Goal: Task Accomplishment & Management: Manage account settings

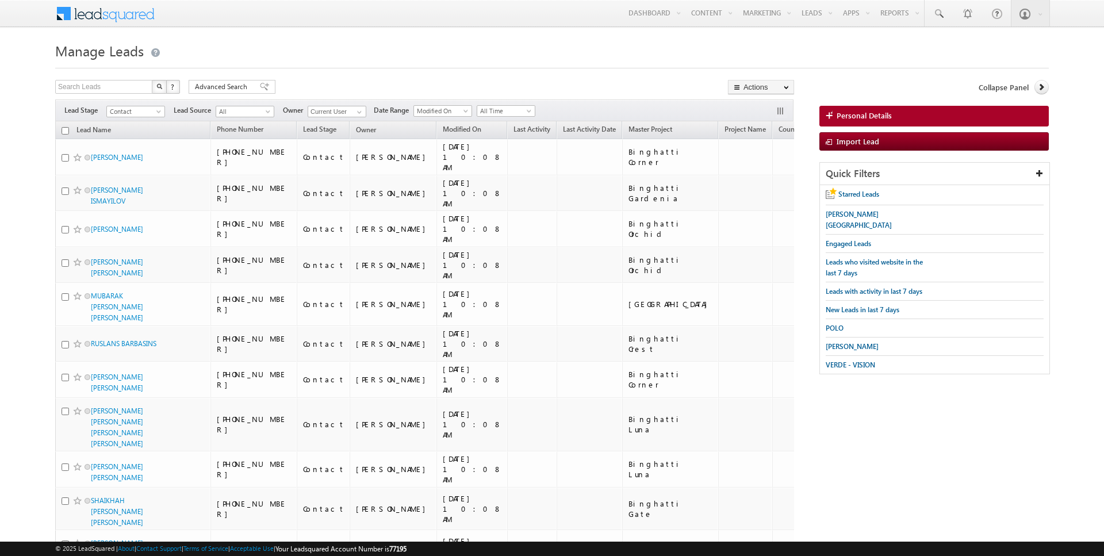
click at [64, 129] on input "checkbox" at bounding box center [65, 130] width 7 height 7
checkbox input "true"
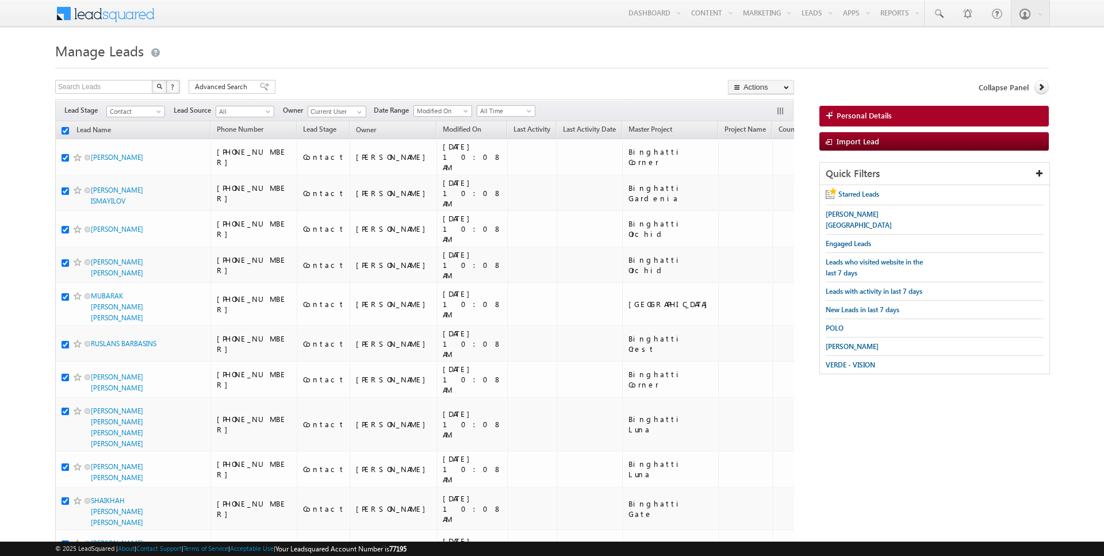
checkbox input "true"
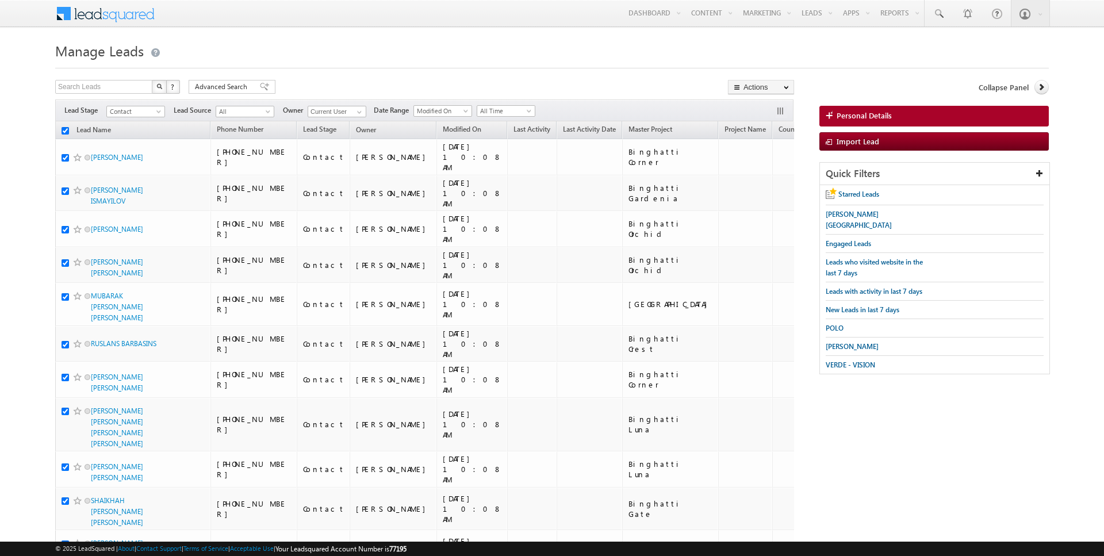
checkbox input "true"
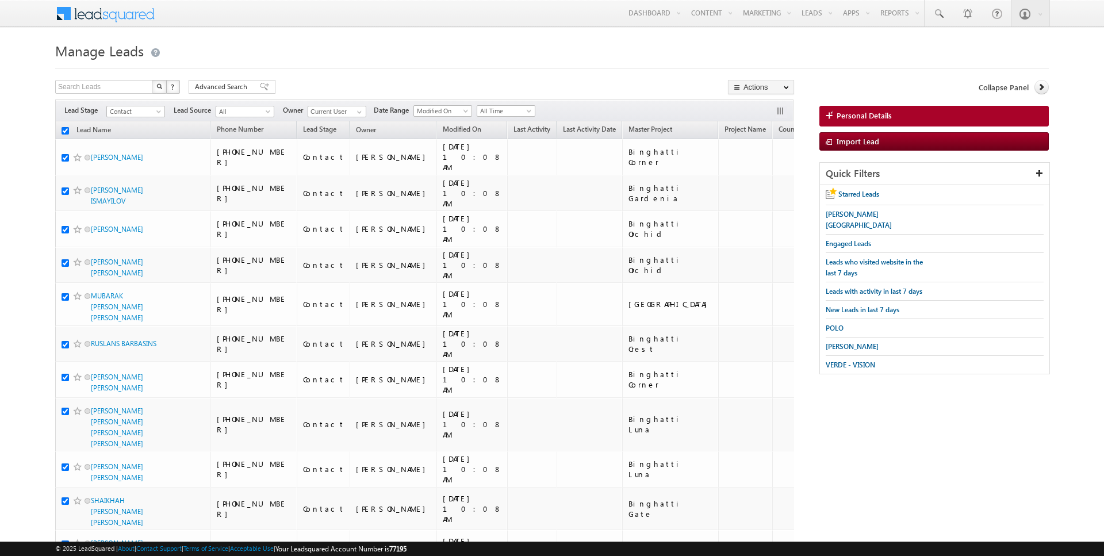
checkbox input "true"
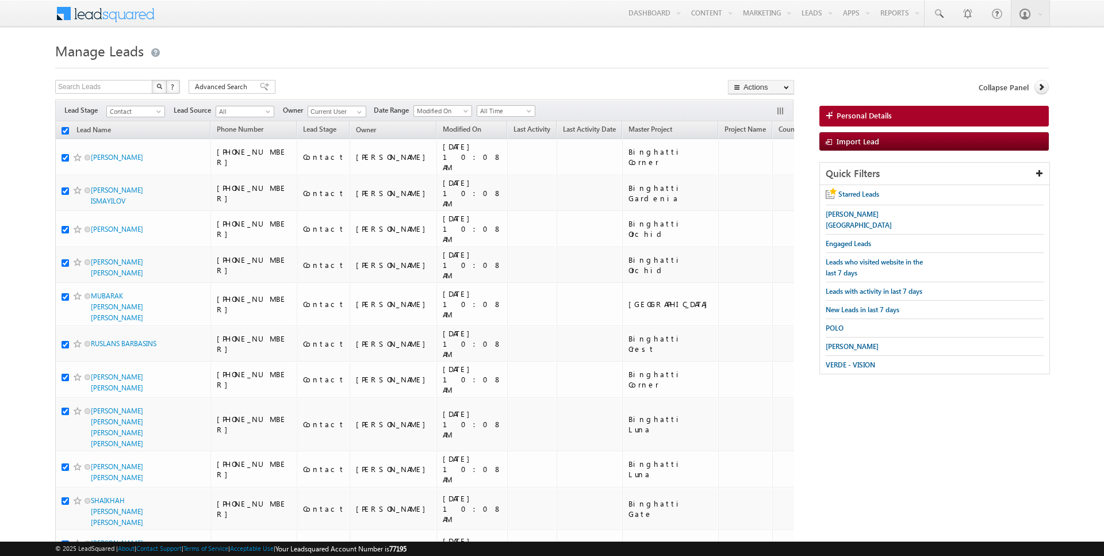
checkbox input "true"
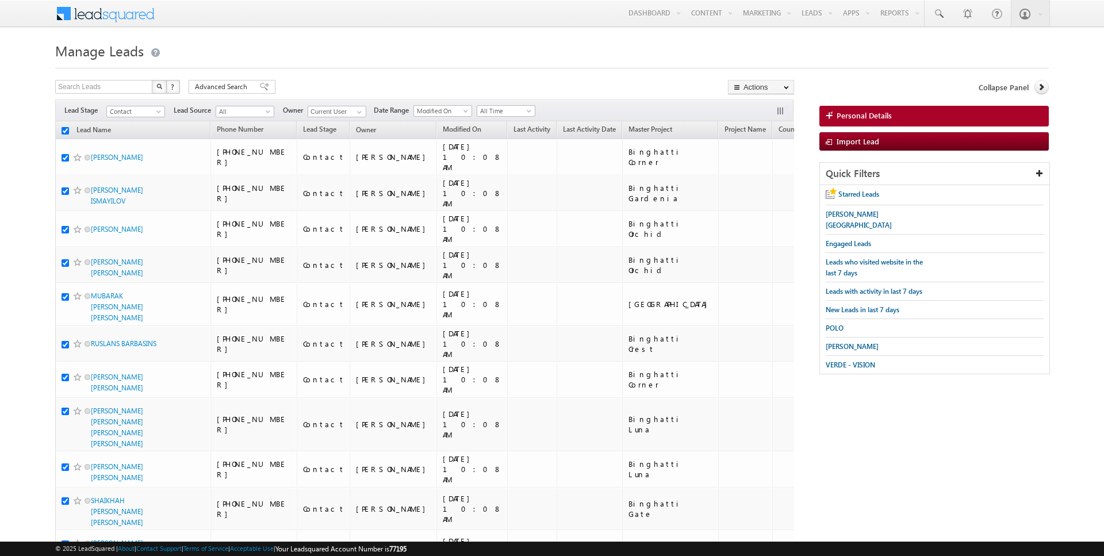
checkbox input "true"
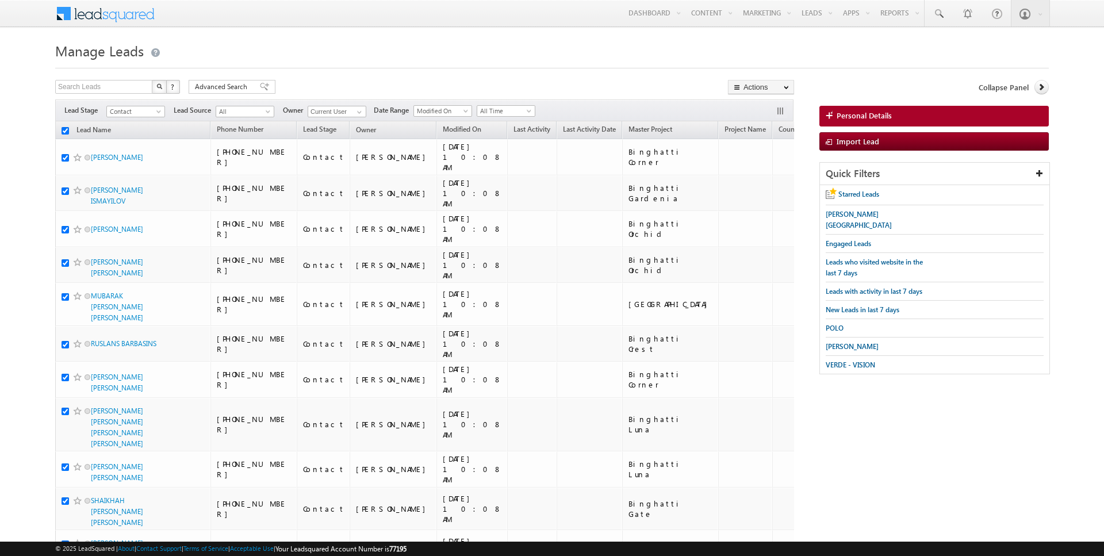
checkbox input "true"
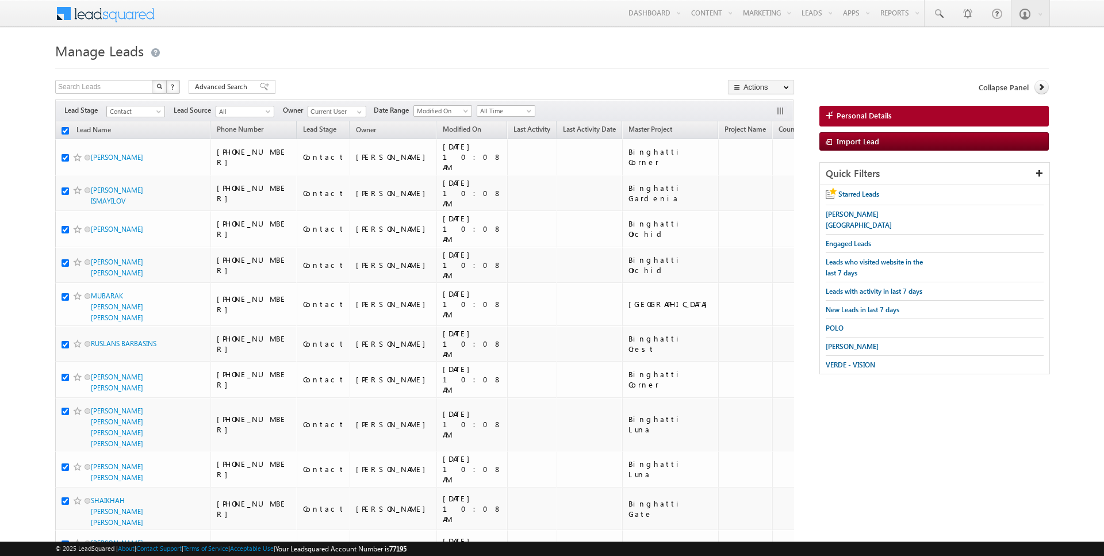
checkbox input "true"
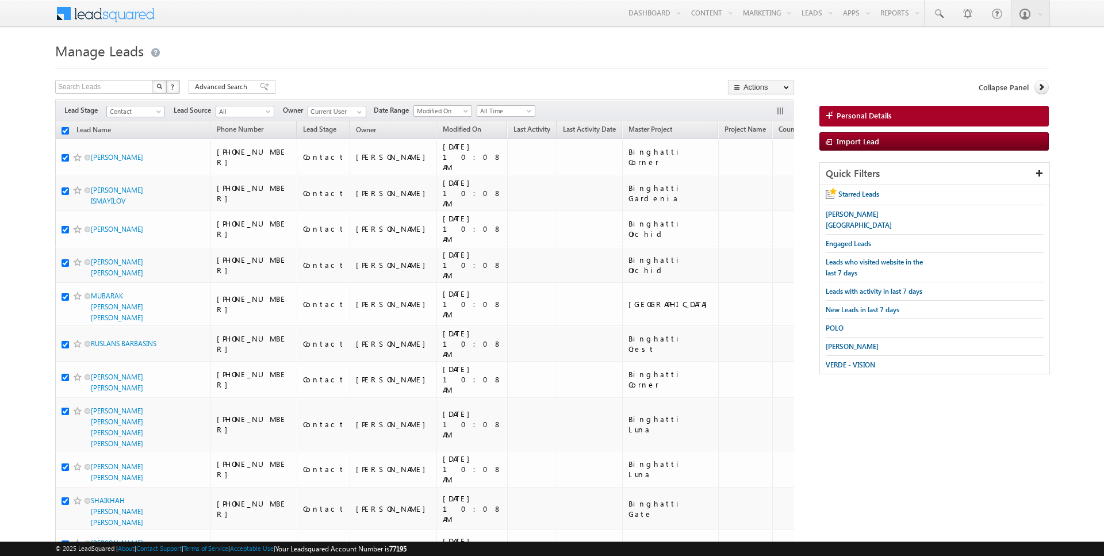
checkbox input "true"
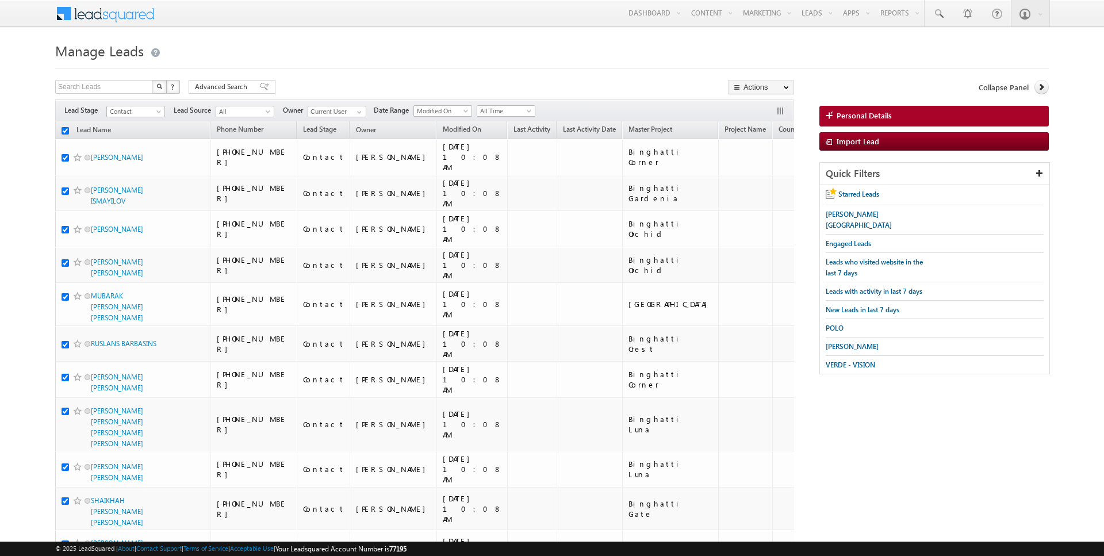
checkbox input "true"
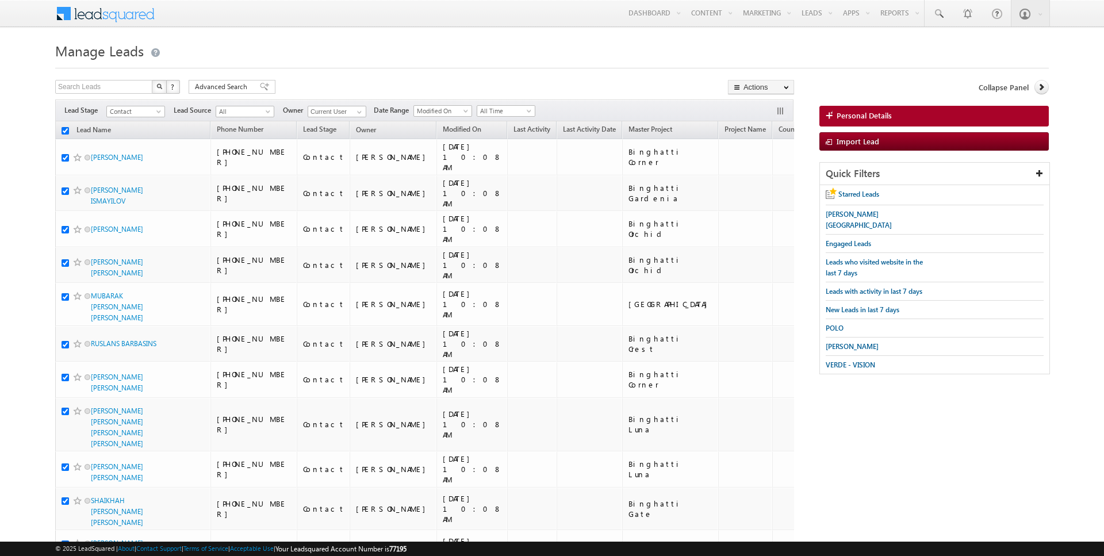
checkbox input "true"
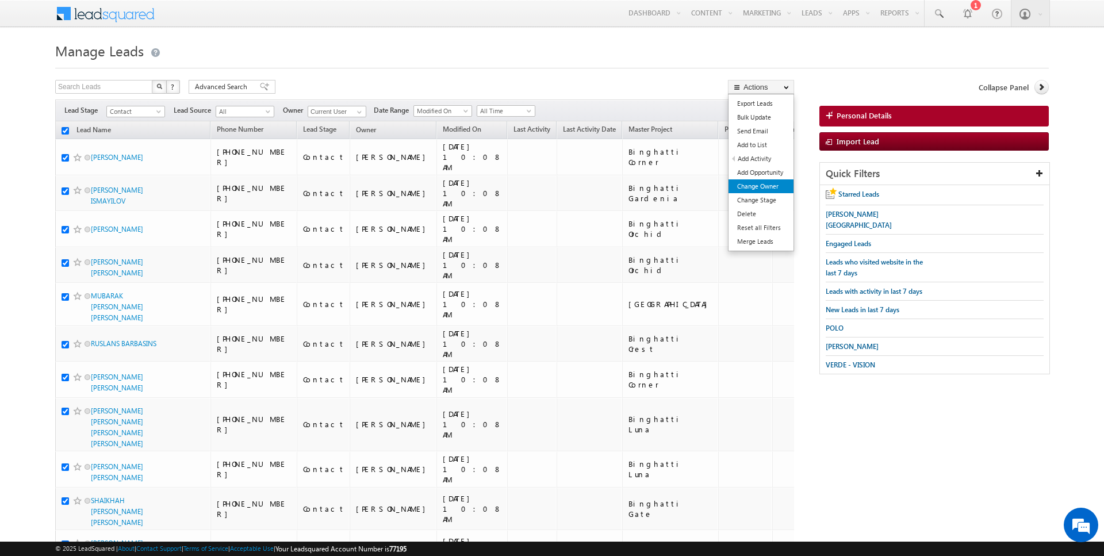
click at [756, 185] on link "Change Owner" at bounding box center [761, 186] width 65 height 14
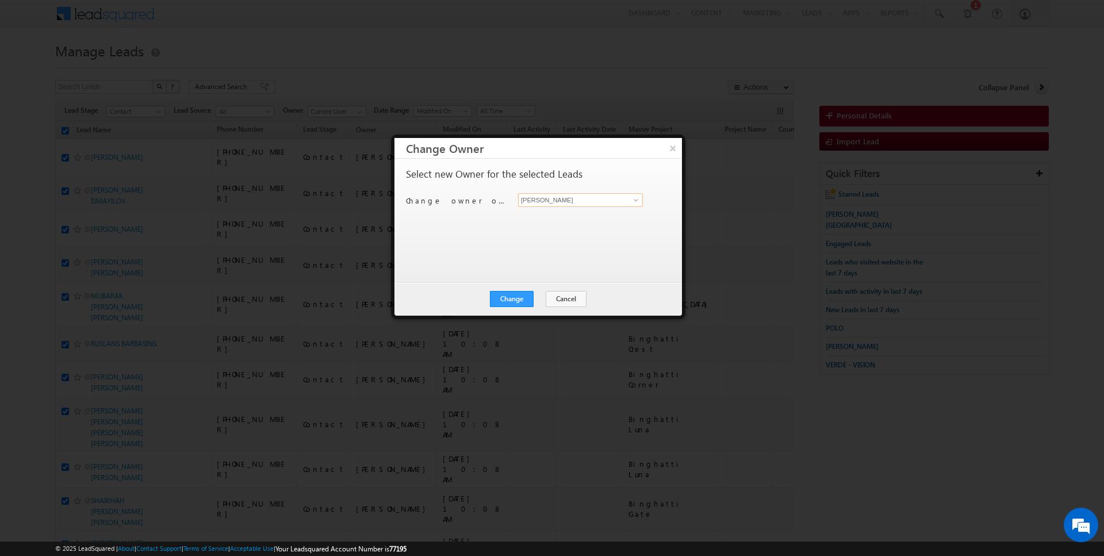
click at [552, 203] on input "[PERSON_NAME]" at bounding box center [580, 200] width 125 height 14
type input "AmanSingh Yadav"
click at [521, 300] on button "Change" at bounding box center [512, 299] width 44 height 16
click at [544, 302] on button "Close" at bounding box center [540, 299] width 37 height 16
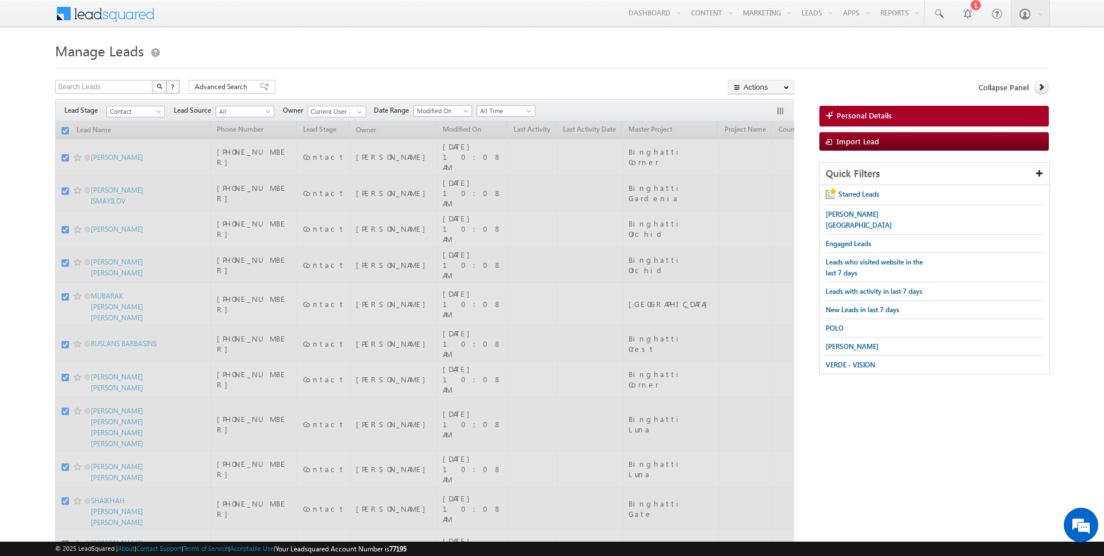
checkbox input "false"
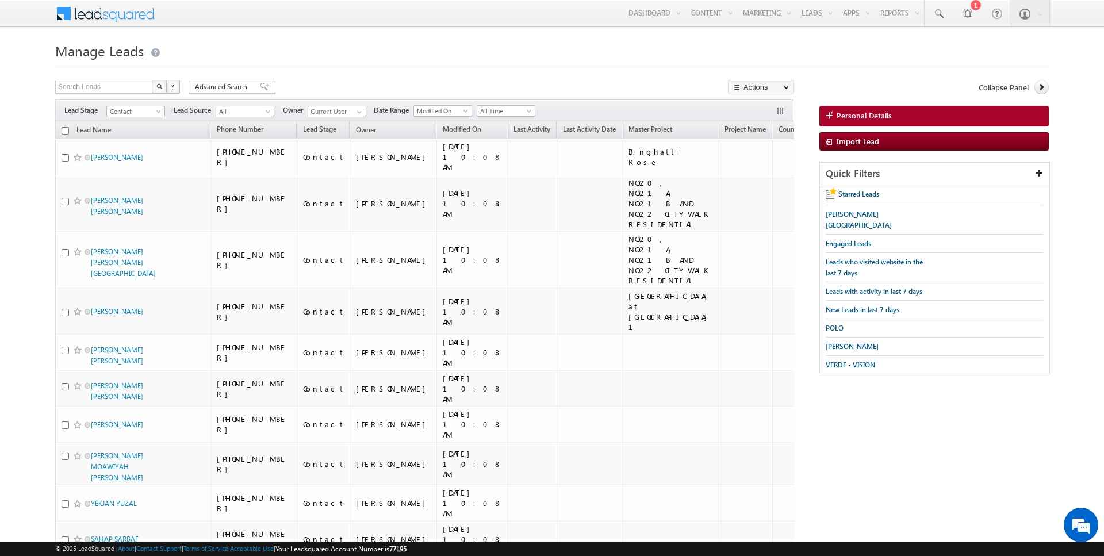
click at [64, 133] on input "checkbox" at bounding box center [65, 130] width 7 height 7
checkbox input "true"
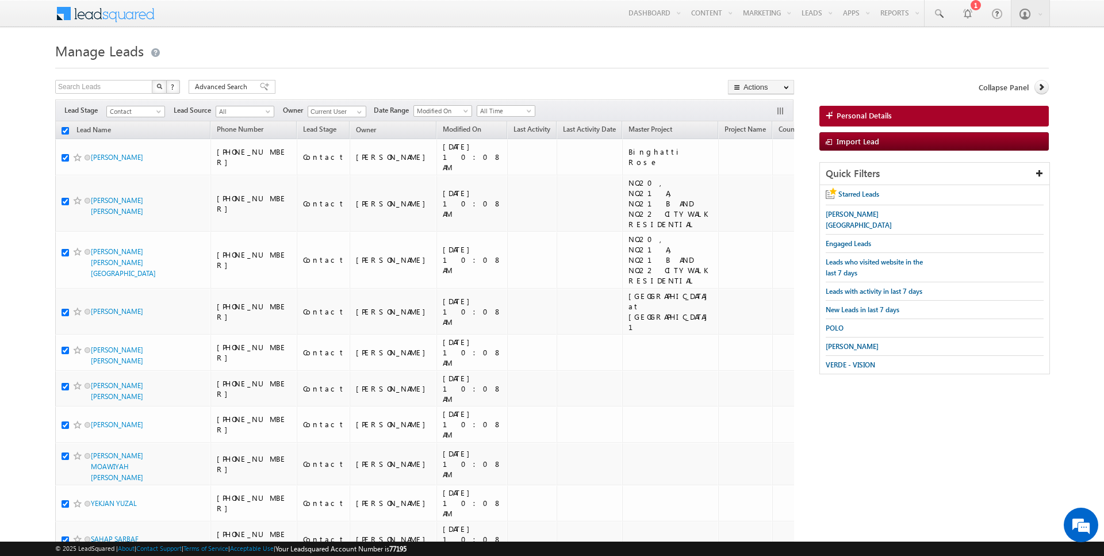
checkbox input "true"
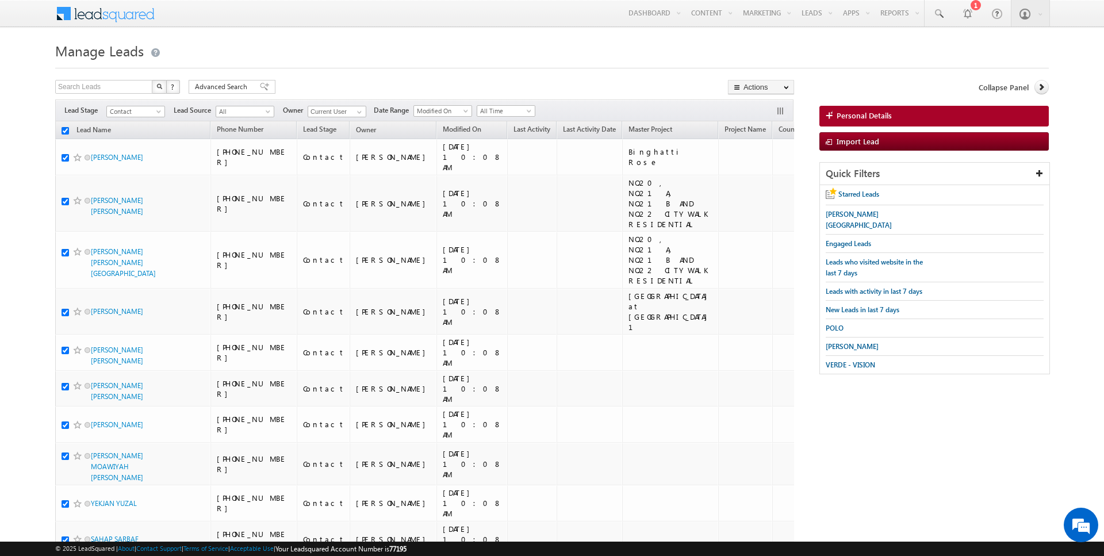
checkbox input "true"
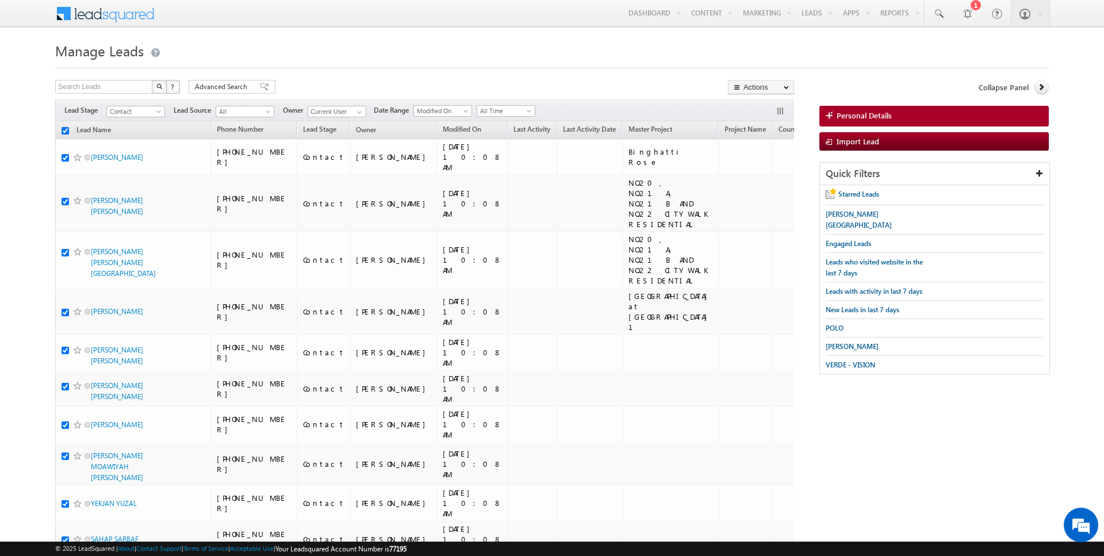
checkbox input "true"
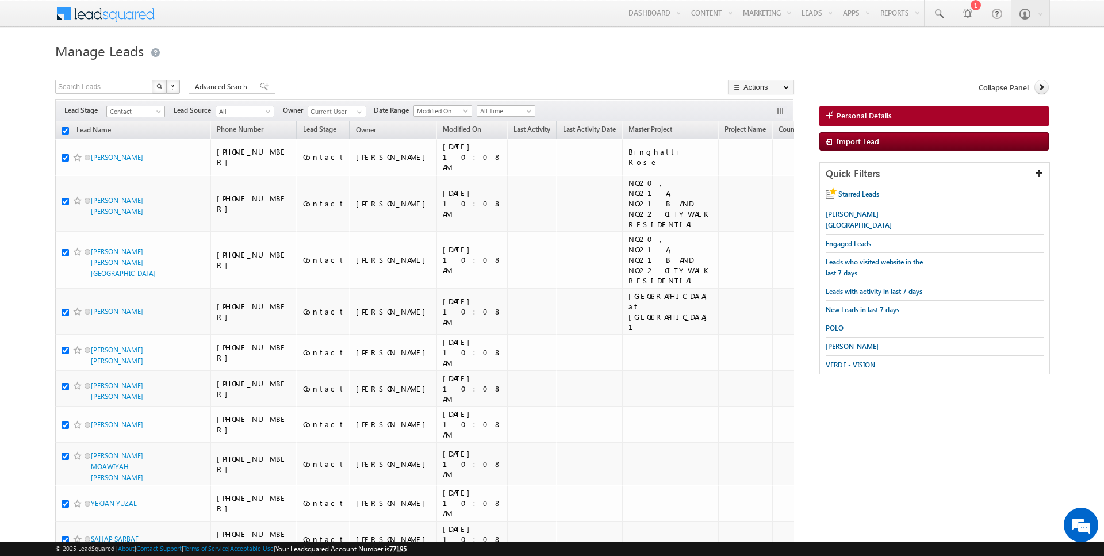
checkbox input "true"
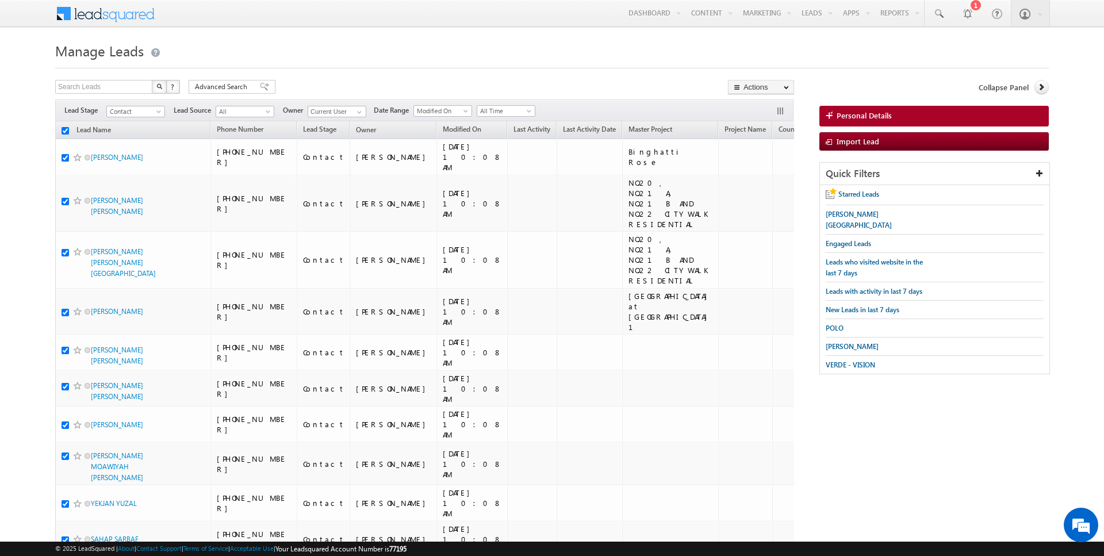
checkbox input "true"
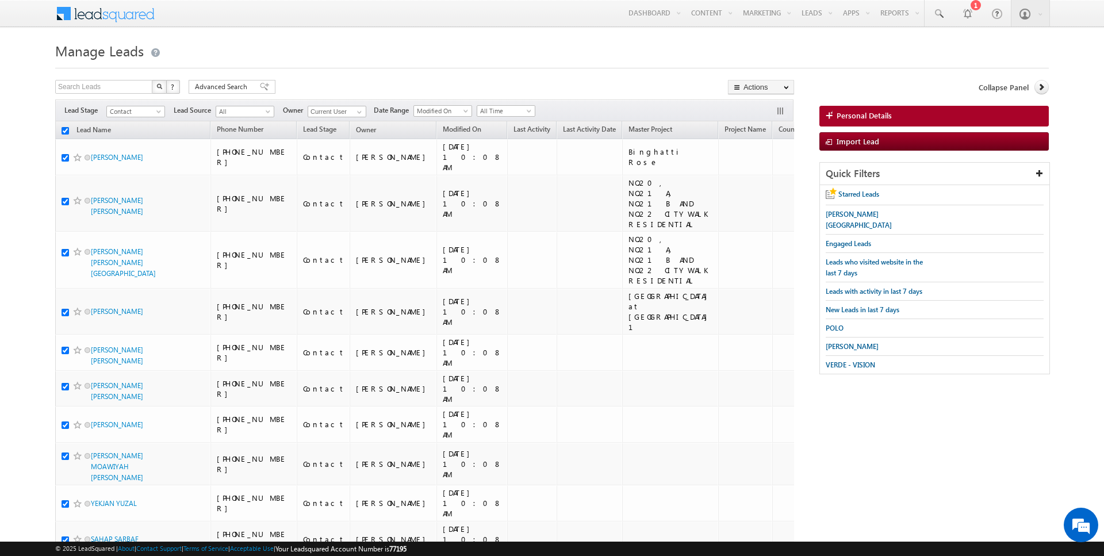
checkbox input "true"
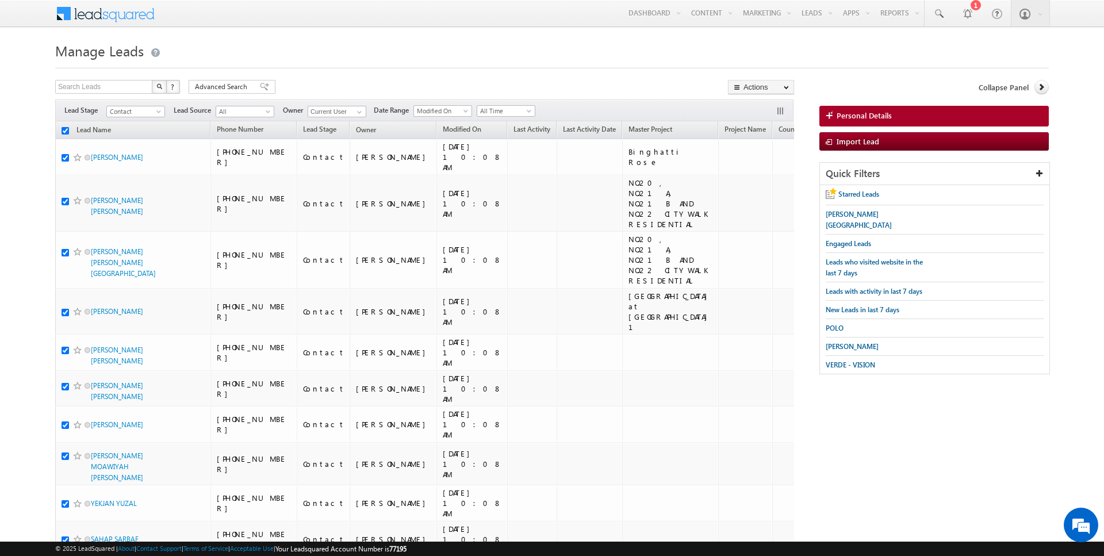
checkbox input "true"
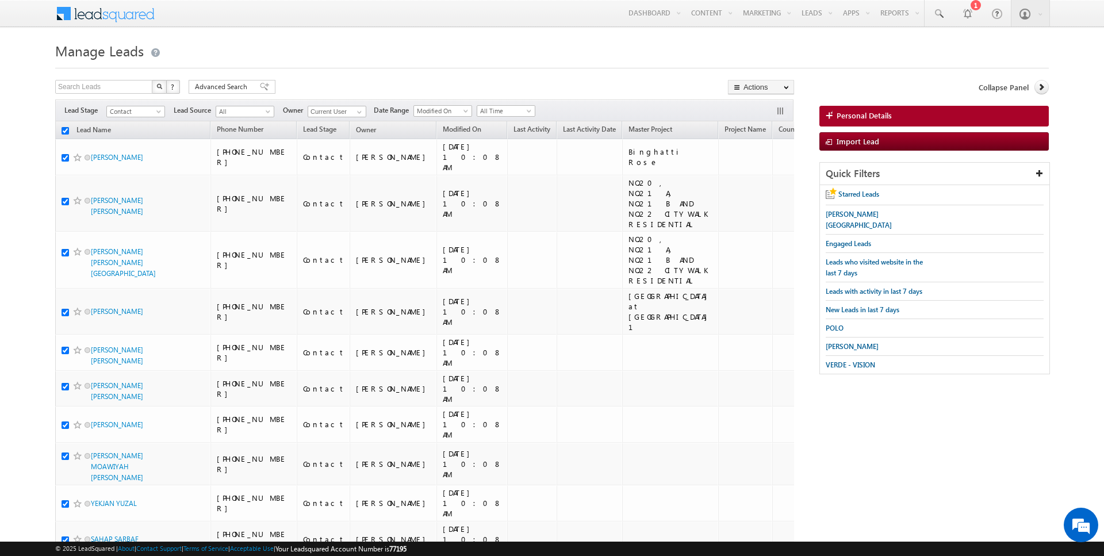
checkbox input "true"
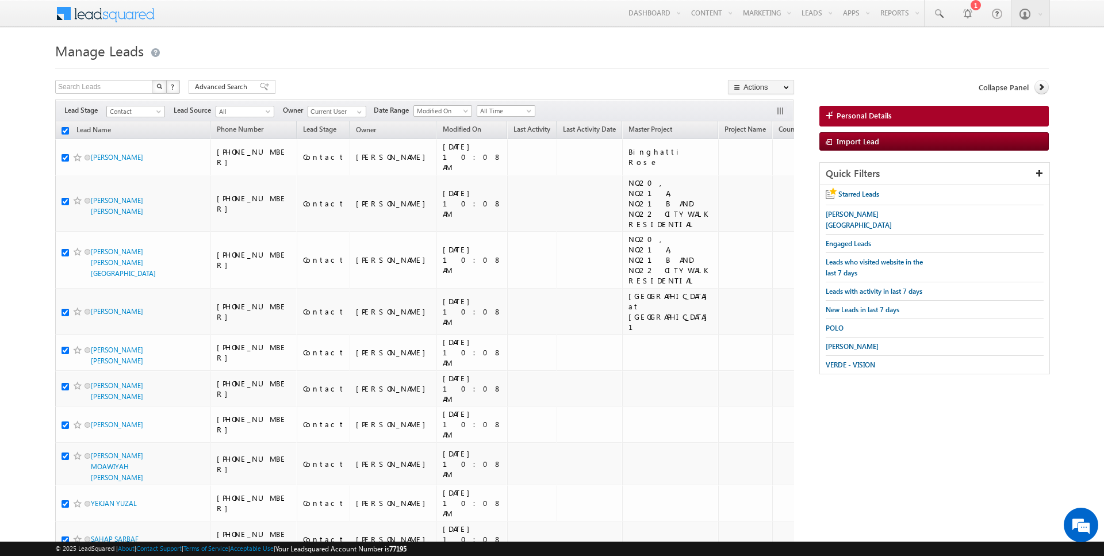
checkbox input "true"
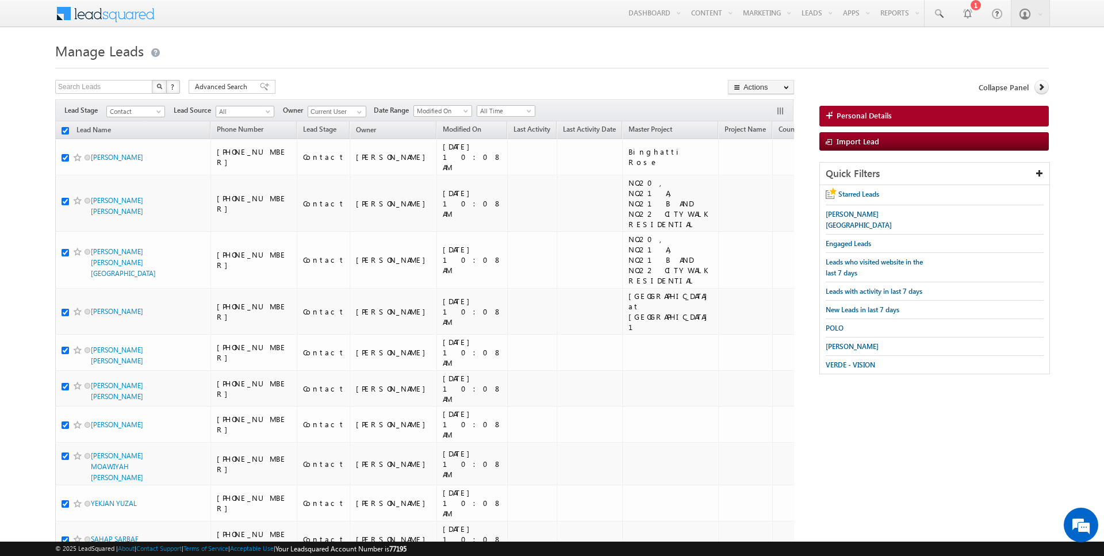
checkbox input "true"
click at [767, 185] on link "Change Owner" at bounding box center [761, 186] width 65 height 14
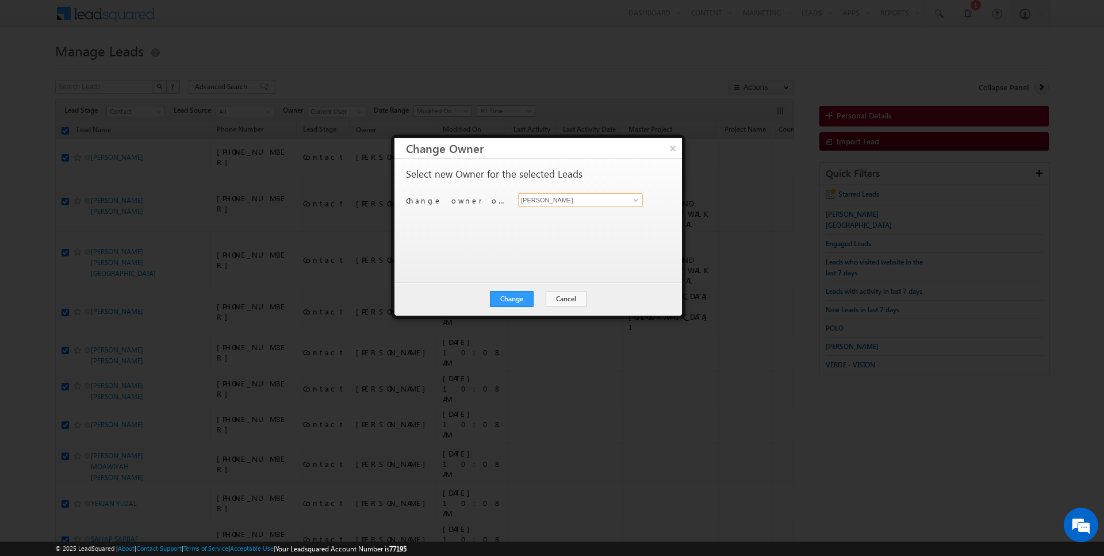
click at [574, 198] on input "[PERSON_NAME]" at bounding box center [580, 200] width 125 height 14
type input "Hrishav Rana"
click at [514, 295] on button "Change" at bounding box center [512, 299] width 44 height 16
click at [543, 301] on button "Close" at bounding box center [540, 299] width 37 height 16
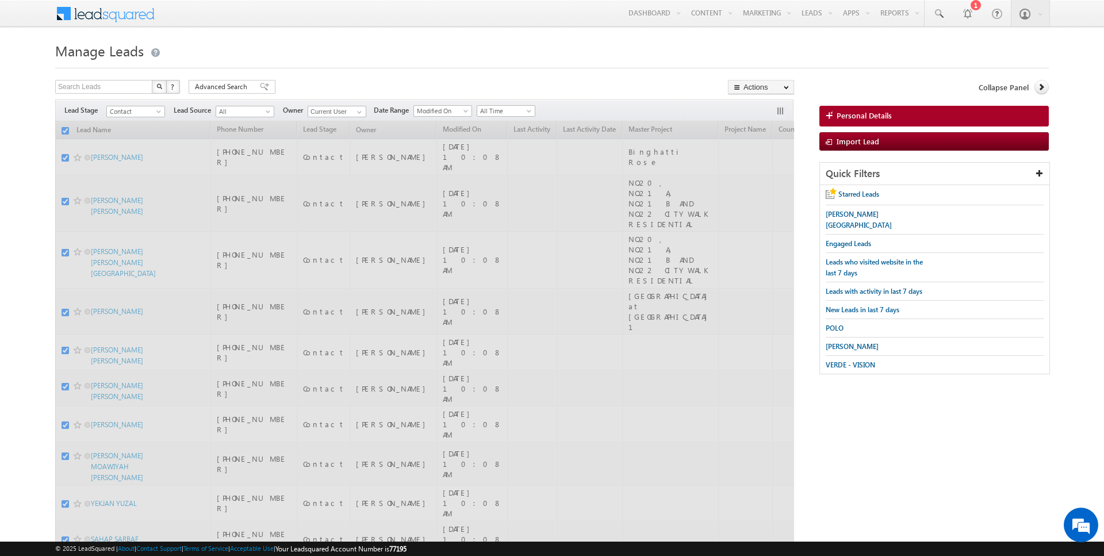
checkbox input "false"
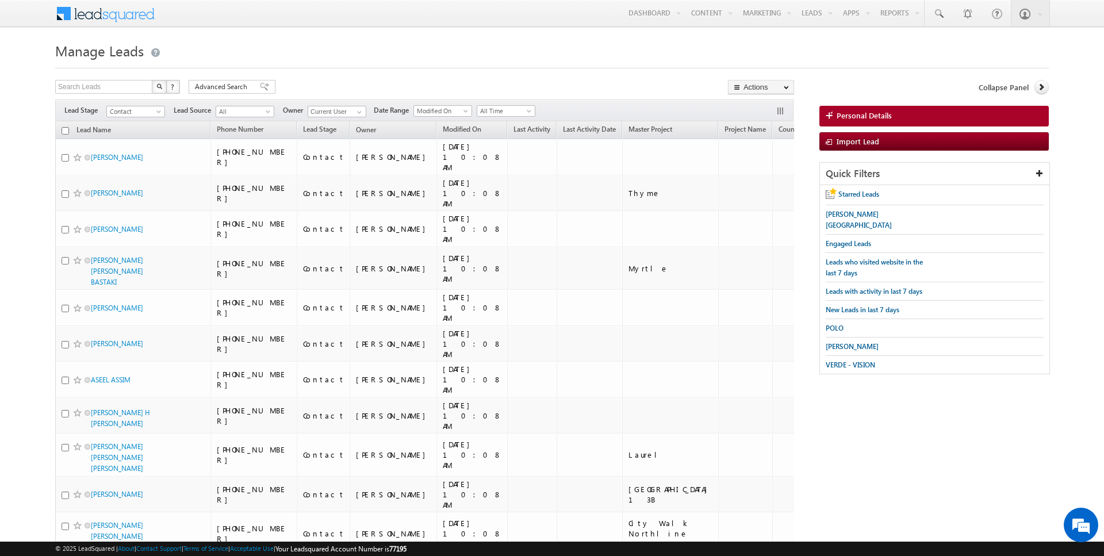
click at [64, 131] on input "checkbox" at bounding box center [65, 130] width 7 height 7
checkbox input "true"
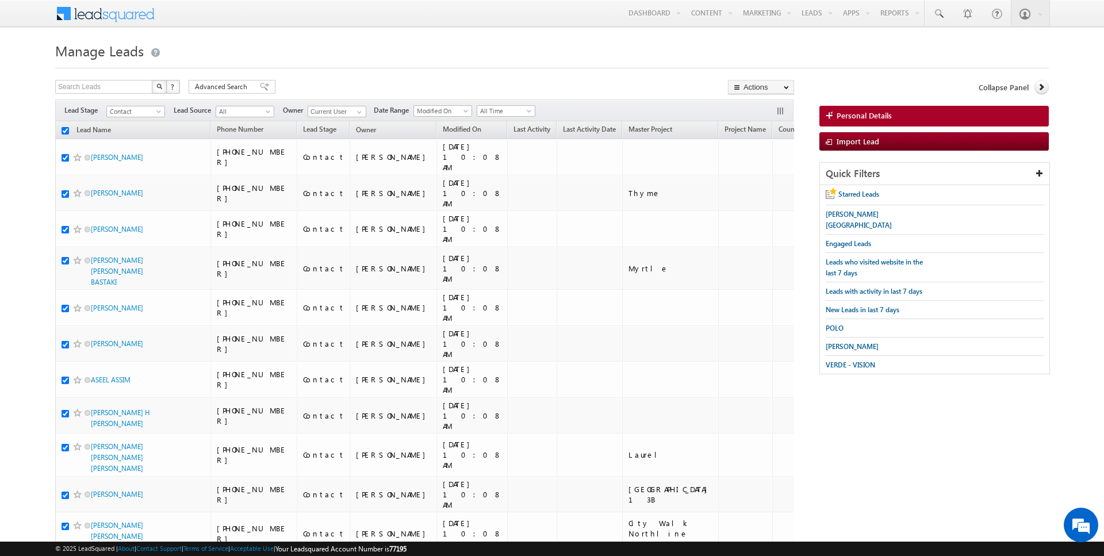
checkbox input "true"
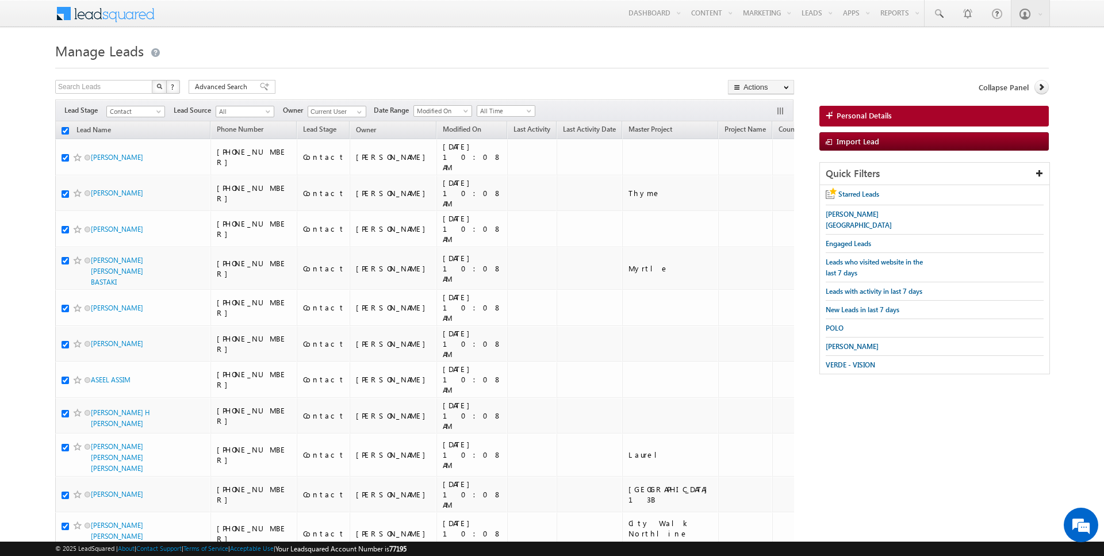
checkbox input "true"
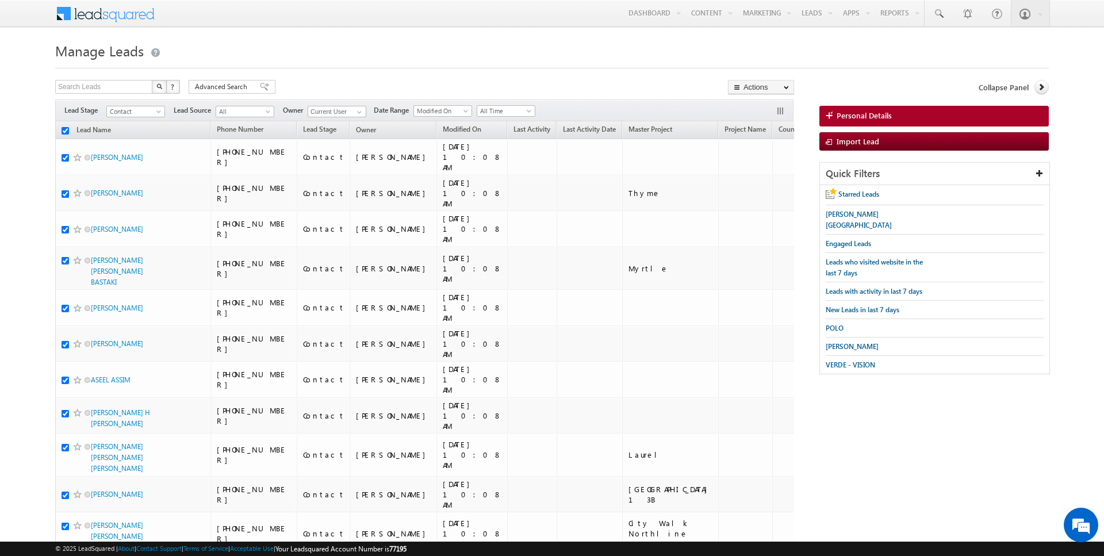
checkbox input "true"
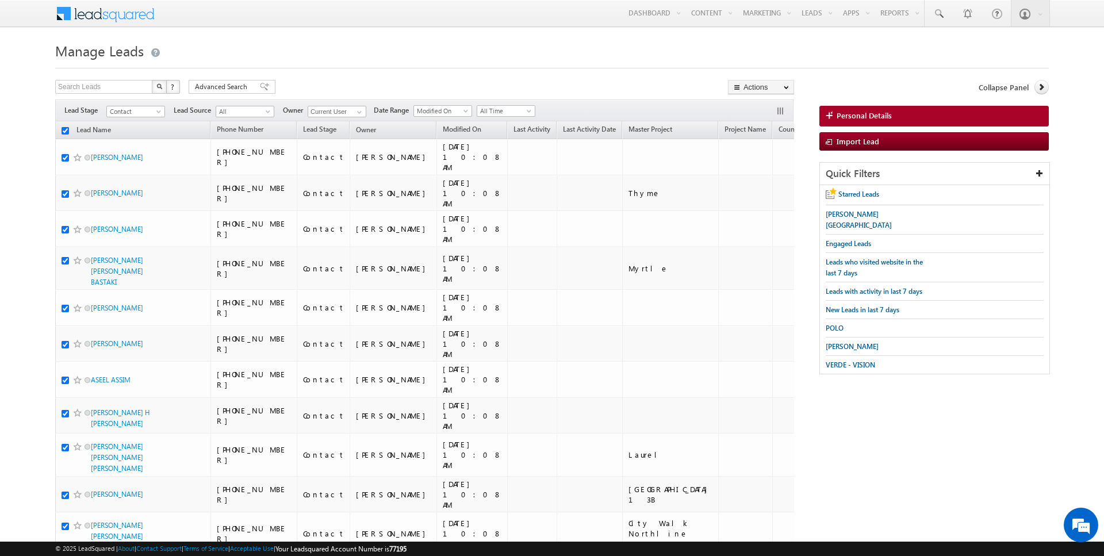
checkbox input "true"
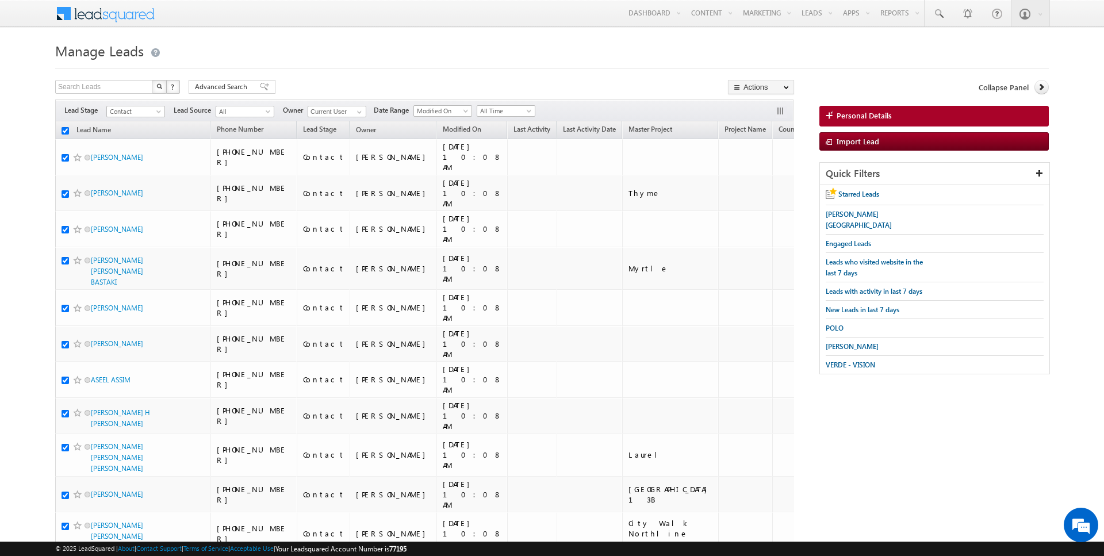
checkbox input "true"
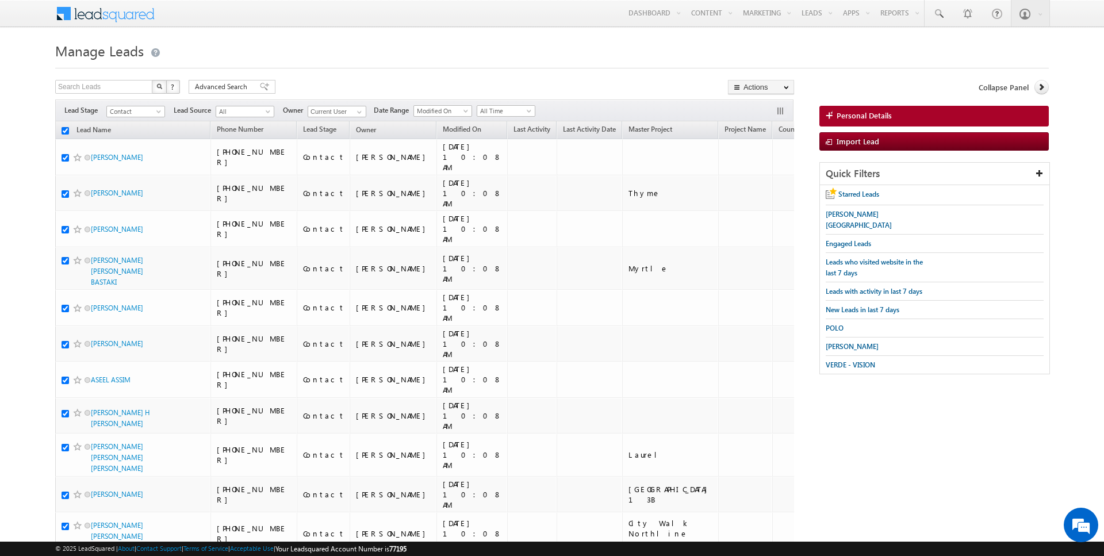
checkbox input "true"
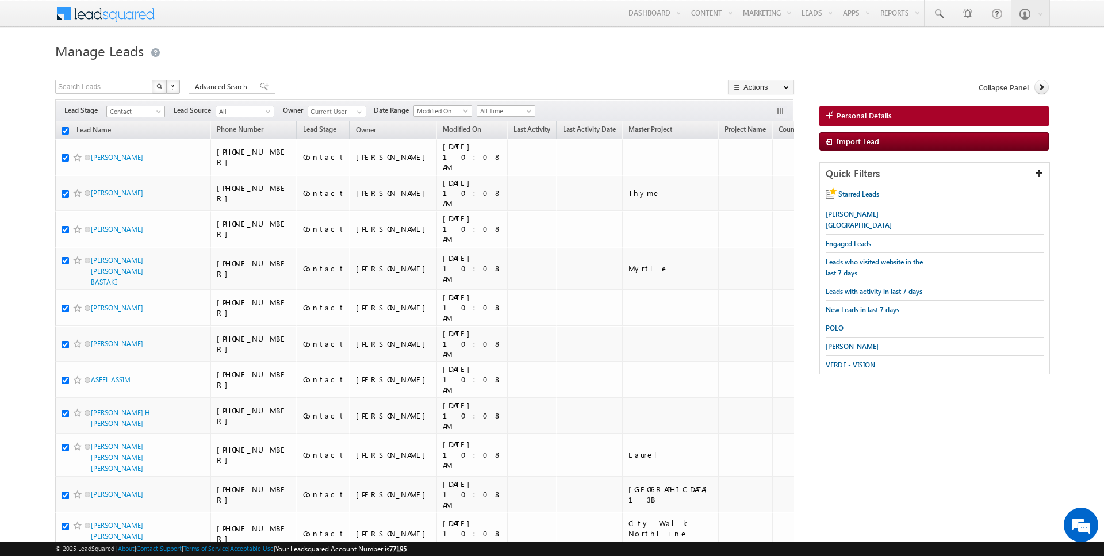
checkbox input "true"
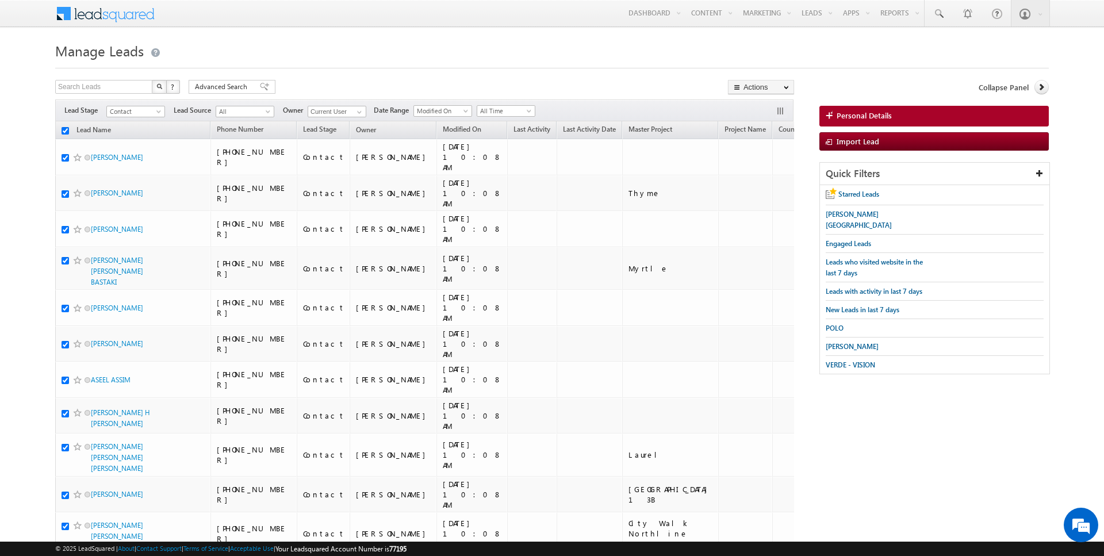
checkbox input "true"
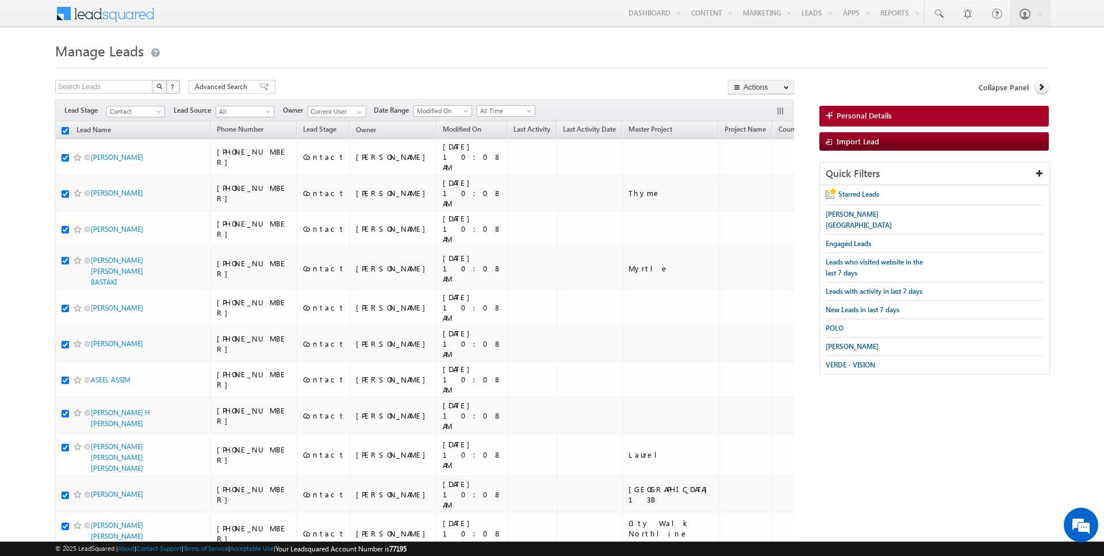
checkbox input "true"
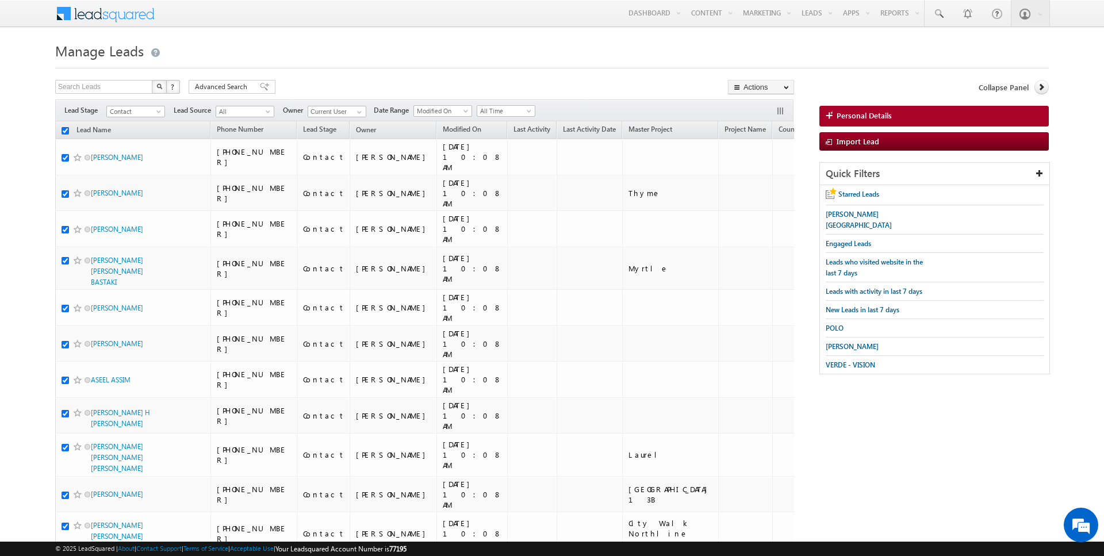
checkbox input "true"
click at [760, 186] on link "Change Owner" at bounding box center [761, 186] width 65 height 14
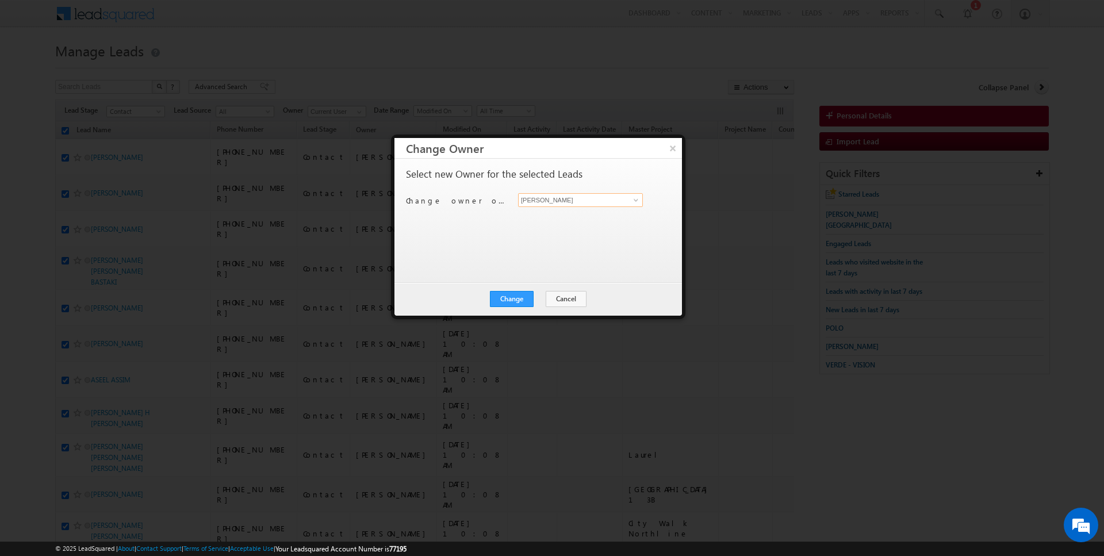
click at [560, 203] on input "[PERSON_NAME]" at bounding box center [580, 200] width 125 height 14
type input "SUNNY MEHROTRA"
click at [510, 297] on button "Change" at bounding box center [512, 299] width 44 height 16
click at [531, 298] on button "Close" at bounding box center [540, 299] width 37 height 16
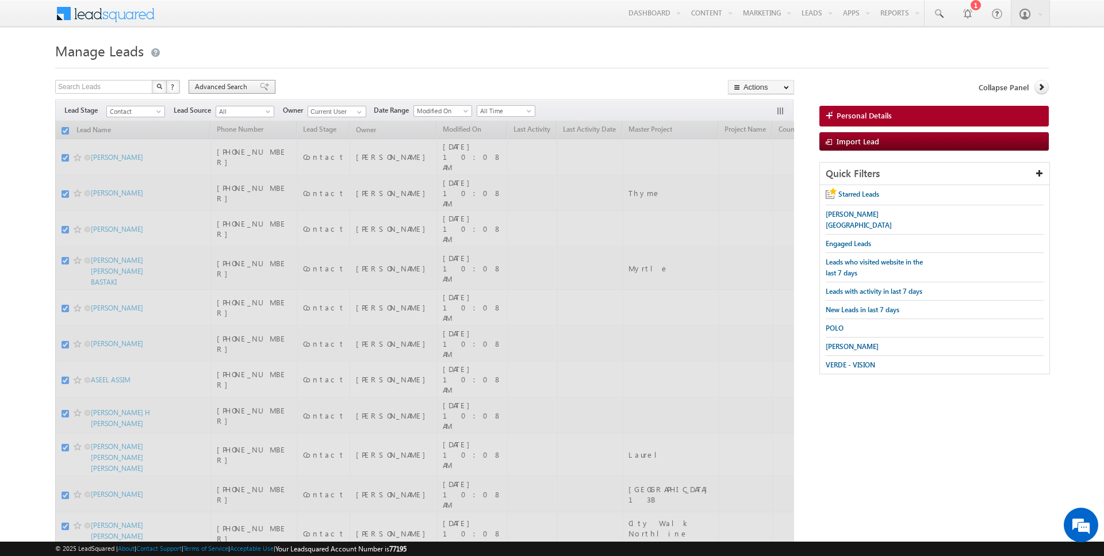
click at [239, 85] on span "Advanced Search" at bounding box center [223, 87] width 56 height 10
checkbox input "false"
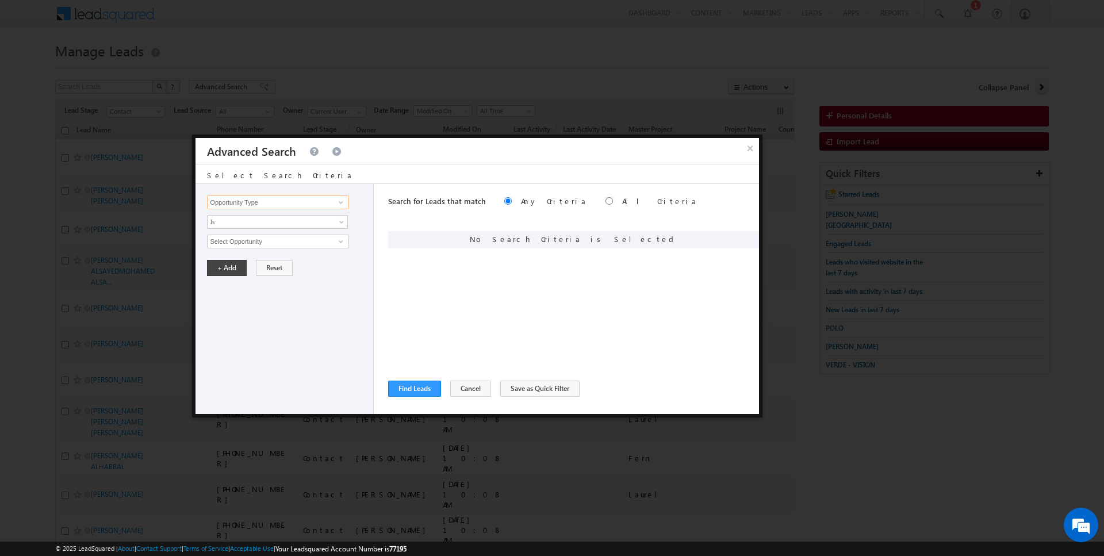
click at [254, 201] on input "Opportunity Type" at bounding box center [277, 203] width 141 height 14
type input "Lead Source"
click at [236, 236] on span "None Selected" at bounding box center [273, 241] width 131 height 13
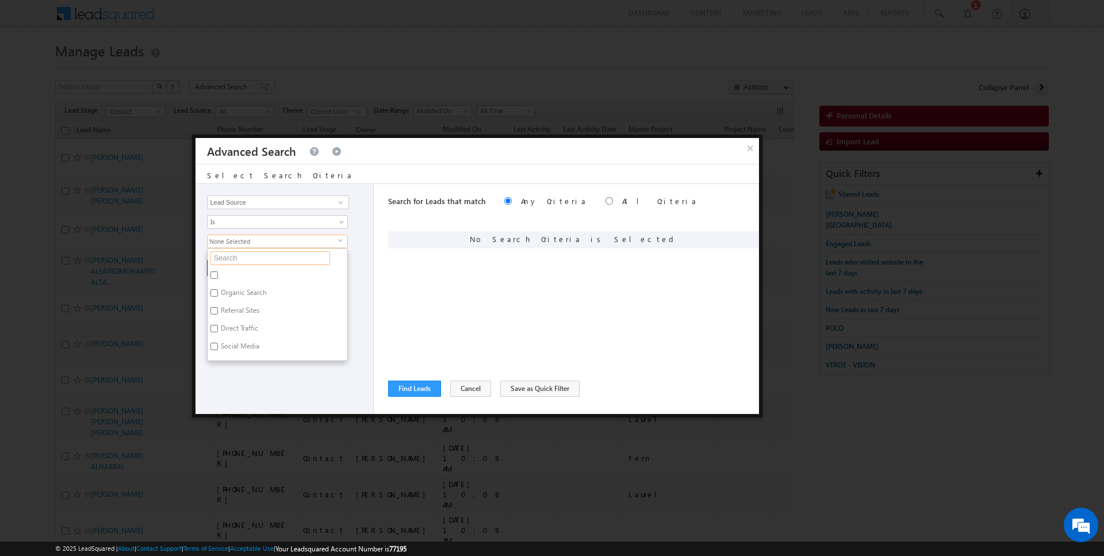
click at [235, 261] on input "text" at bounding box center [271, 258] width 120 height 14
type input "jv"
click at [228, 273] on label "JVC" at bounding box center [225, 277] width 35 height 18
click at [218, 273] on input "JVC" at bounding box center [214, 274] width 7 height 7
checkbox input "true"
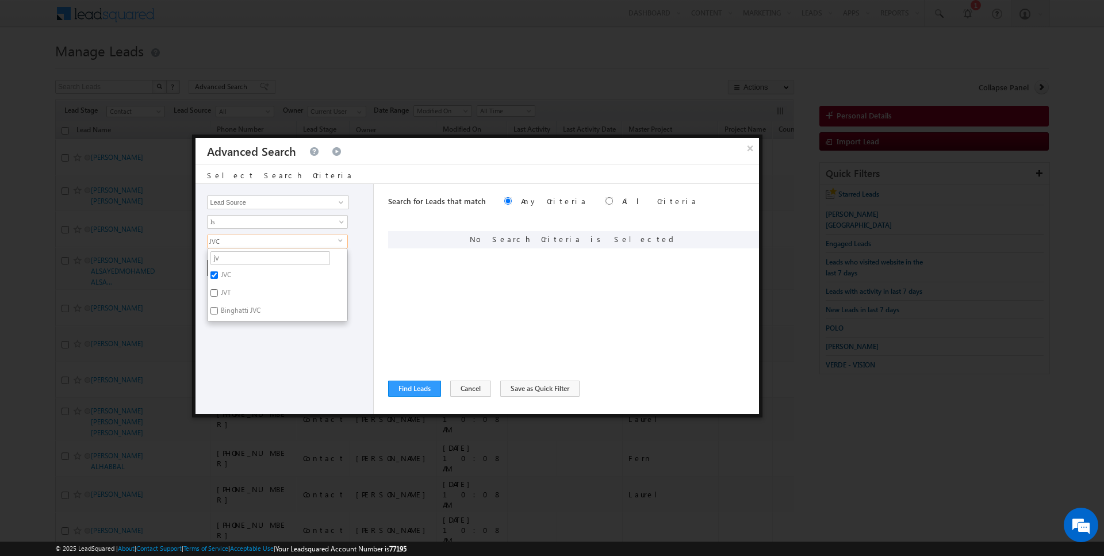
click at [398, 273] on div "Search for Leads that match Any Criteria All Criteria Note that the current tri…" at bounding box center [573, 299] width 371 height 230
click at [228, 265] on button "+ Add" at bounding box center [227, 268] width 40 height 16
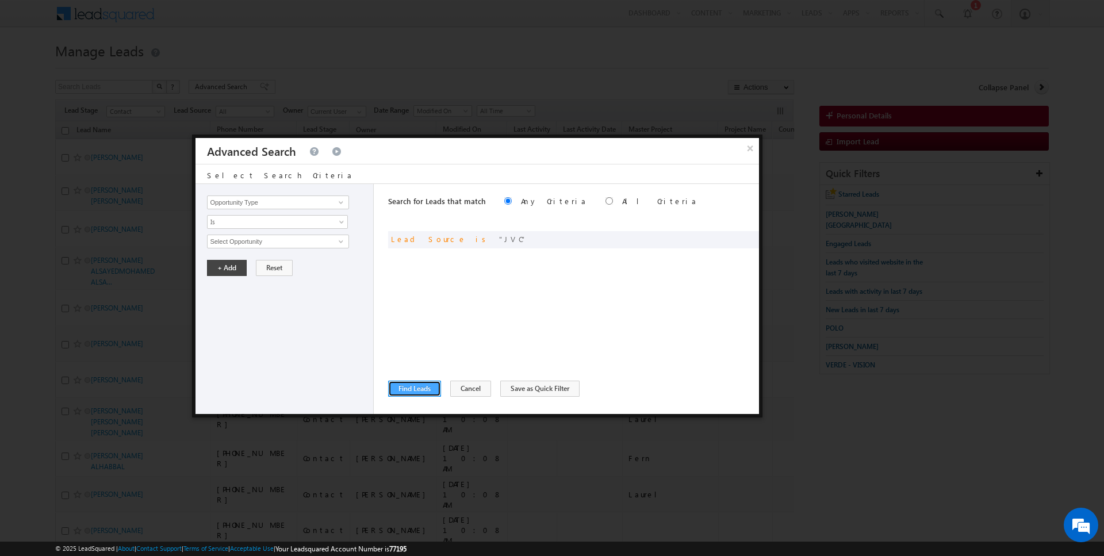
click at [418, 396] on button "Find Leads" at bounding box center [414, 389] width 53 height 16
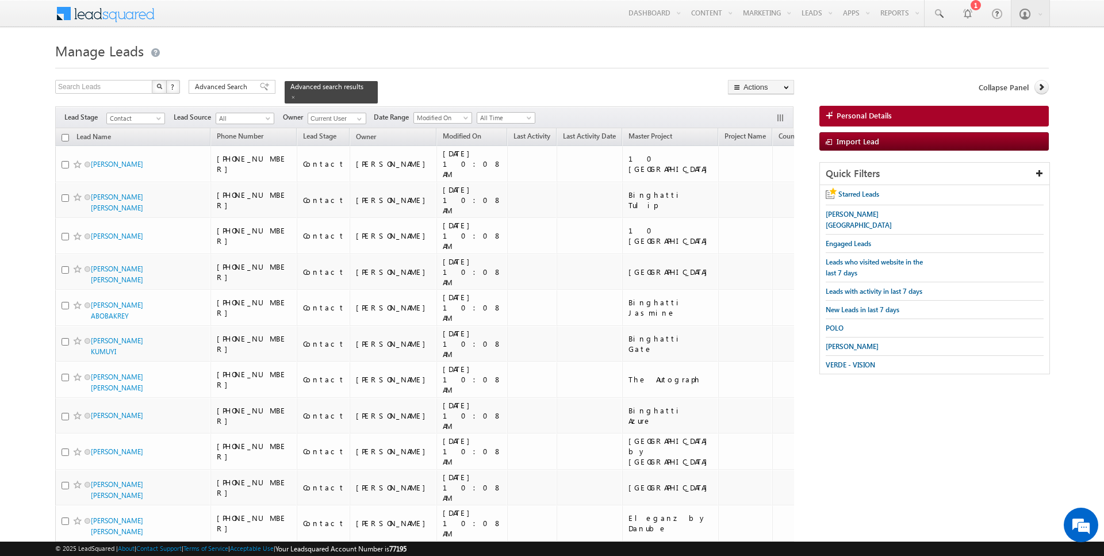
click at [63, 136] on input "checkbox" at bounding box center [65, 137] width 7 height 7
checkbox input "true"
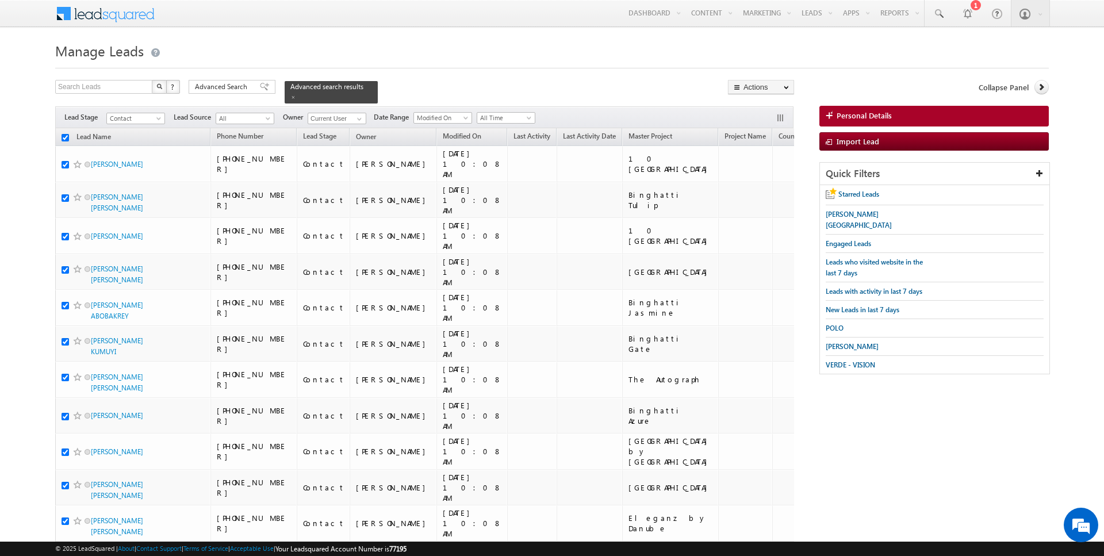
checkbox input "true"
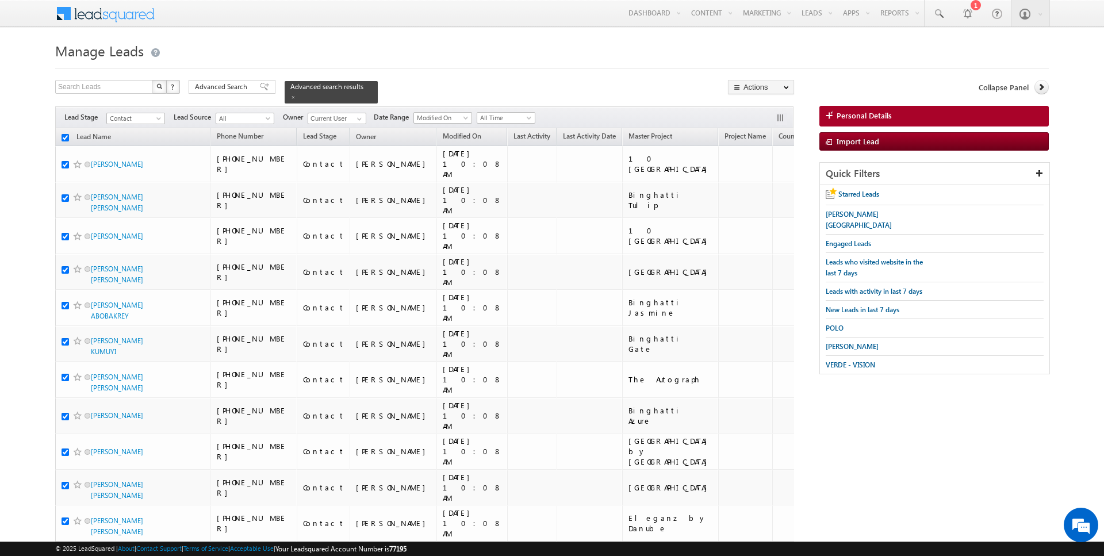
checkbox input "true"
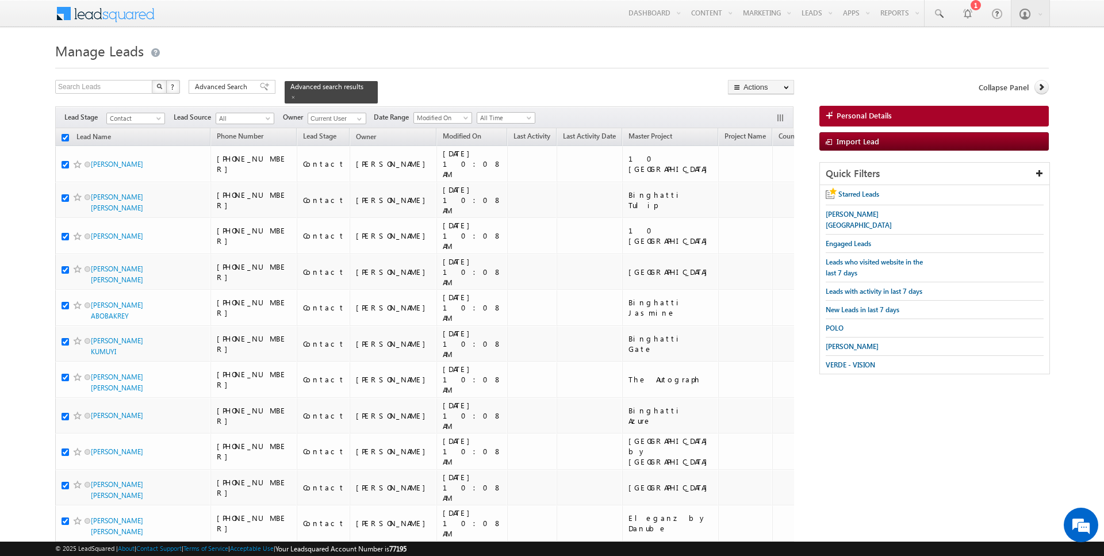
checkbox input "true"
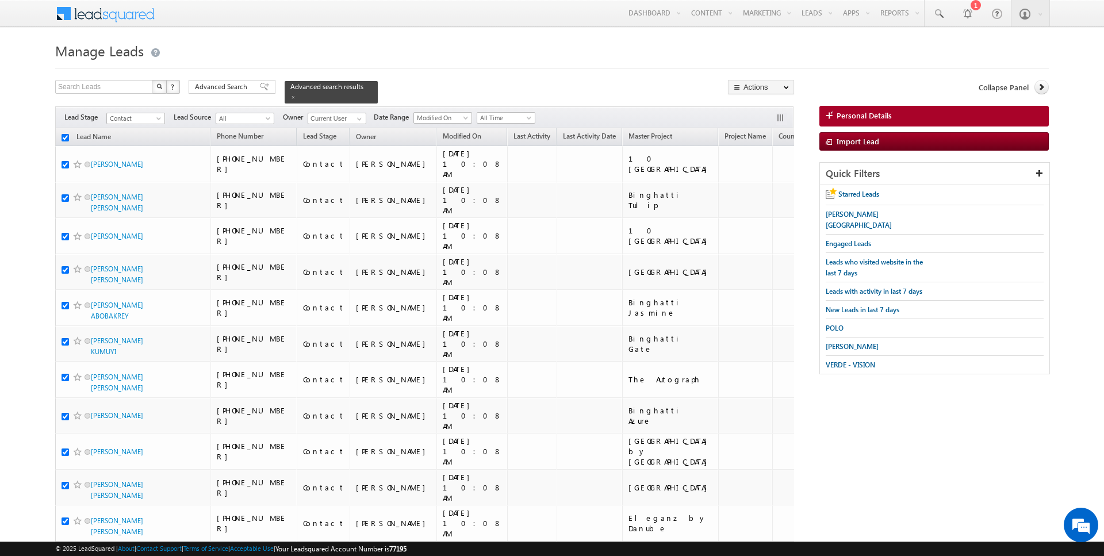
checkbox input "true"
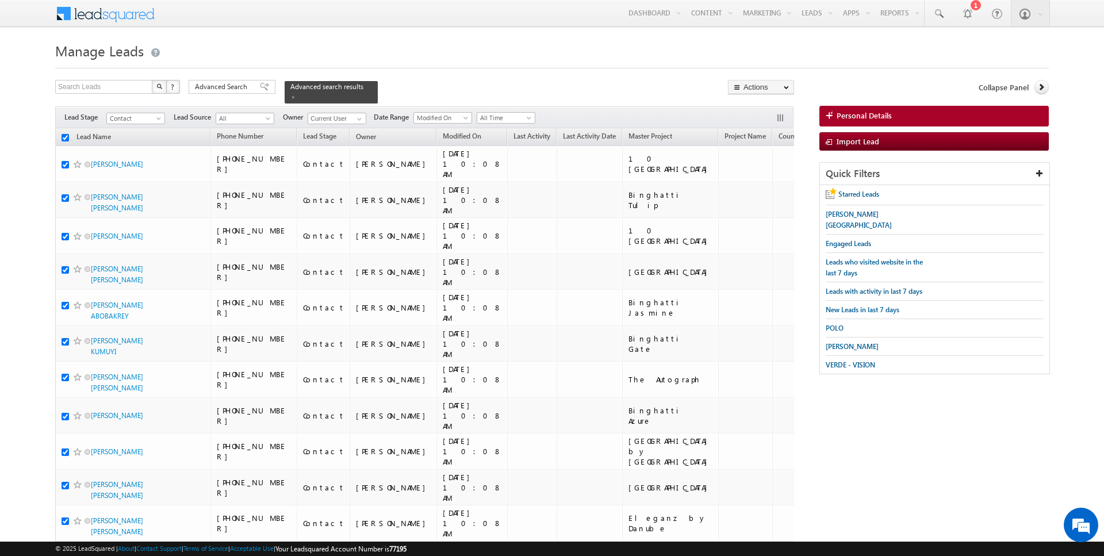
checkbox input "true"
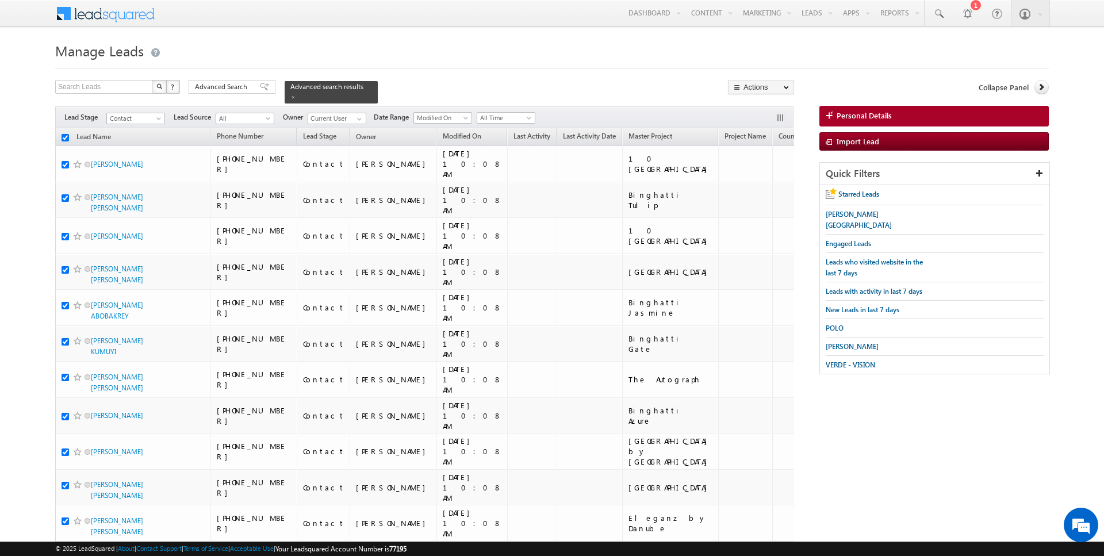
checkbox input "true"
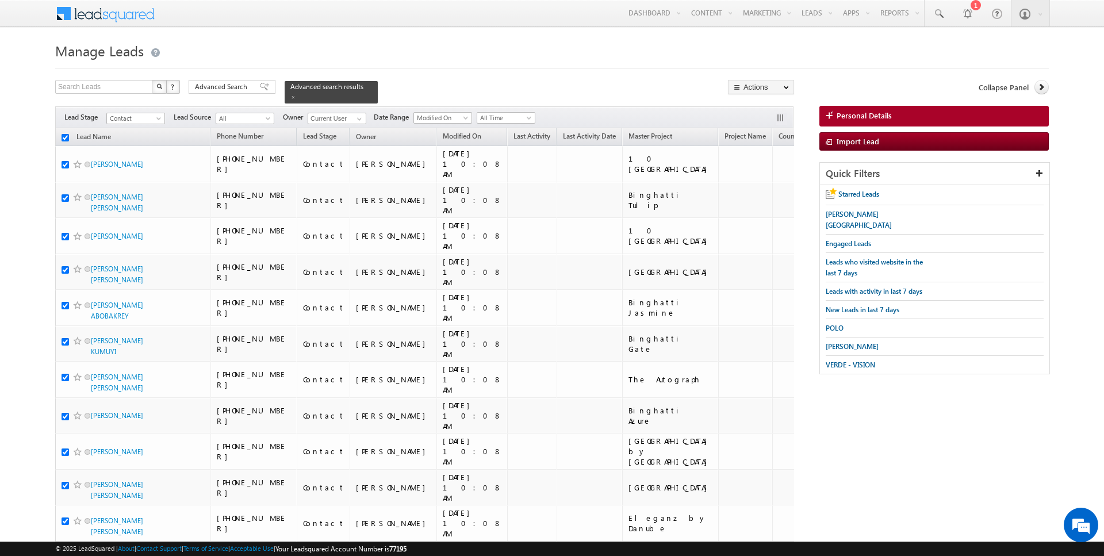
checkbox input "true"
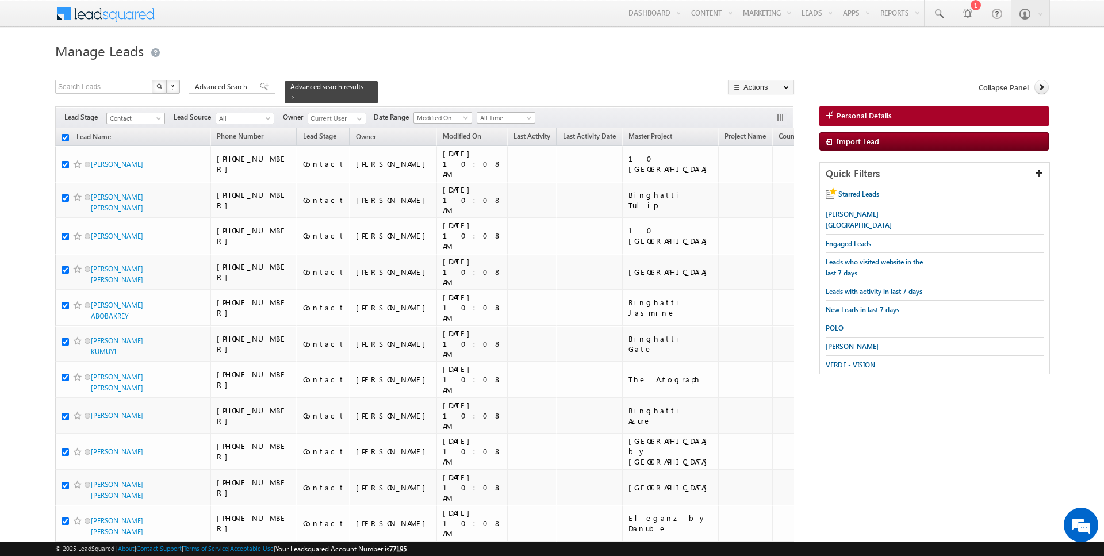
checkbox input "true"
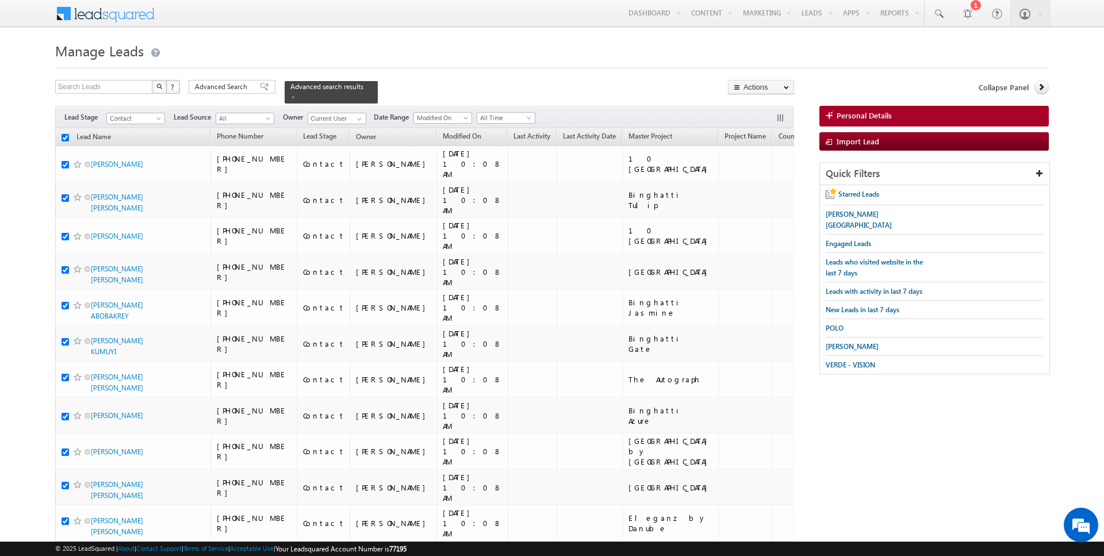
checkbox input "true"
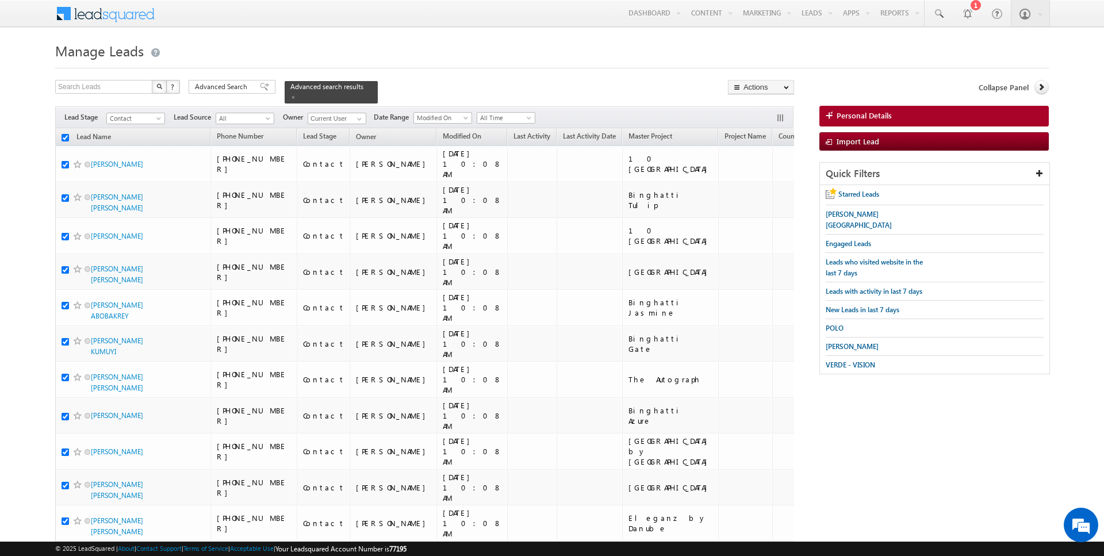
checkbox input "true"
click at [763, 188] on link "Change Owner" at bounding box center [761, 186] width 65 height 14
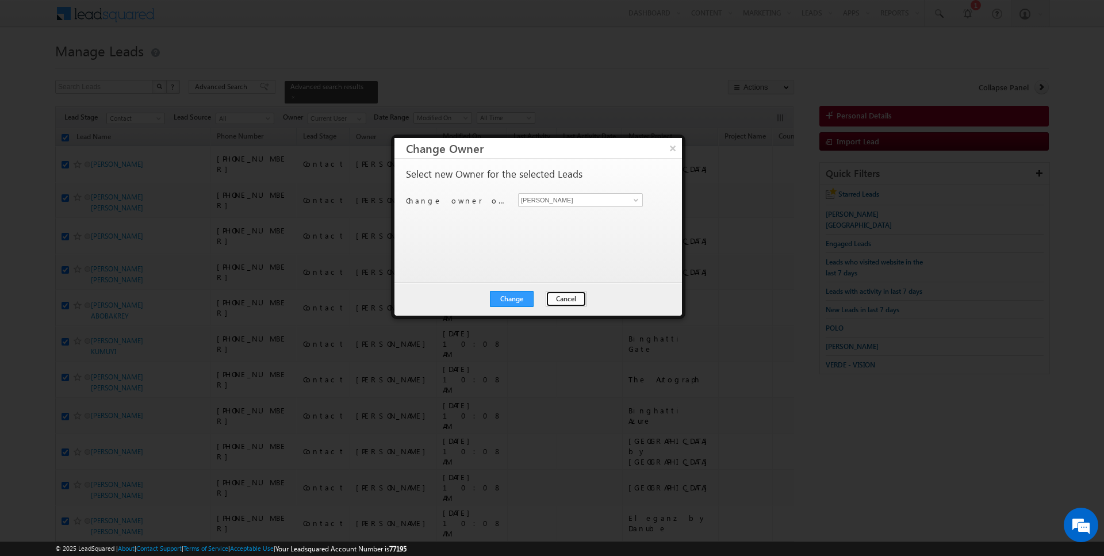
click at [552, 303] on button "Cancel" at bounding box center [566, 299] width 41 height 16
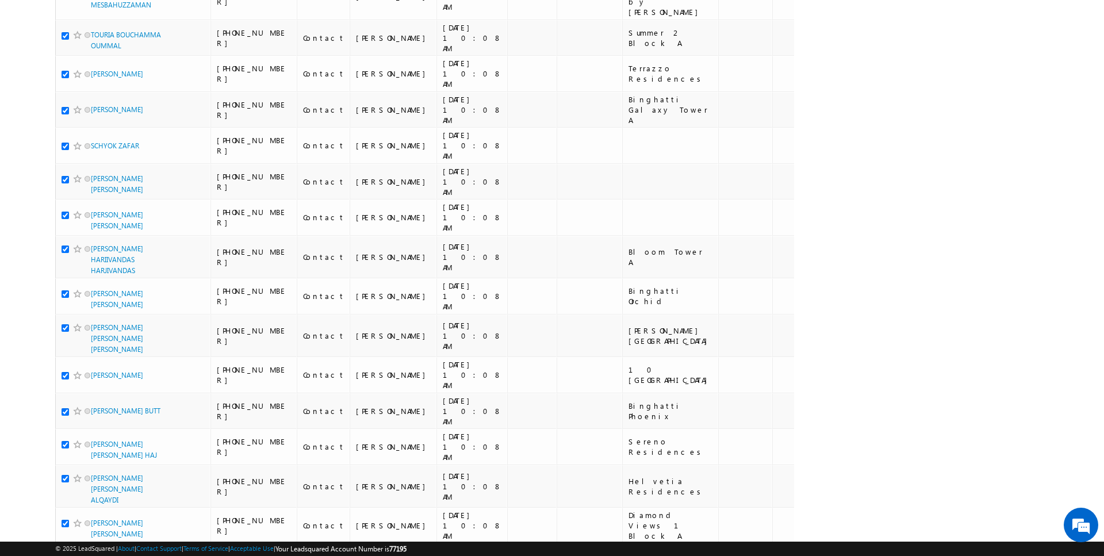
scroll to position [1200, 0]
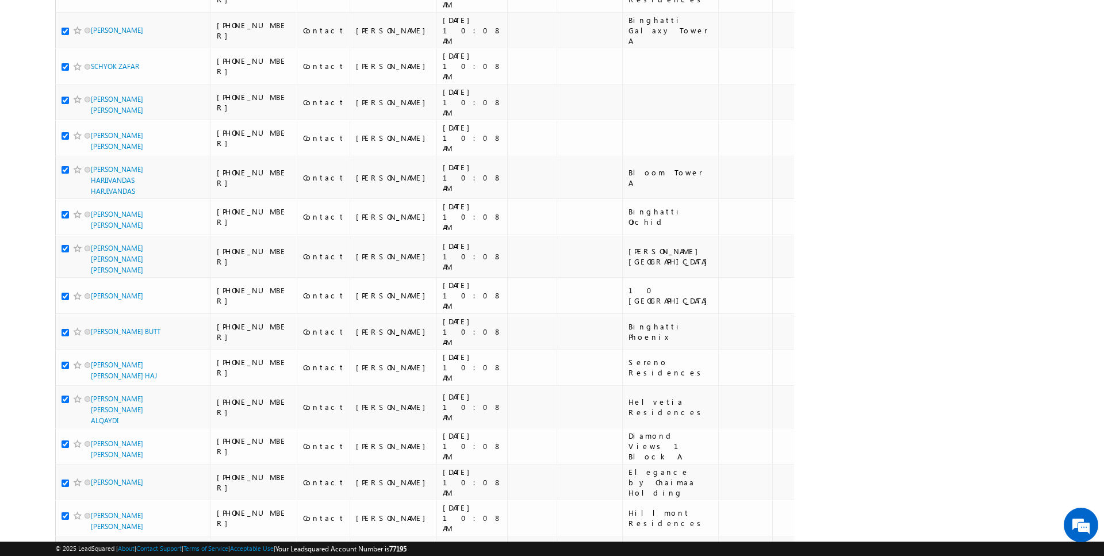
click at [91, 531] on li "100" at bounding box center [95, 535] width 28 height 12
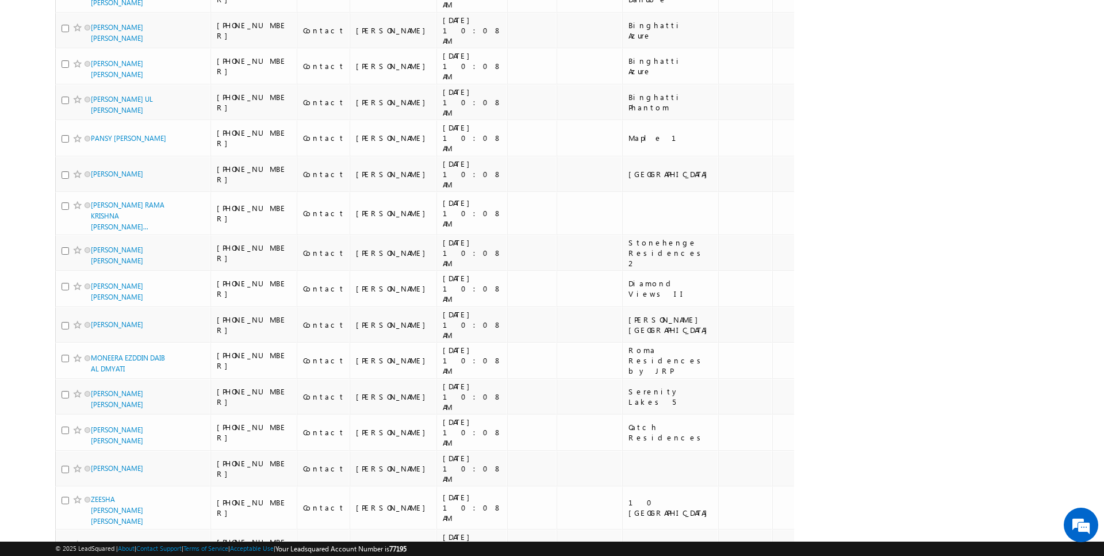
scroll to position [0, 0]
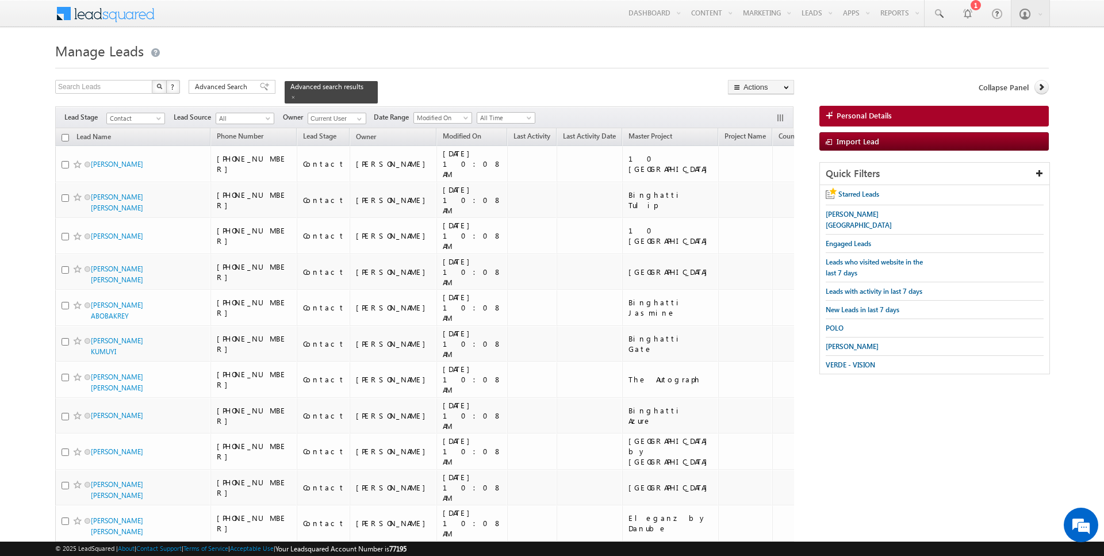
click at [66, 136] on input "checkbox" at bounding box center [65, 137] width 7 height 7
checkbox input "true"
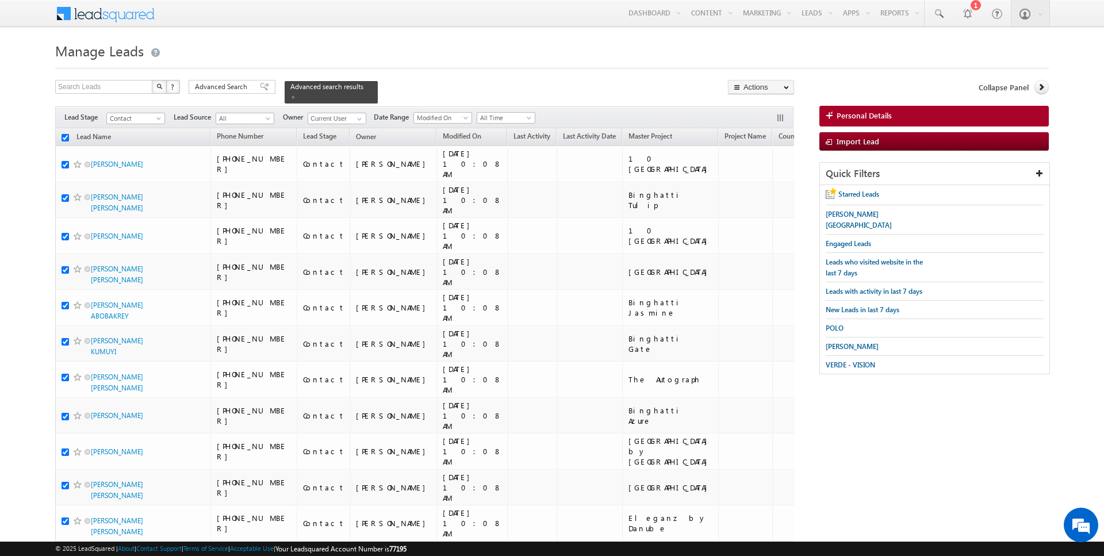
checkbox input "true"
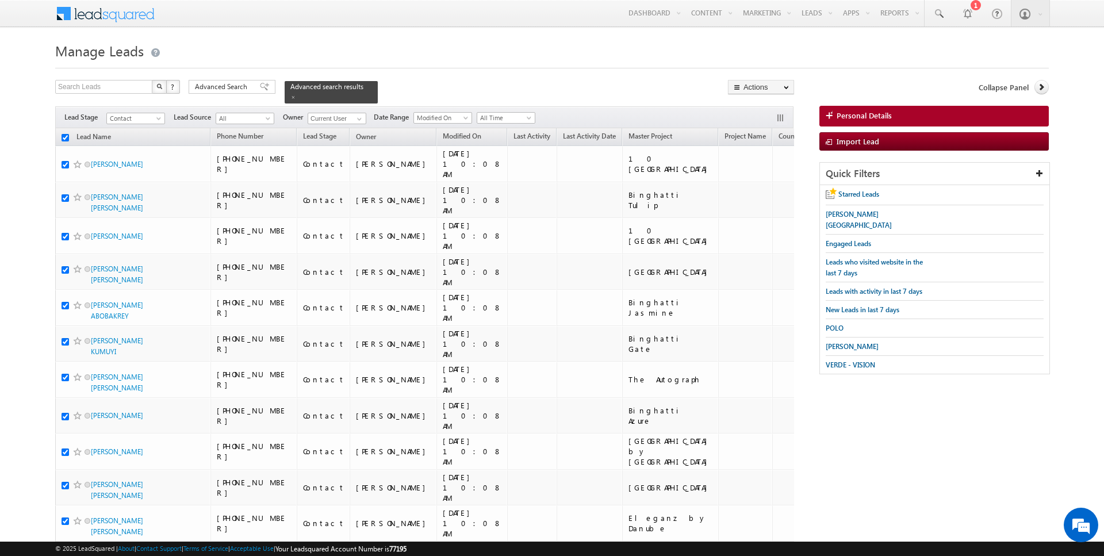
checkbox input "true"
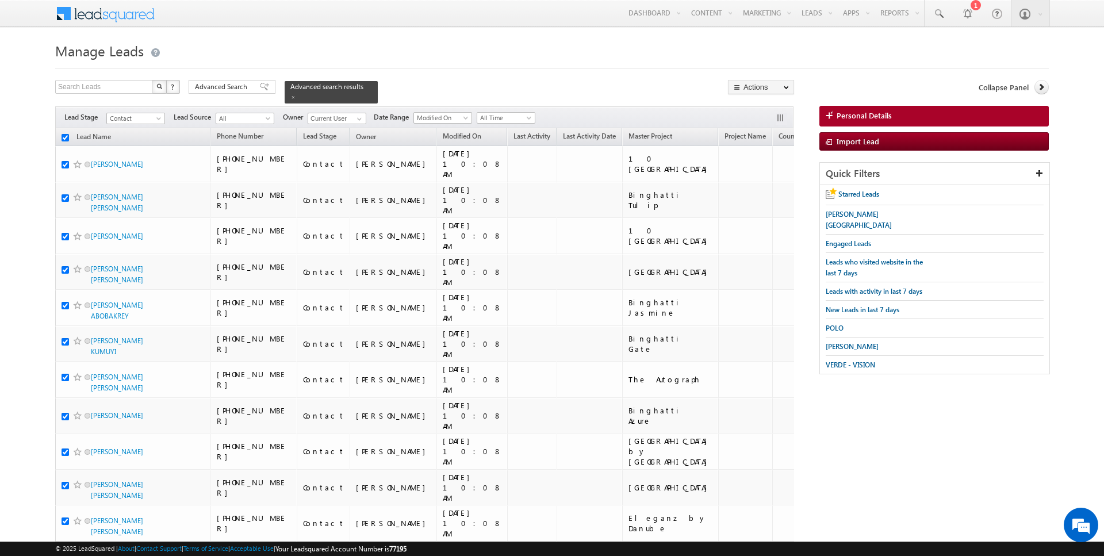
checkbox input "true"
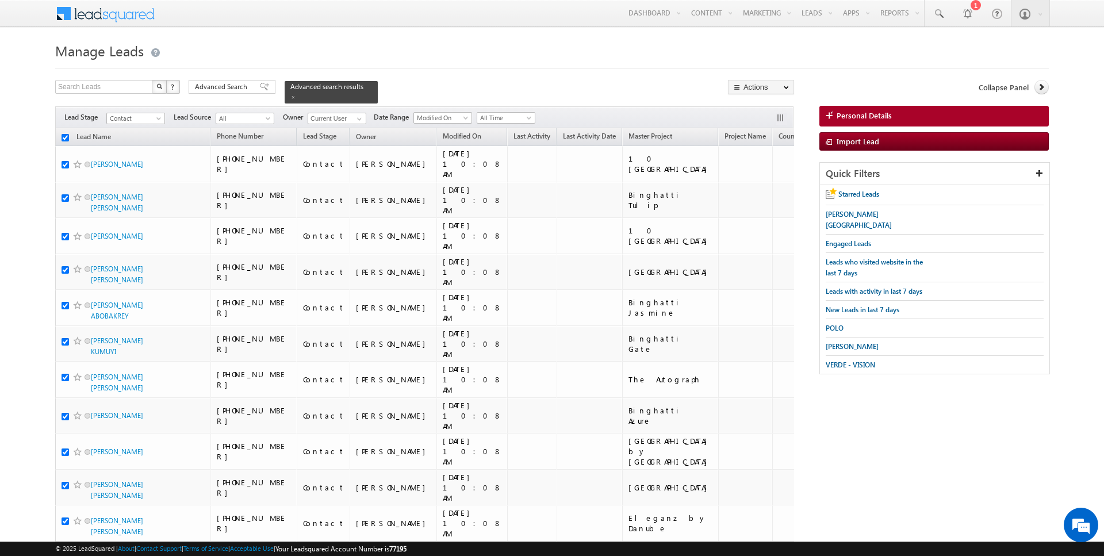
checkbox input "true"
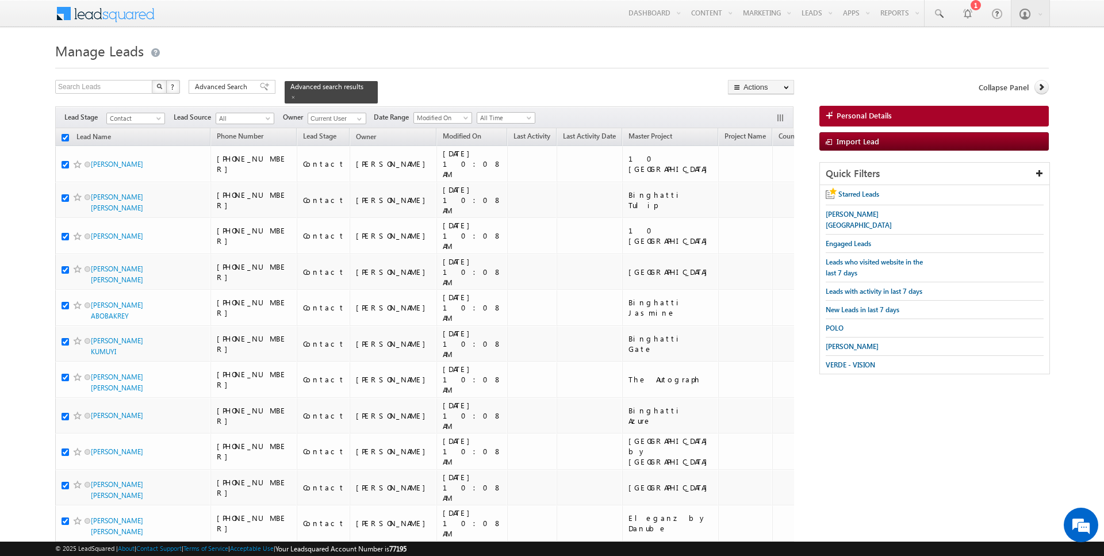
checkbox input "true"
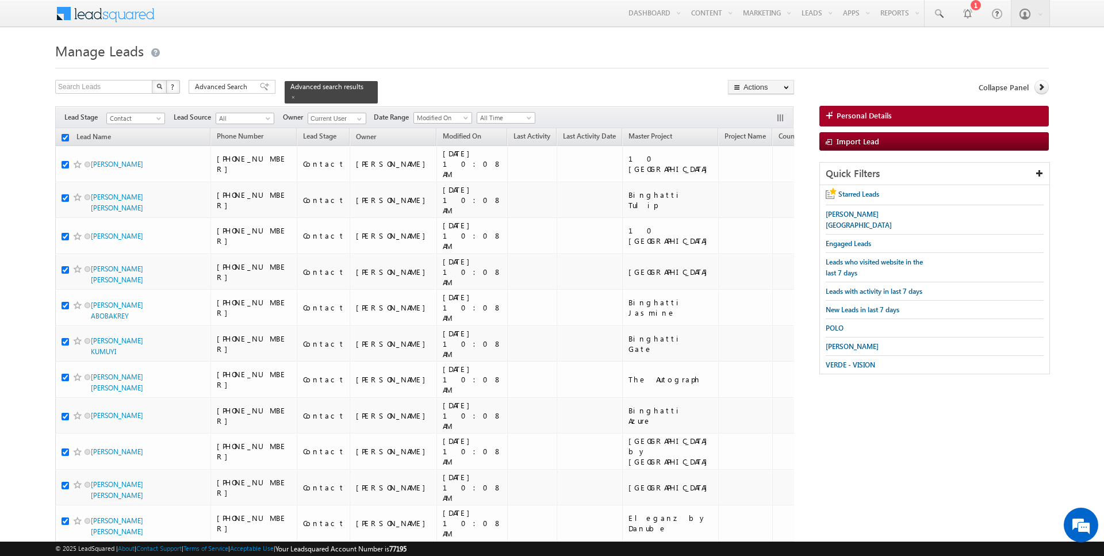
checkbox input "true"
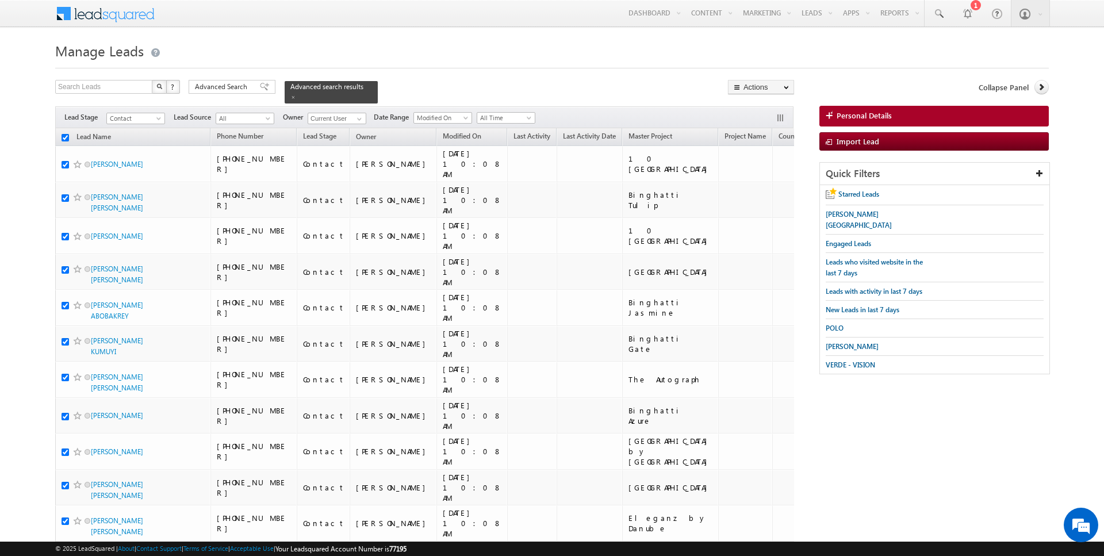
checkbox input "true"
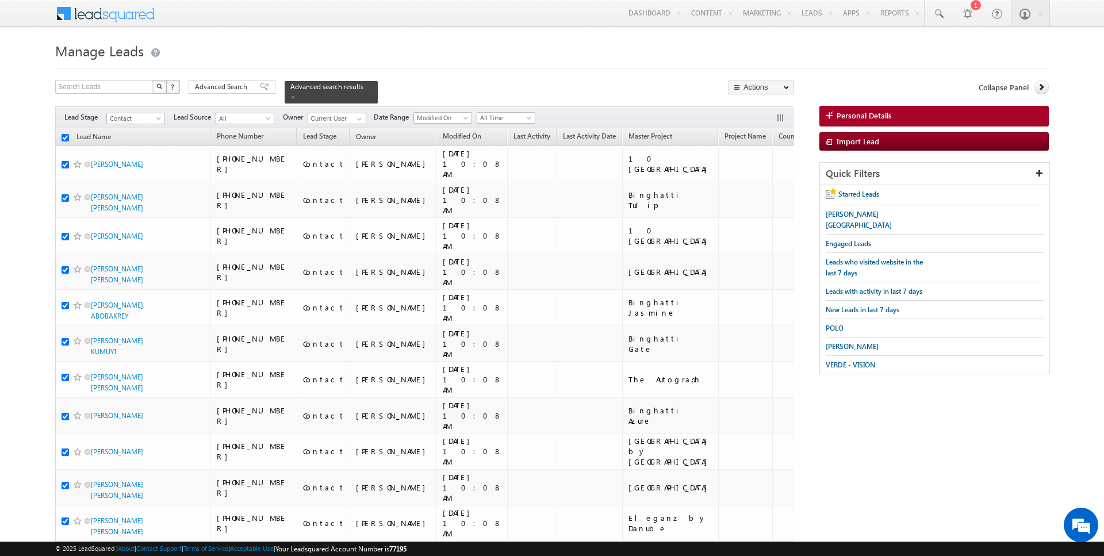
checkbox input "true"
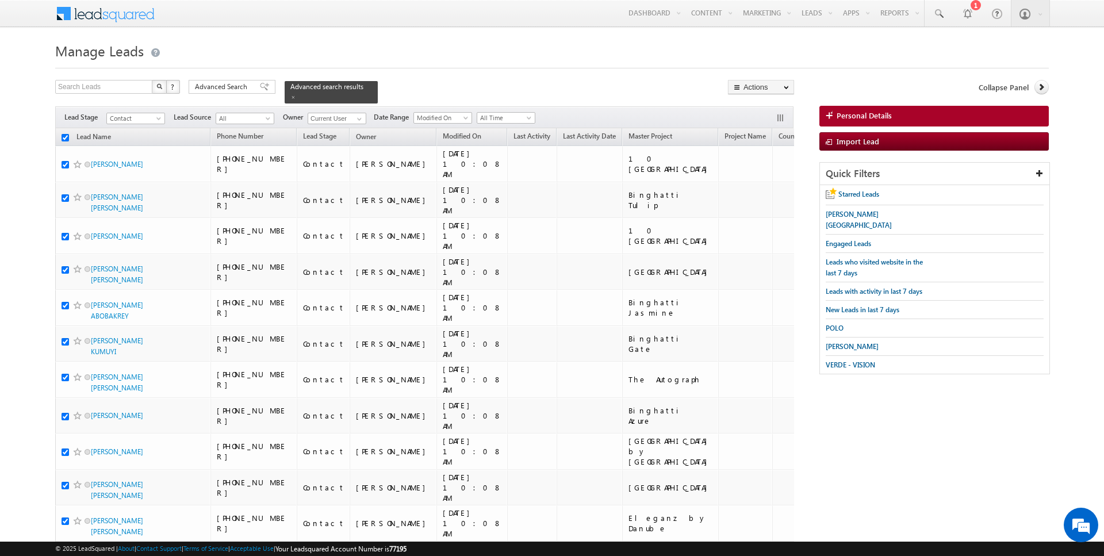
checkbox input "true"
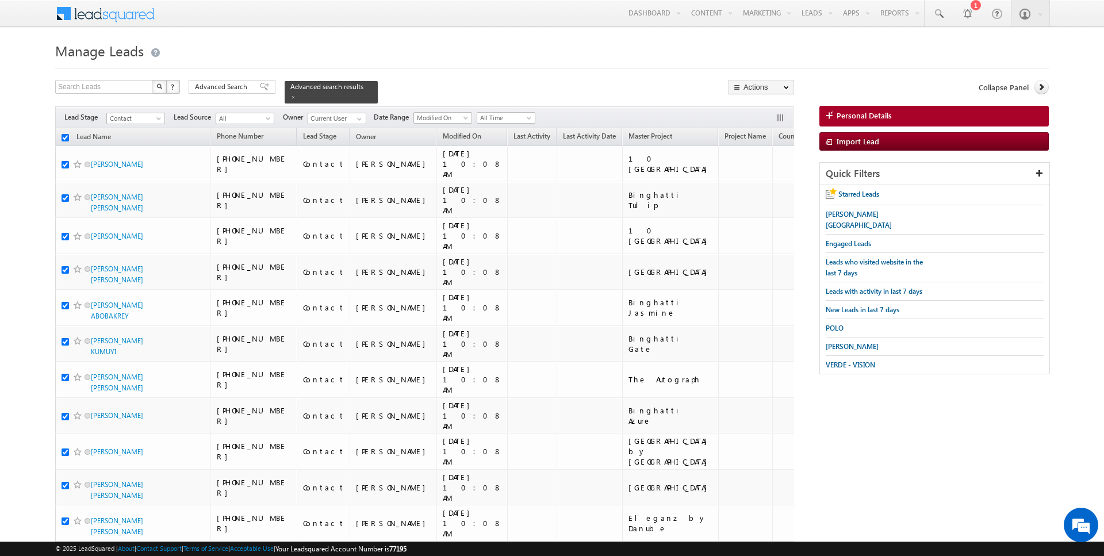
checkbox input "true"
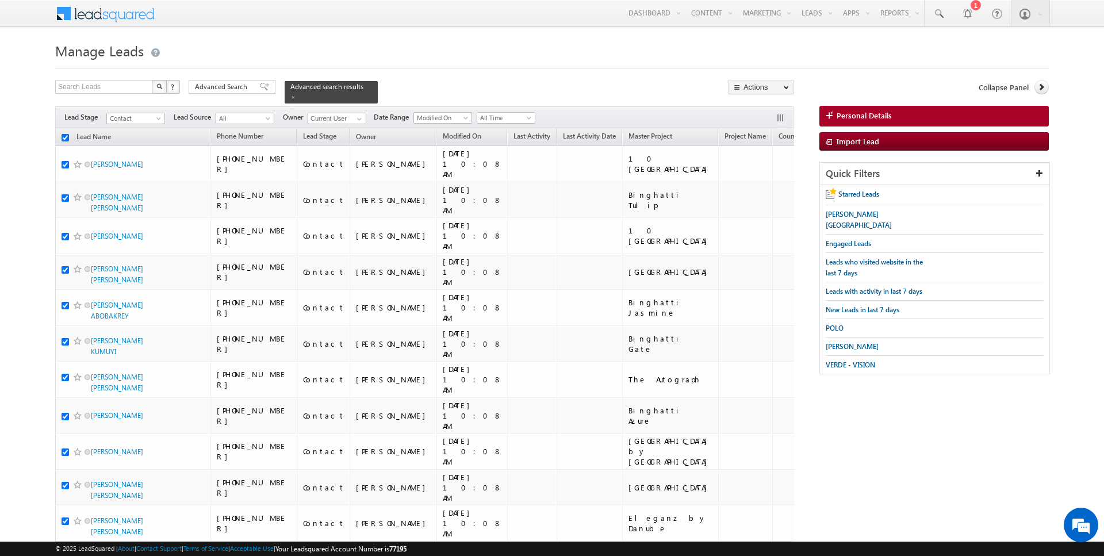
checkbox input "true"
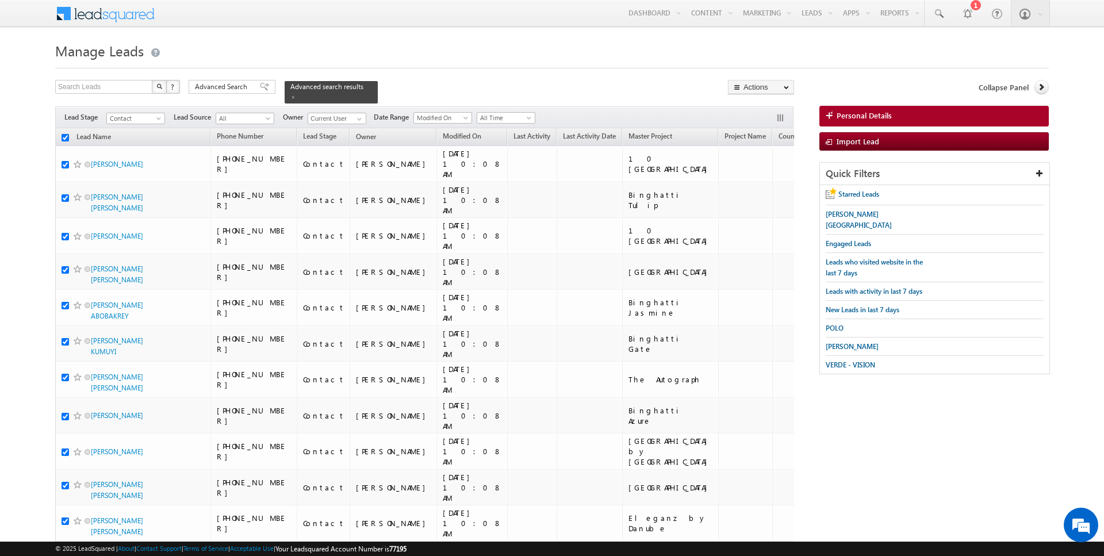
checkbox input "true"
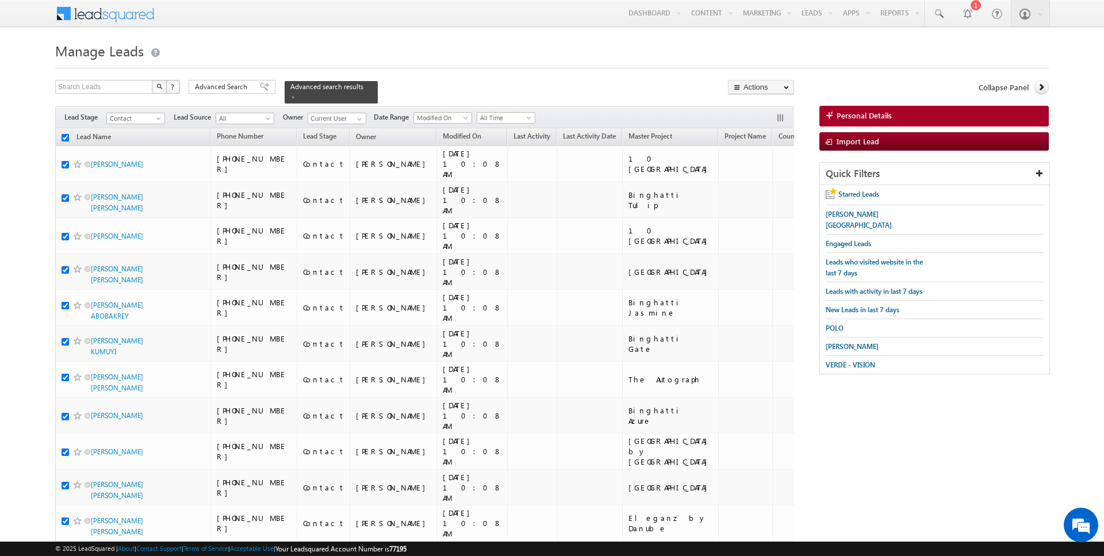
checkbox input "true"
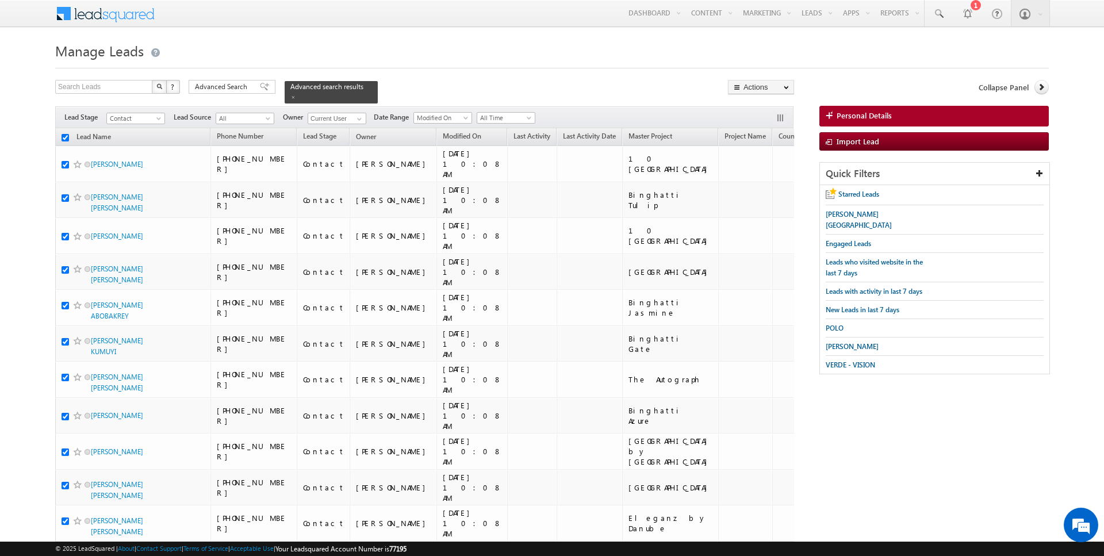
checkbox input "true"
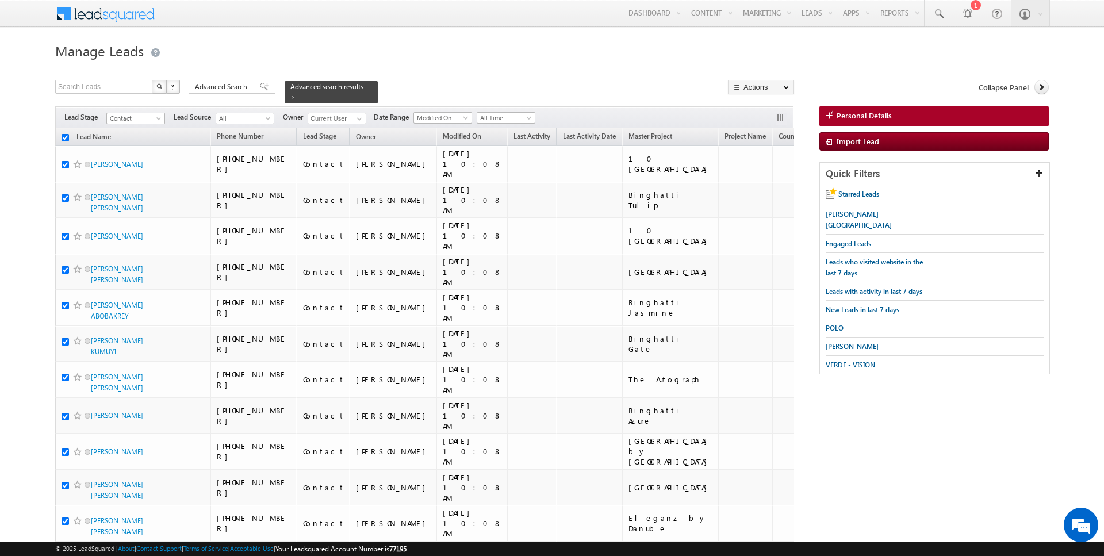
checkbox input "true"
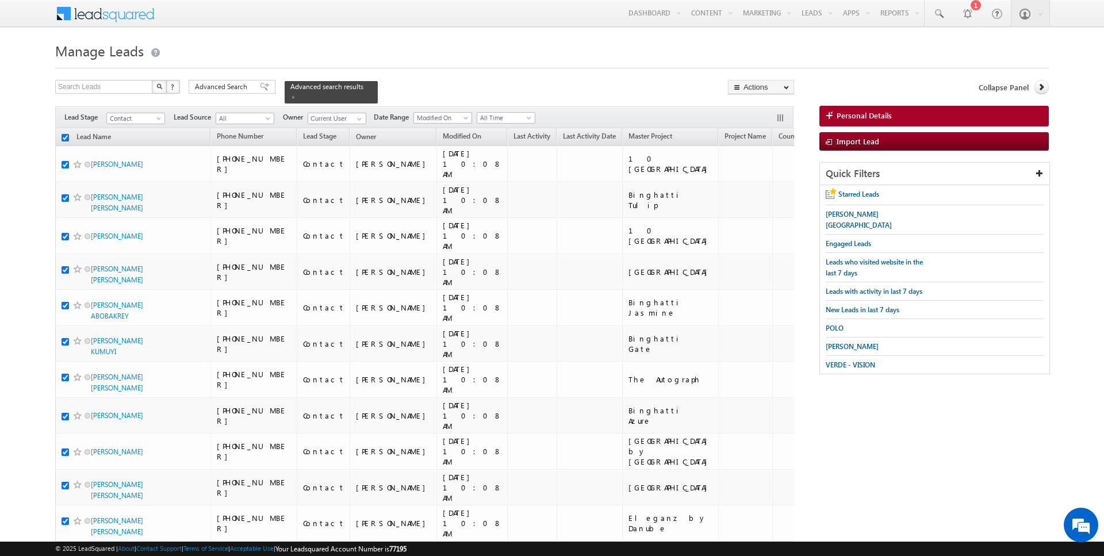
checkbox input "true"
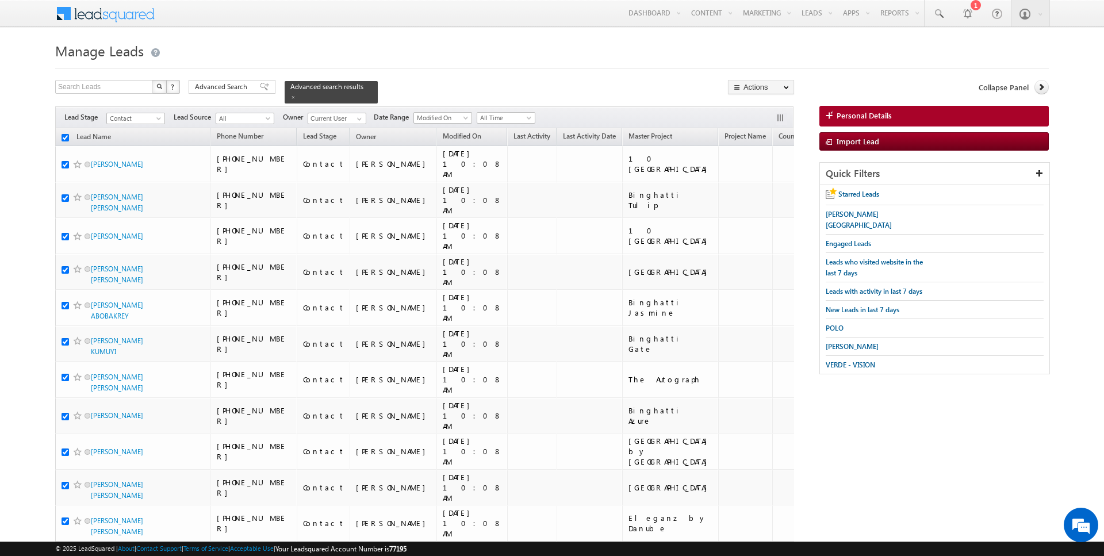
checkbox input "true"
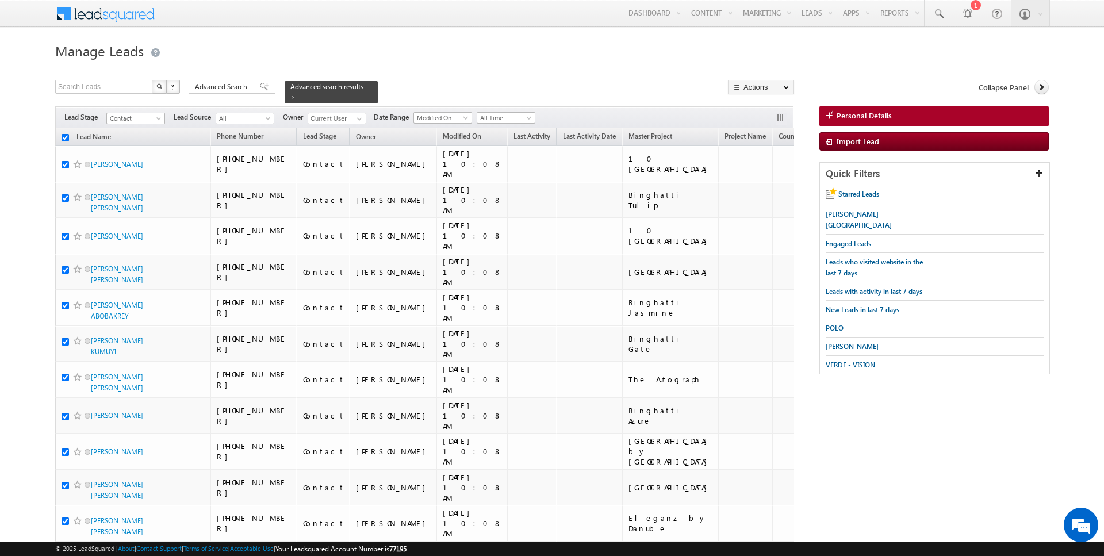
checkbox input "true"
click at [763, 184] on link "Change Owner" at bounding box center [761, 186] width 65 height 14
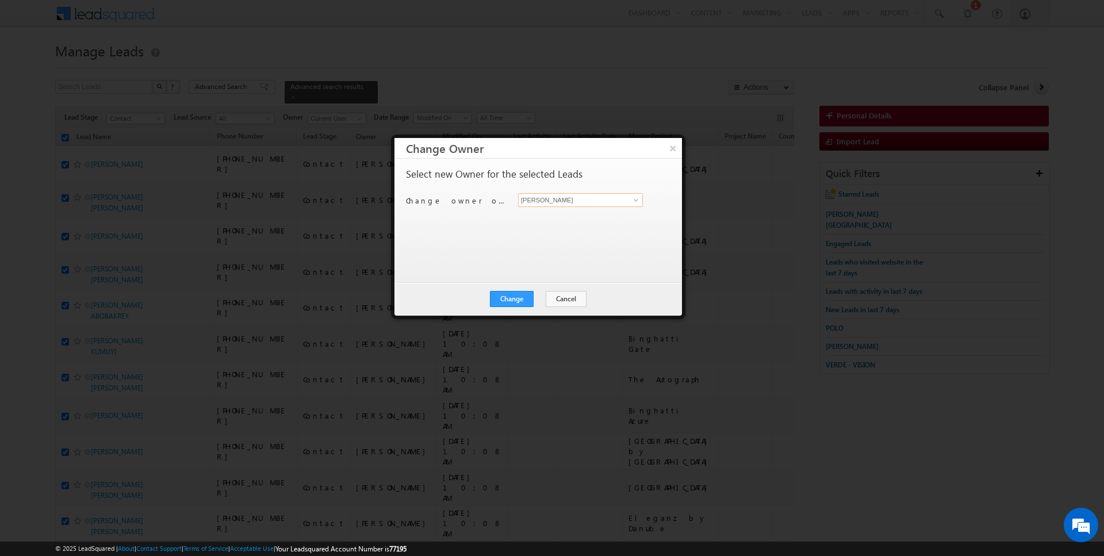
click at [575, 199] on input "[PERSON_NAME]" at bounding box center [580, 200] width 125 height 14
click at [509, 293] on button "Change" at bounding box center [512, 299] width 44 height 16
click at [548, 300] on button "Close" at bounding box center [540, 299] width 37 height 16
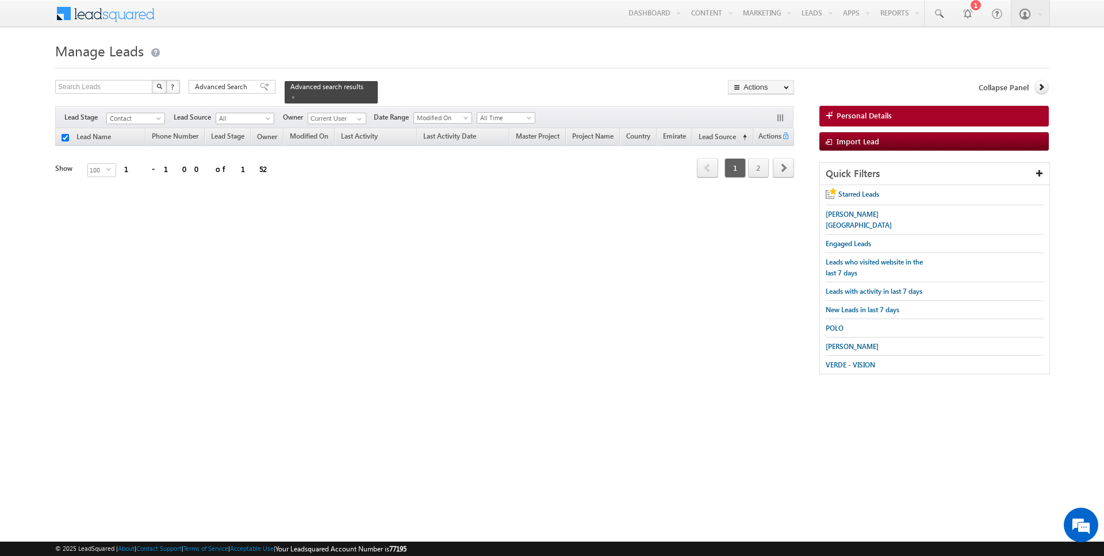
click at [65, 137] on input "checkbox" at bounding box center [65, 137] width 7 height 7
click at [290, 98] on span at bounding box center [293, 97] width 6 height 6
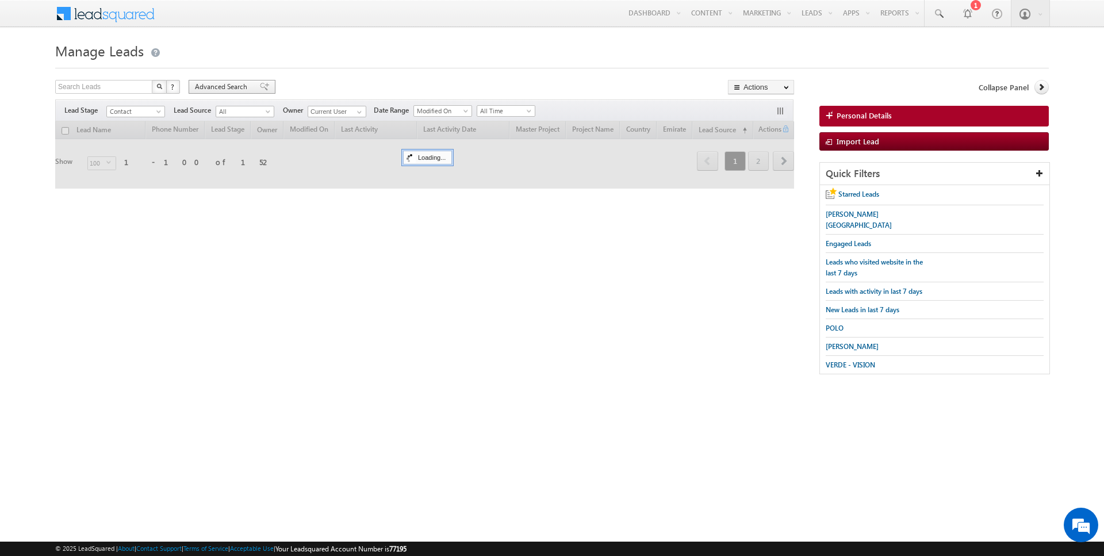
click at [230, 90] on span "Advanced Search" at bounding box center [223, 87] width 56 height 10
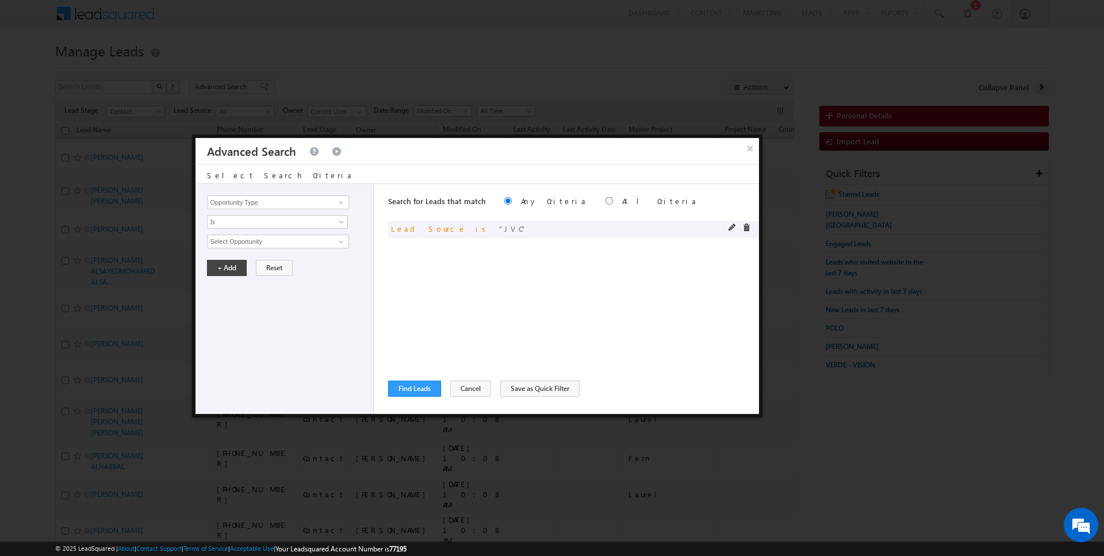
click at [733, 227] on span at bounding box center [733, 228] width 8 height 8
click at [239, 240] on span "JVC" at bounding box center [273, 241] width 131 height 13
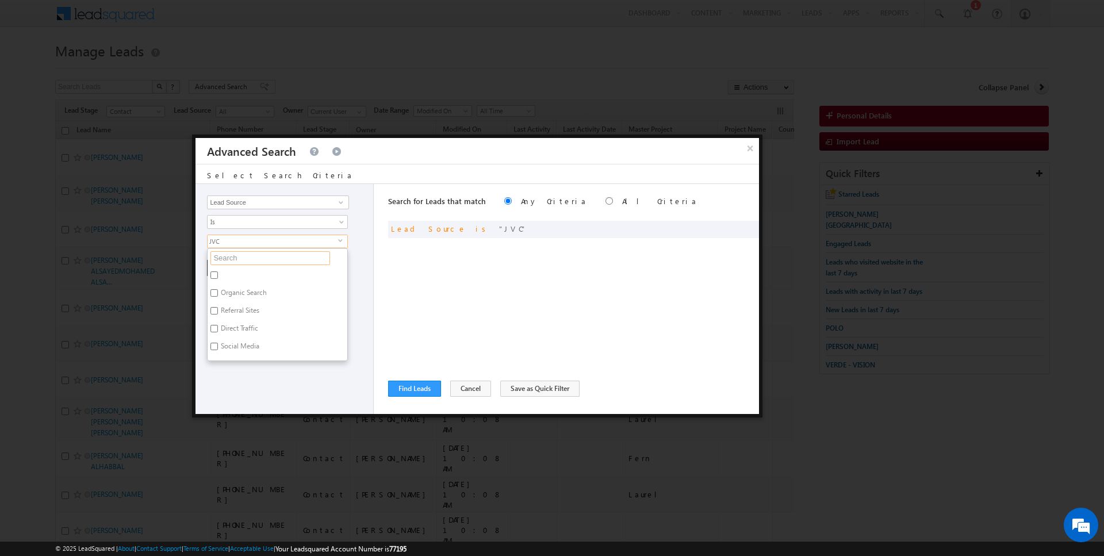
click at [238, 257] on input "text" at bounding box center [271, 258] width 120 height 14
click at [216, 307] on input "JVC" at bounding box center [214, 310] width 7 height 7
click at [232, 257] on input "jv" at bounding box center [271, 258] width 120 height 14
click at [233, 328] on label "[GEOGRAPHIC_DATA]" at bounding box center [253, 331] width 90 height 18
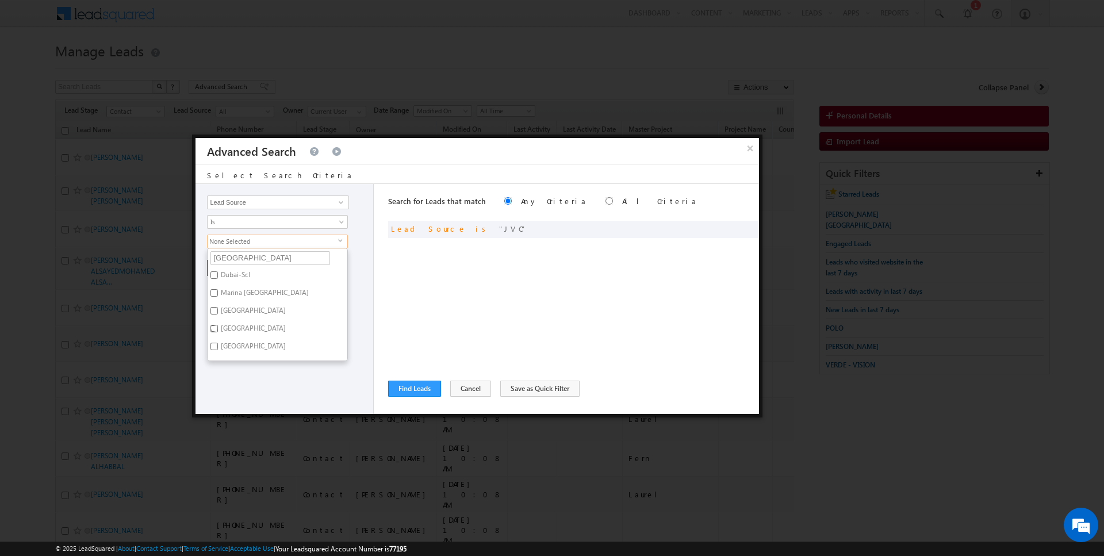
click at [218, 328] on input "[GEOGRAPHIC_DATA]" at bounding box center [214, 328] width 7 height 7
click at [431, 306] on div "Search for Leads that match Any Criteria All Criteria Note that the current tri…" at bounding box center [573, 299] width 371 height 230
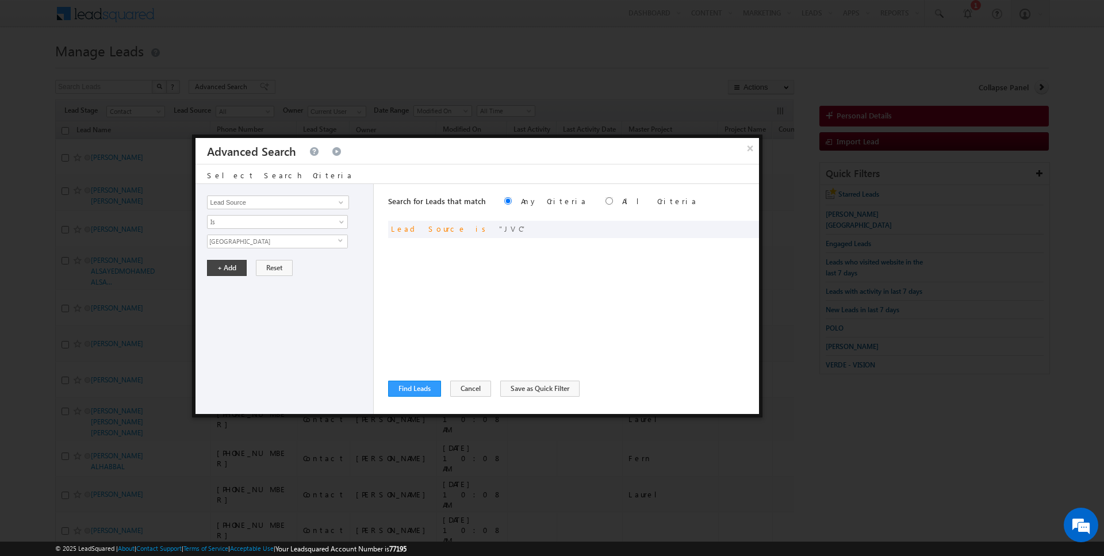
click at [263, 243] on span "[GEOGRAPHIC_DATA]" at bounding box center [273, 241] width 131 height 13
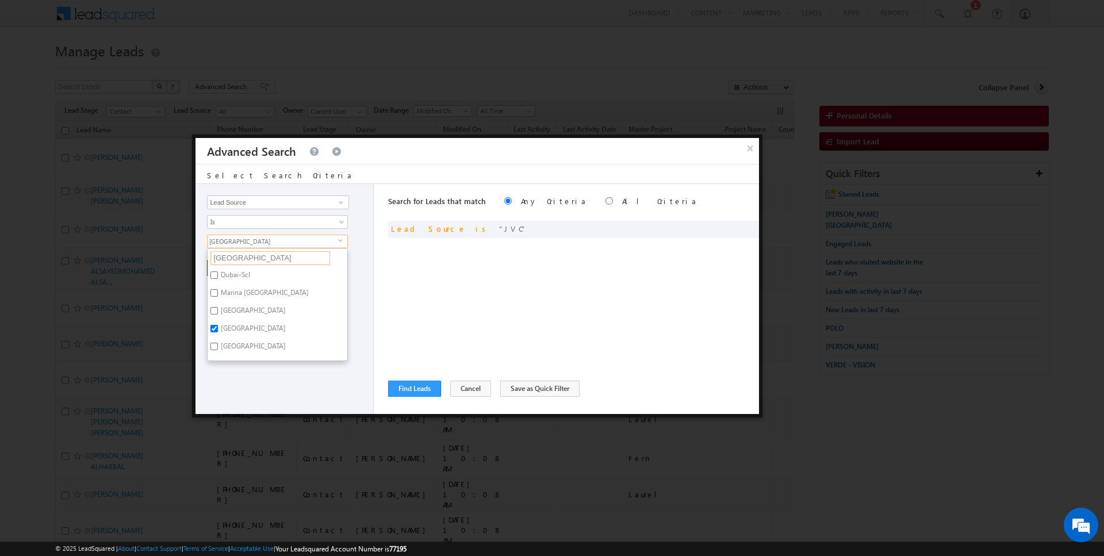
click at [249, 257] on input "dubai" at bounding box center [271, 258] width 120 height 14
click at [233, 274] on label "Dubai South(1).xlsx - Pulse Beachfront" at bounding box center [278, 280] width 140 height 24
click at [218, 274] on input "Dubai South(1).xlsx - Pulse Beachfront" at bounding box center [214, 274] width 7 height 7
click at [233, 297] on label "Dubai South(1).xlsx - Pulse Villas" at bounding box center [278, 304] width 140 height 24
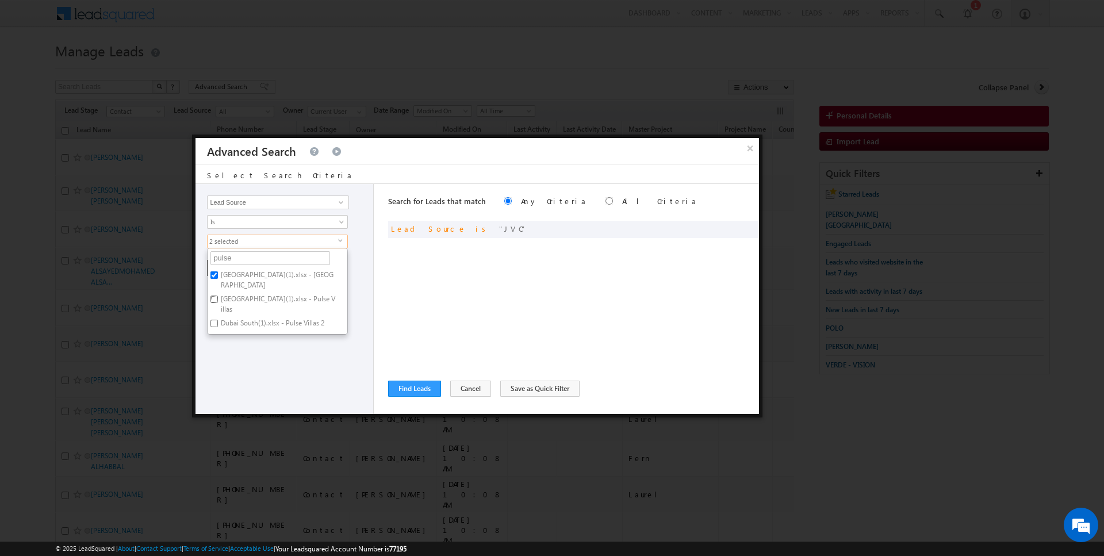
click at [218, 297] on input "Dubai South(1).xlsx - Pulse Villas" at bounding box center [214, 299] width 7 height 7
click at [234, 316] on label "Dubai South(1).xlsx - Pulse Villas 2" at bounding box center [272, 325] width 128 height 18
click at [218, 320] on input "Dubai South(1).xlsx - Pulse Villas 2" at bounding box center [214, 323] width 7 height 7
click at [238, 358] on div "Opportunity Type Lead Activity Task Sales Group Prospect Id Address 1 Address 2…" at bounding box center [285, 299] width 178 height 230
click at [232, 265] on button "+ Add" at bounding box center [227, 268] width 40 height 16
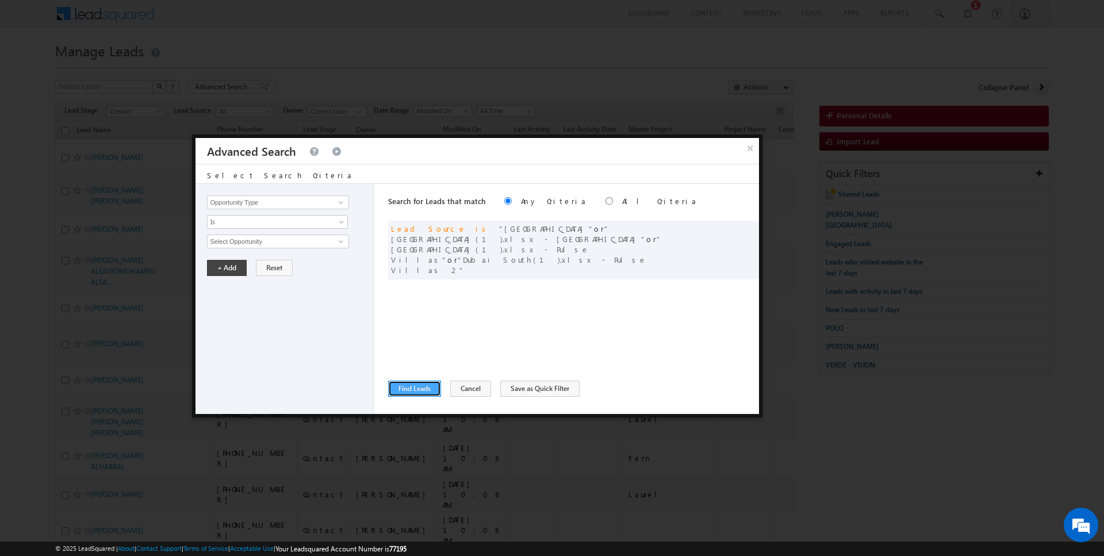
click at [418, 385] on button "Find Leads" at bounding box center [414, 389] width 53 height 16
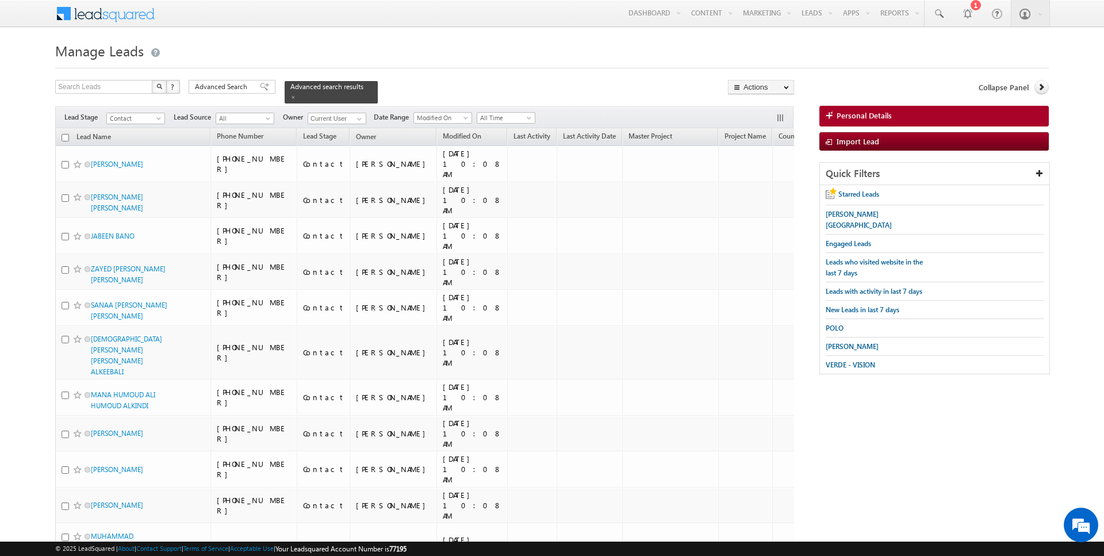
click at [67, 134] on input "checkbox" at bounding box center [65, 137] width 7 height 7
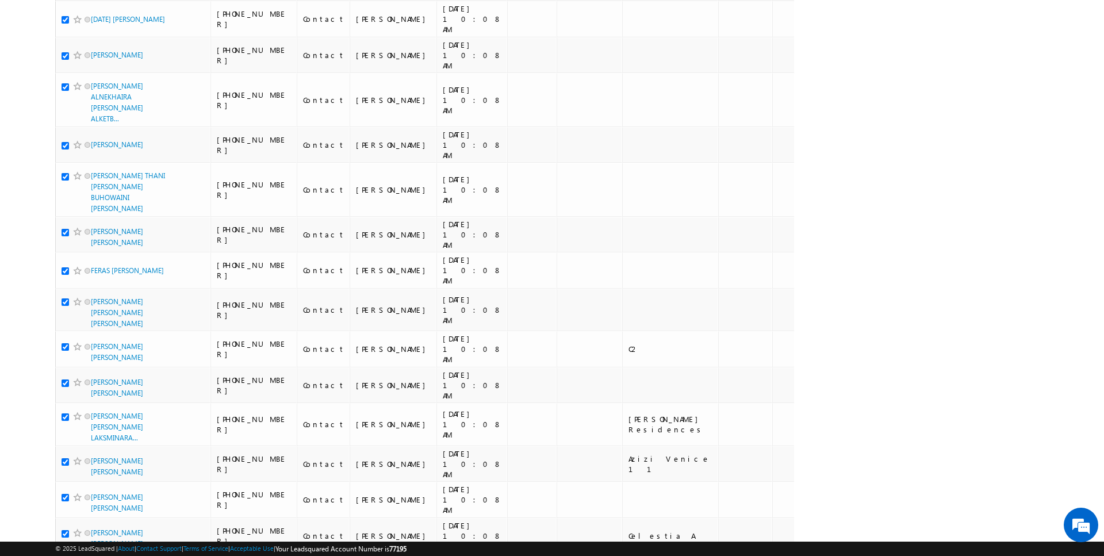
scroll to position [2805, 0]
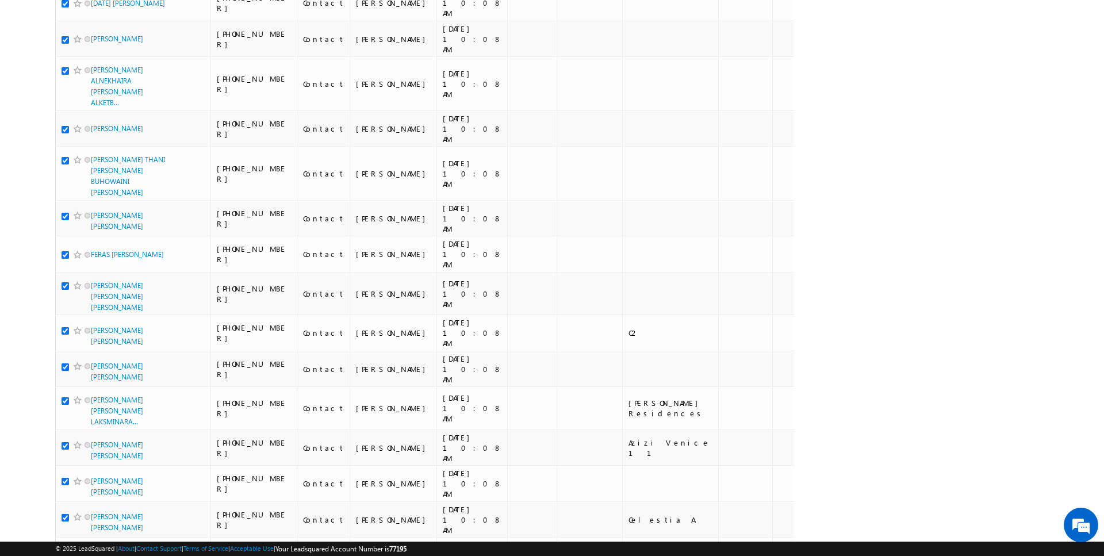
click at [99, 521] on li "50" at bounding box center [95, 524] width 28 height 12
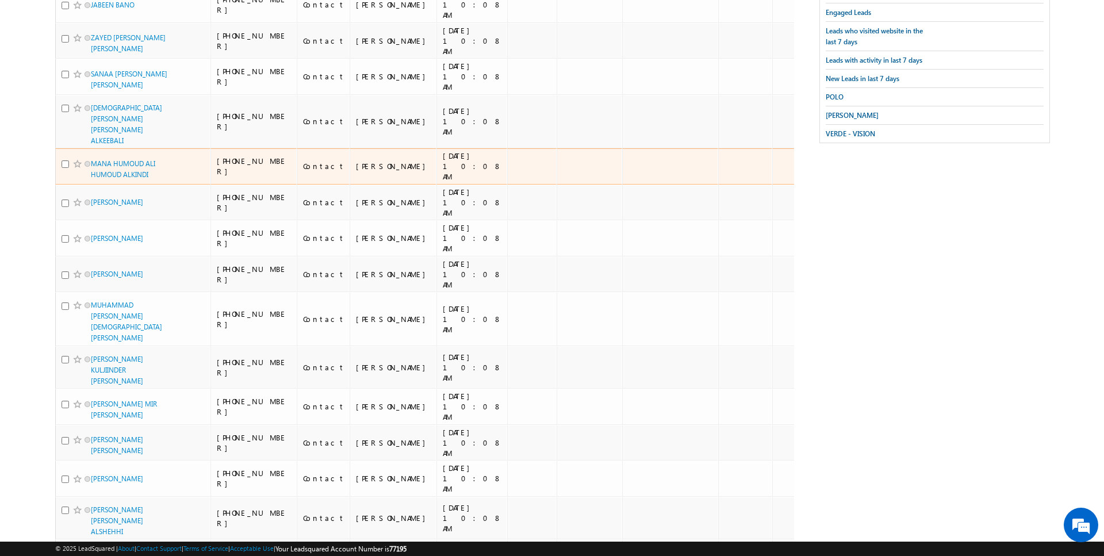
scroll to position [0, 0]
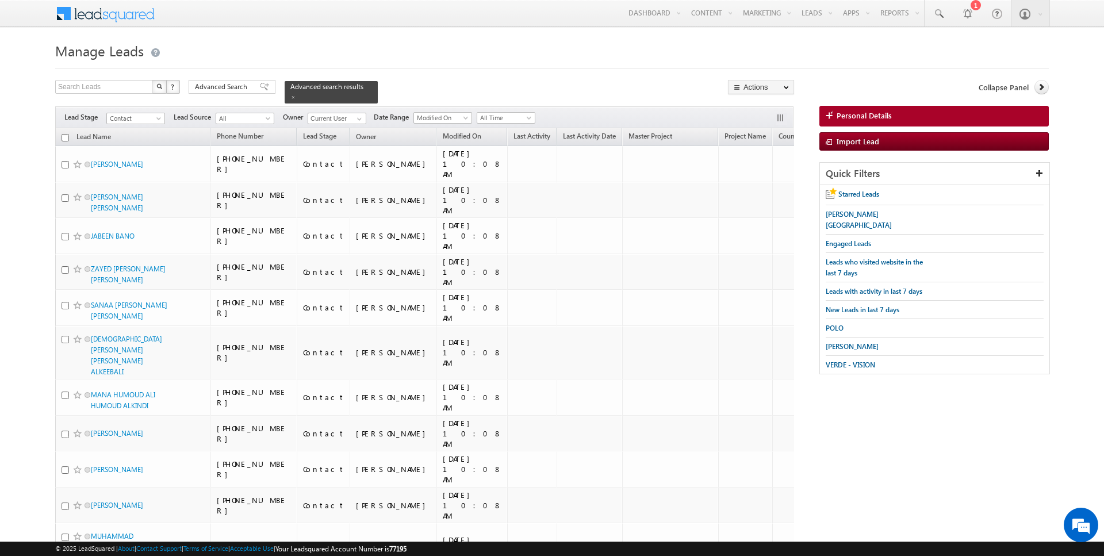
click at [66, 138] on input "checkbox" at bounding box center [65, 137] width 7 height 7
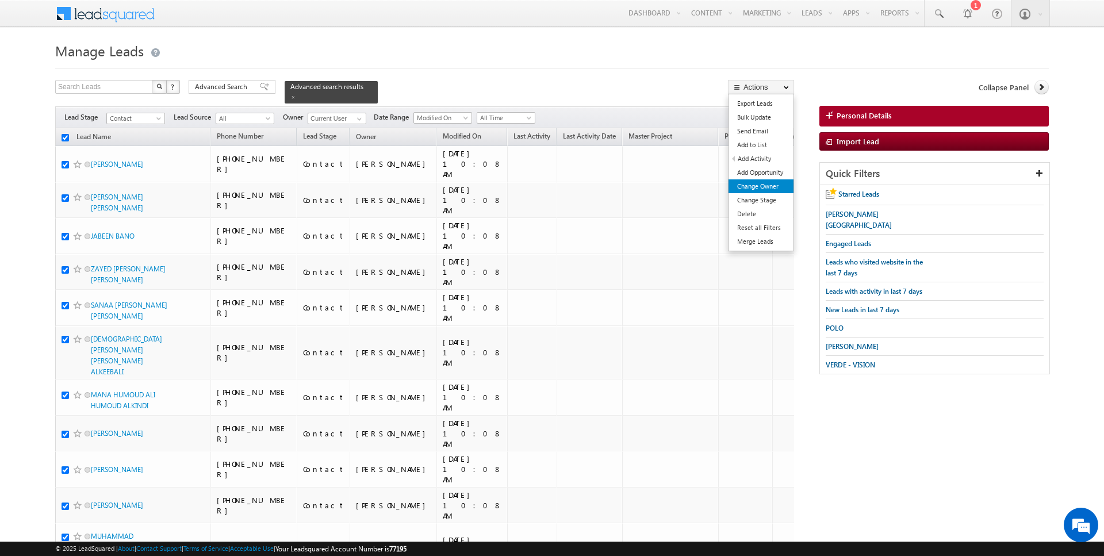
click at [770, 183] on link "Change Owner" at bounding box center [761, 186] width 65 height 14
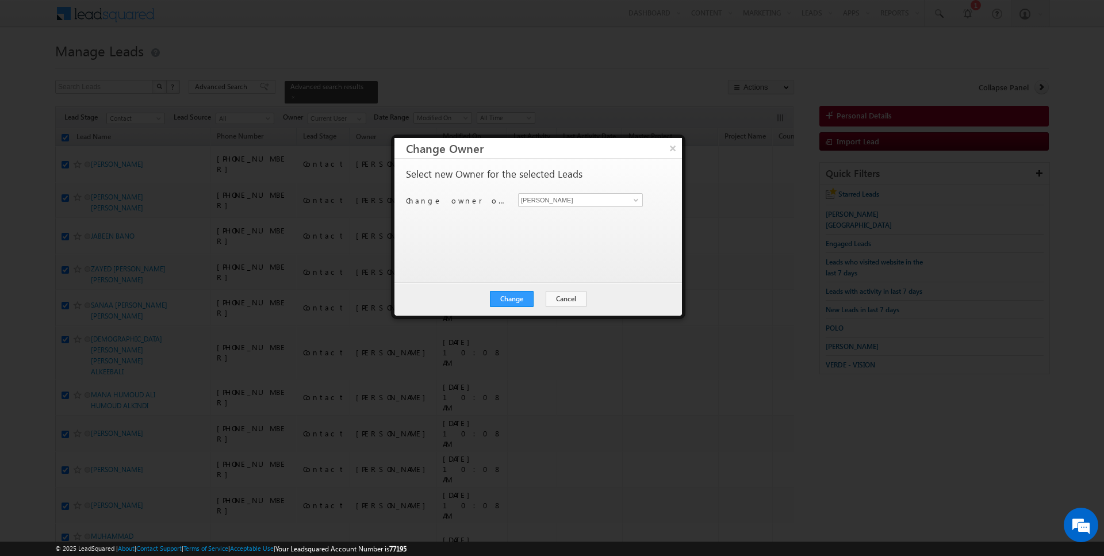
click at [571, 207] on div "Change owner of 50 leads to Rajender Rautela Rajender Rautela" at bounding box center [537, 202] width 262 height 18
click at [569, 198] on input "[PERSON_NAME]" at bounding box center [580, 200] width 125 height 14
click at [516, 304] on button "Change" at bounding box center [512, 299] width 44 height 16
click at [541, 297] on button "Close" at bounding box center [540, 299] width 37 height 16
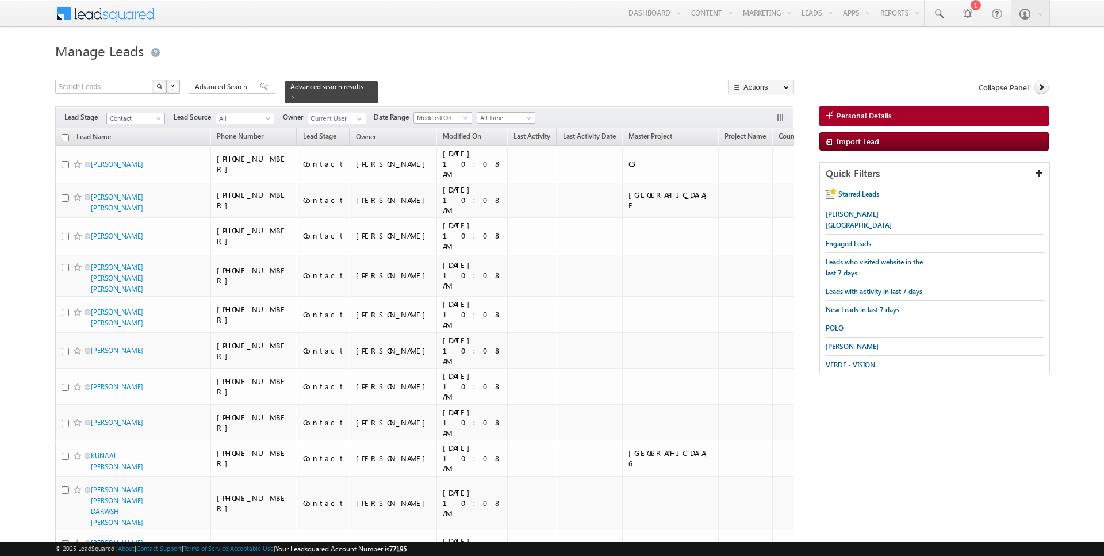
click at [65, 138] on input "checkbox" at bounding box center [65, 137] width 7 height 7
checkbox input "true"
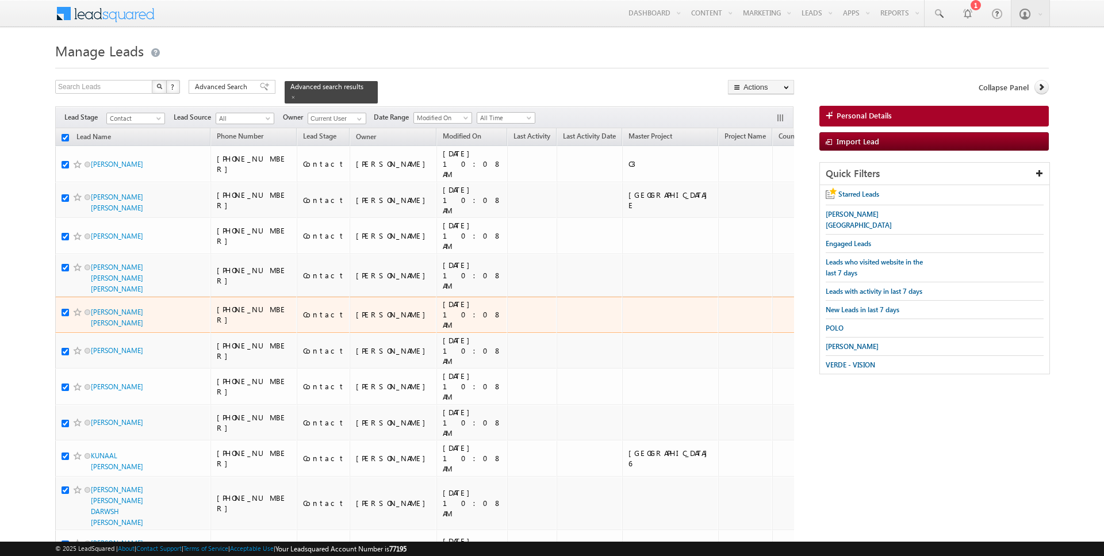
checkbox input "true"
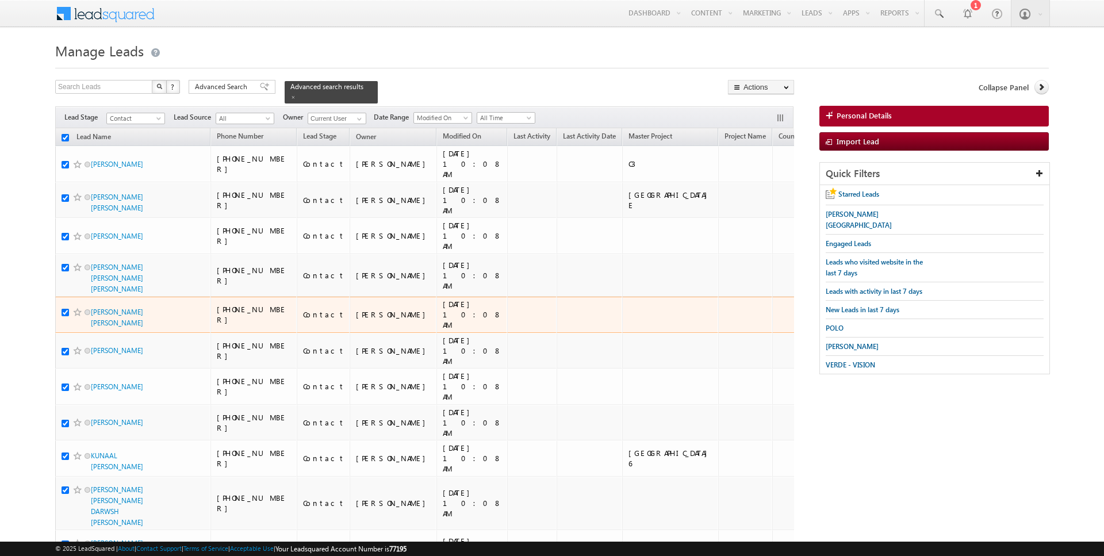
checkbox input "true"
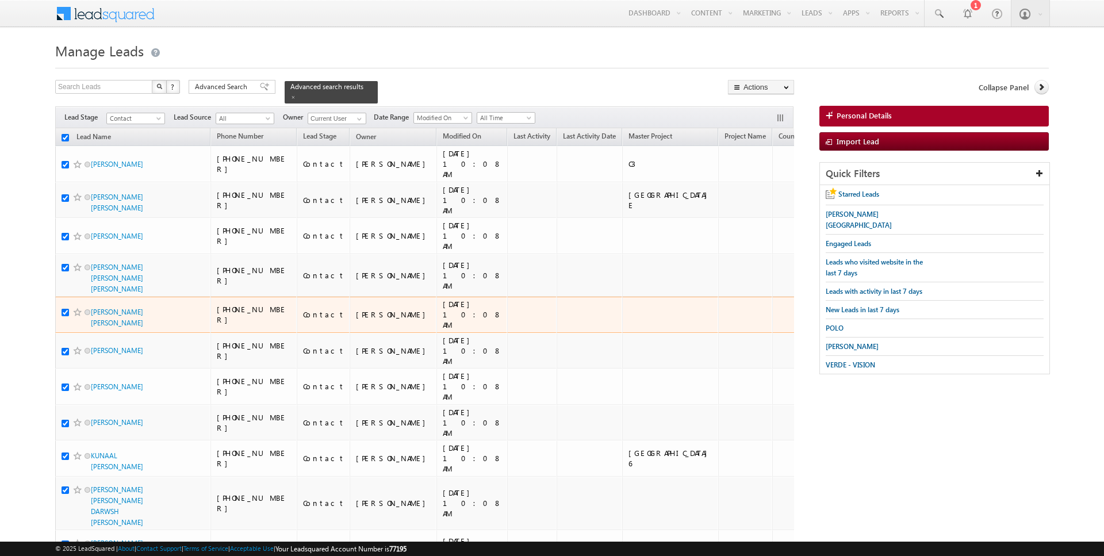
checkbox input "true"
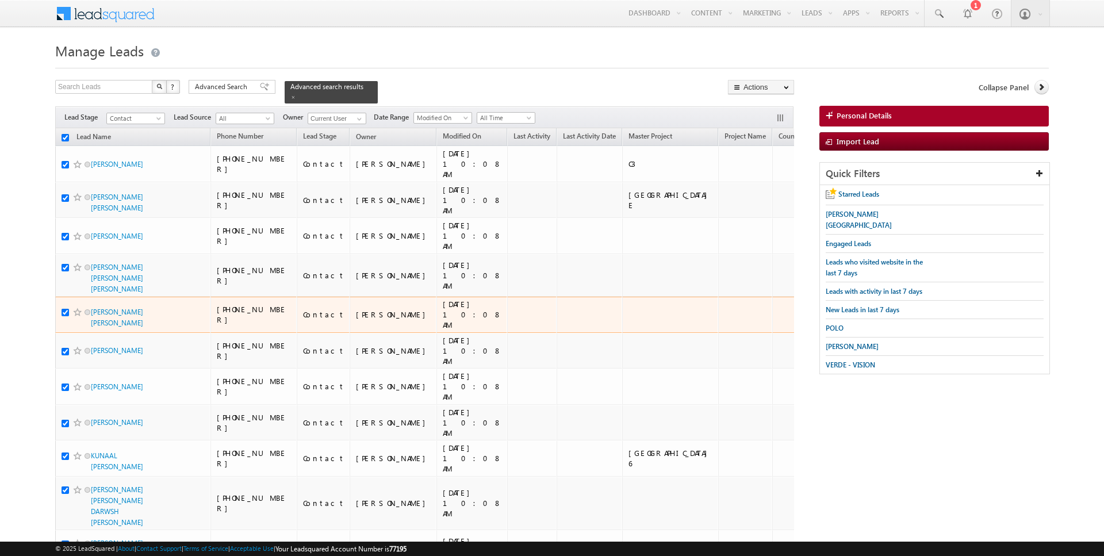
checkbox input "true"
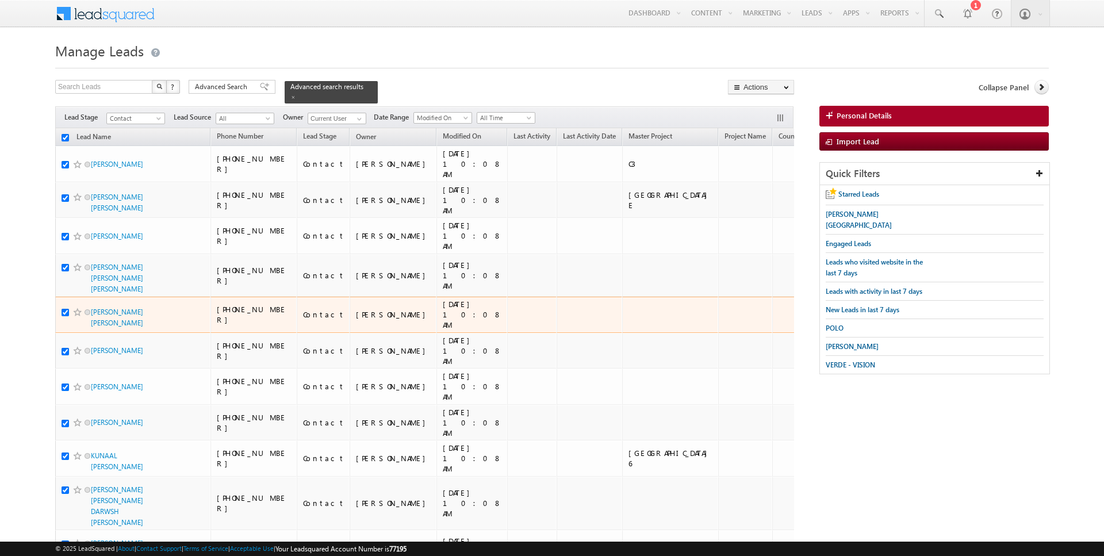
checkbox input "true"
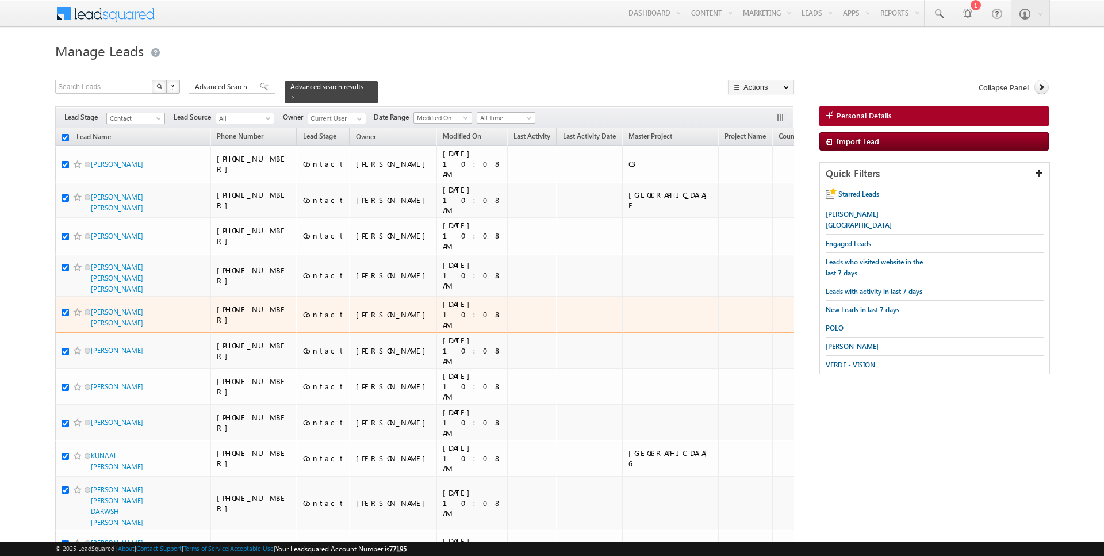
checkbox input "true"
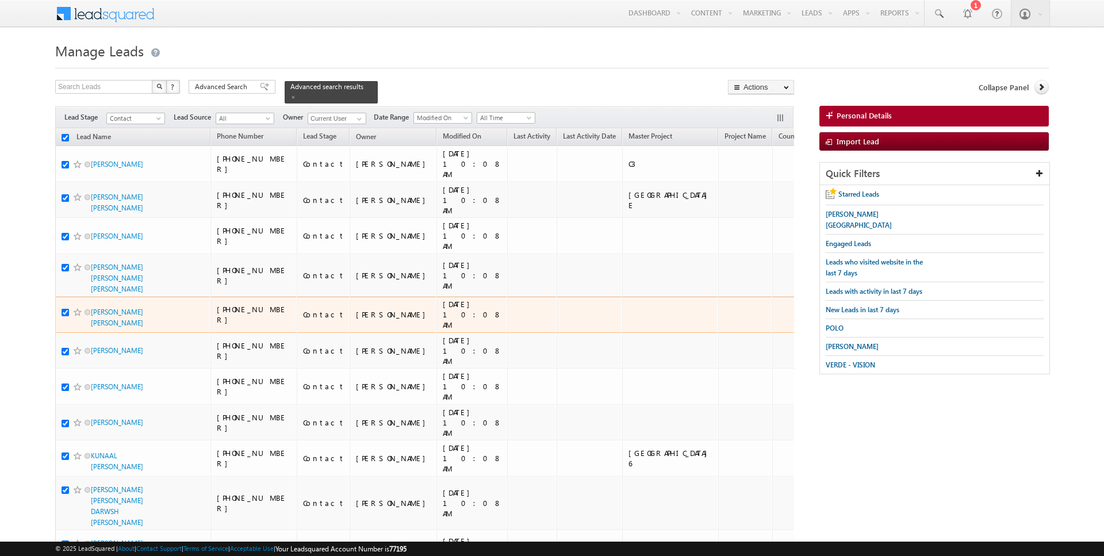
checkbox input "true"
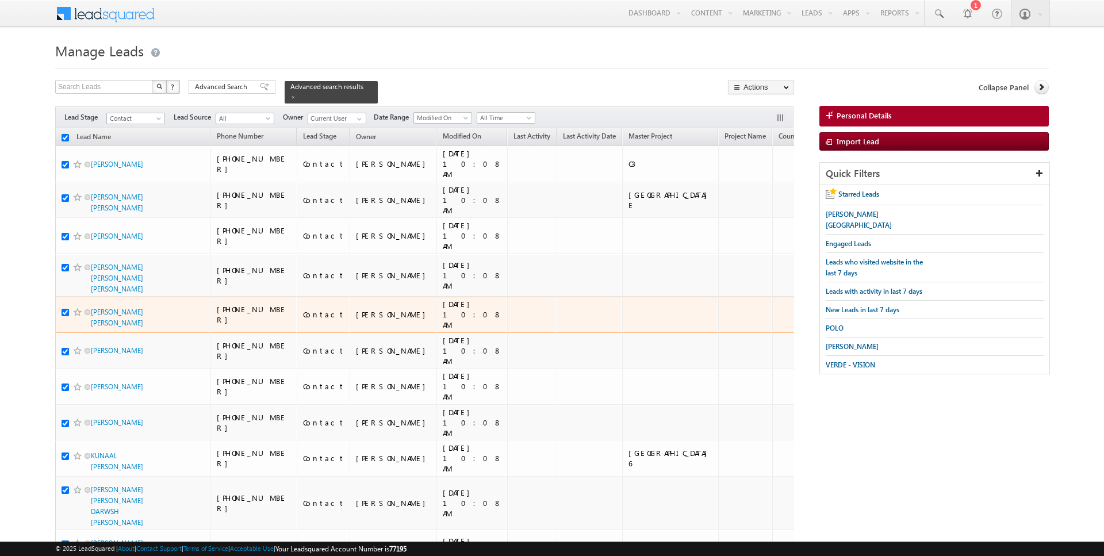
checkbox input "true"
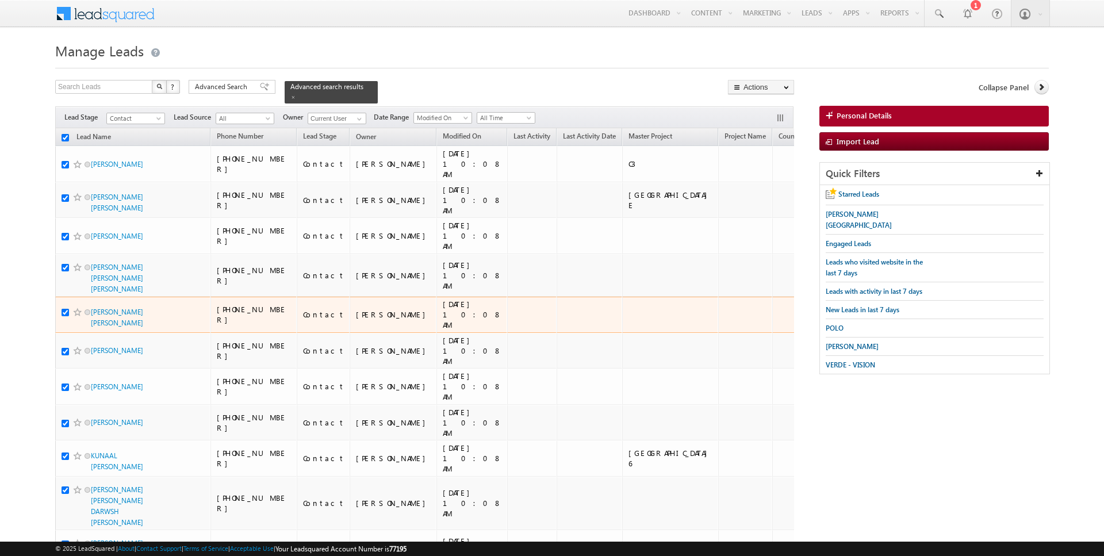
checkbox input "true"
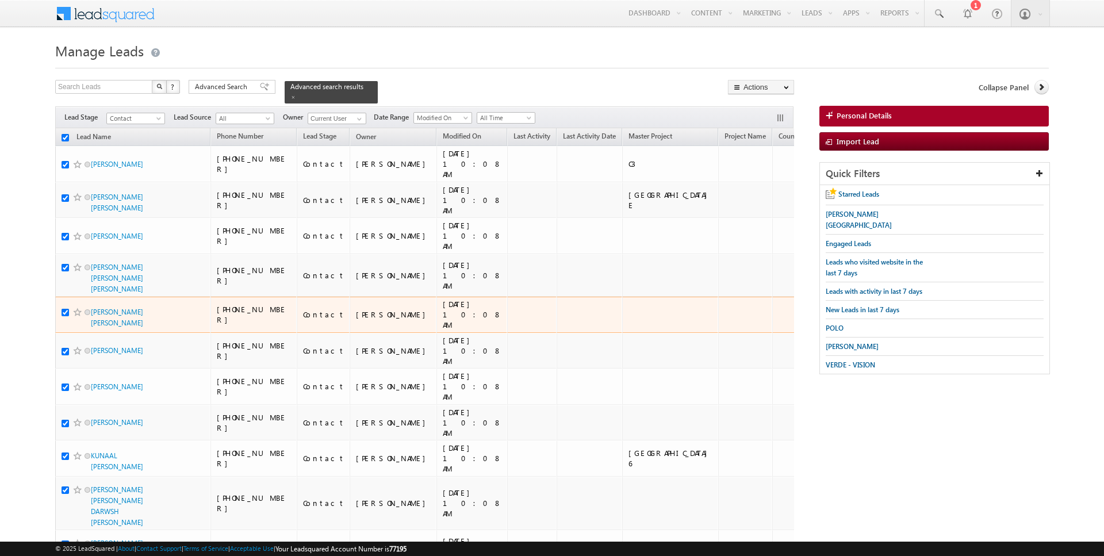
checkbox input "true"
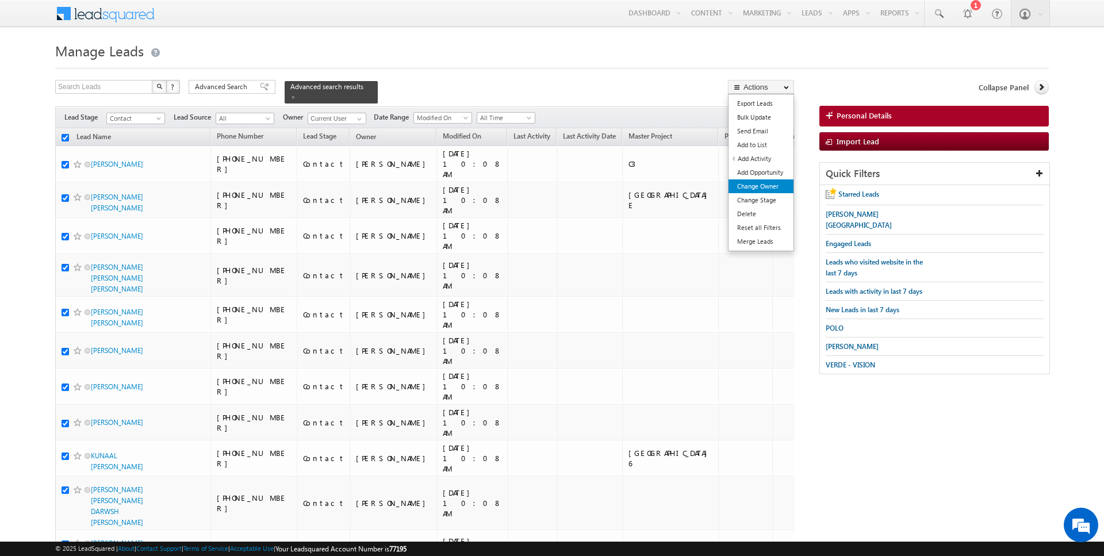
click at [763, 186] on link "Change Owner" at bounding box center [761, 186] width 65 height 14
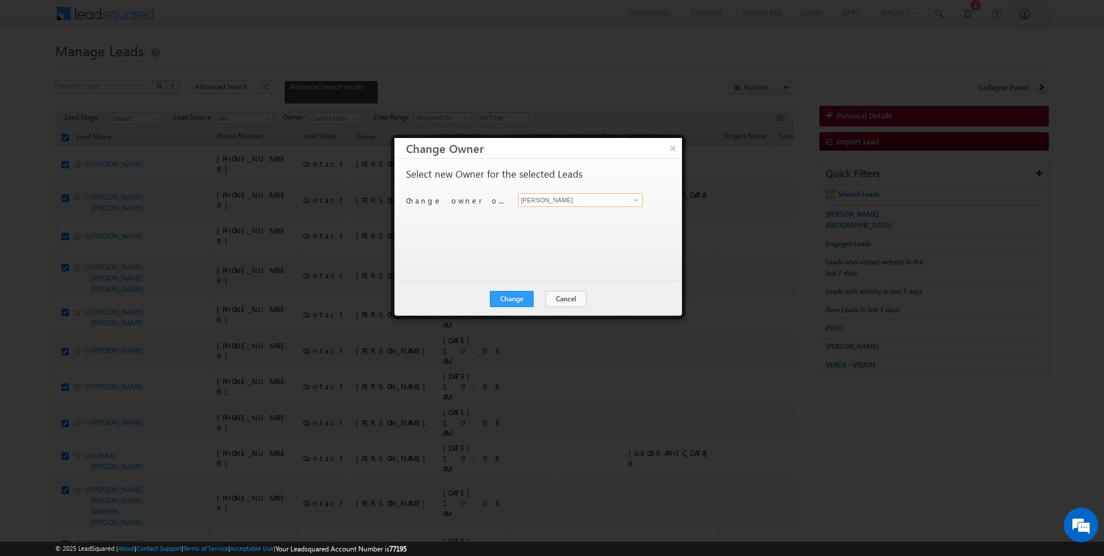
click at [566, 201] on input "[PERSON_NAME]" at bounding box center [580, 200] width 125 height 14
type input "[DATE][PERSON_NAME]"
click at [506, 299] on button "Change" at bounding box center [512, 299] width 44 height 16
click at [558, 300] on div "Change Cancel Close" at bounding box center [539, 298] width 288 height 33
click at [535, 292] on button "Close" at bounding box center [540, 299] width 37 height 16
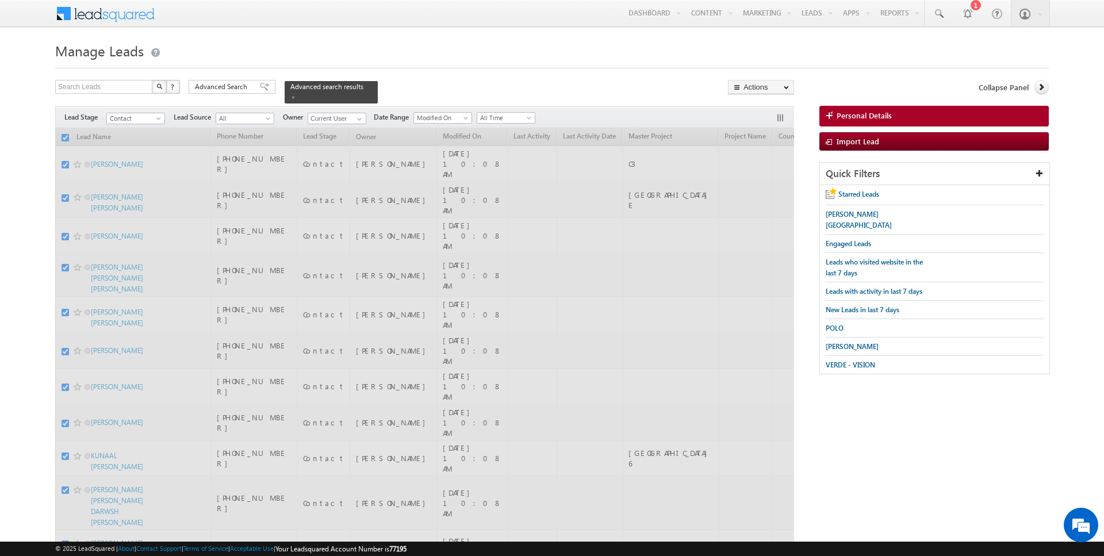
checkbox input "false"
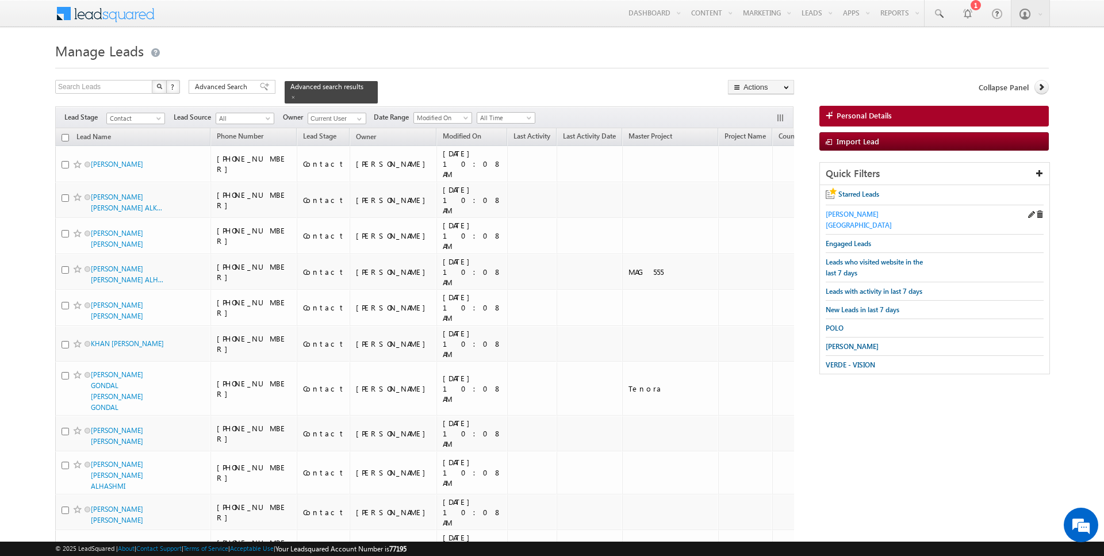
click at [881, 215] on span "[PERSON_NAME][GEOGRAPHIC_DATA]" at bounding box center [859, 220] width 66 height 20
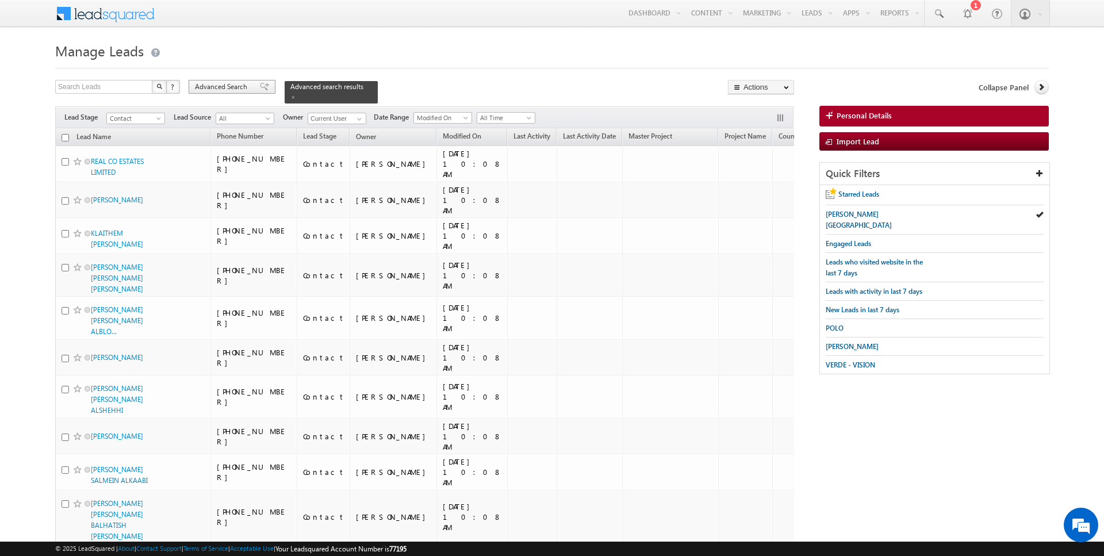
click at [231, 86] on span "Advanced Search" at bounding box center [223, 87] width 56 height 10
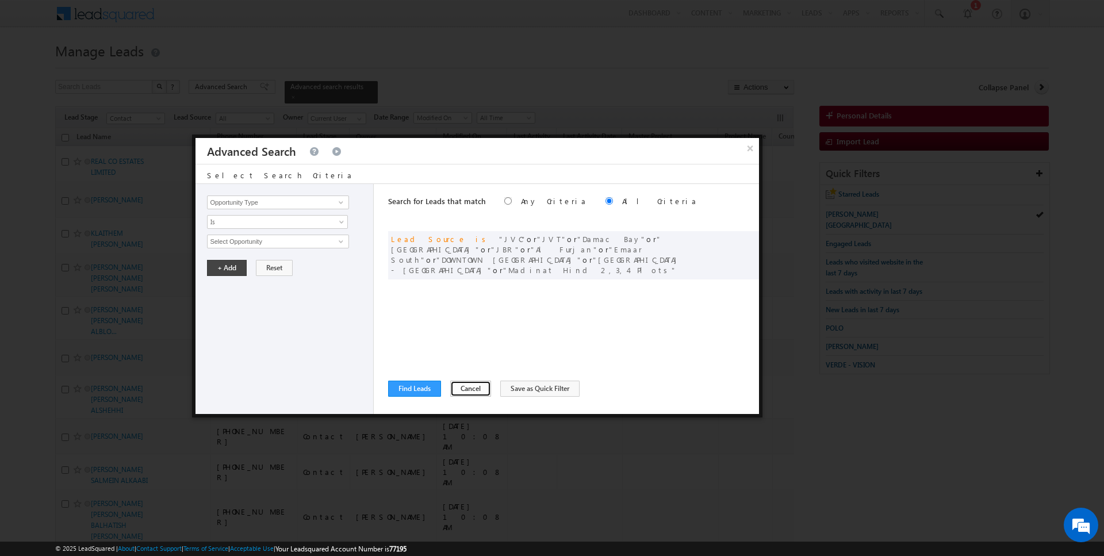
click at [454, 391] on button "Cancel" at bounding box center [470, 389] width 41 height 16
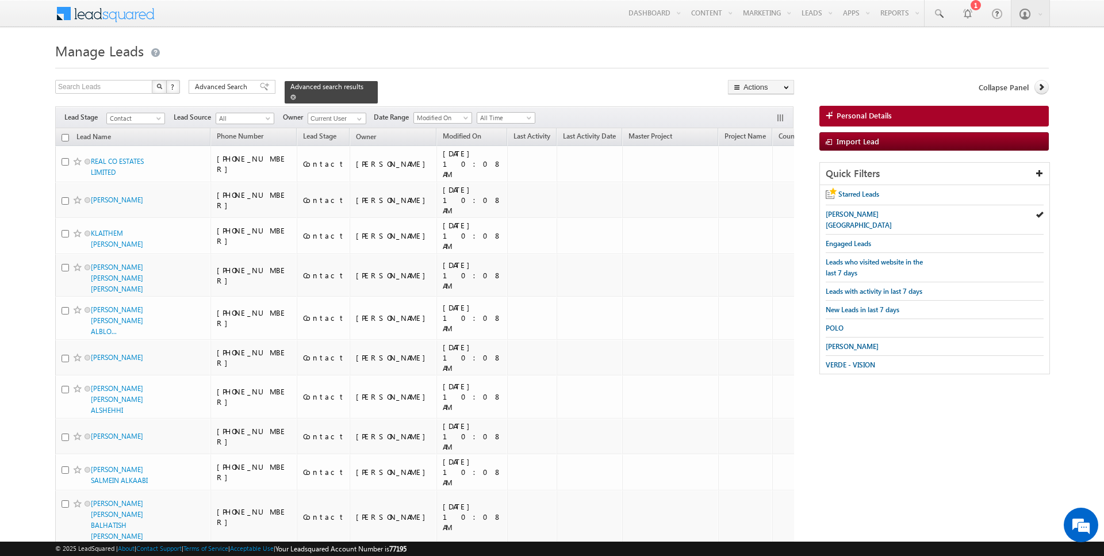
click at [290, 98] on span at bounding box center [293, 97] width 6 height 6
